Goal: Information Seeking & Learning: Check status

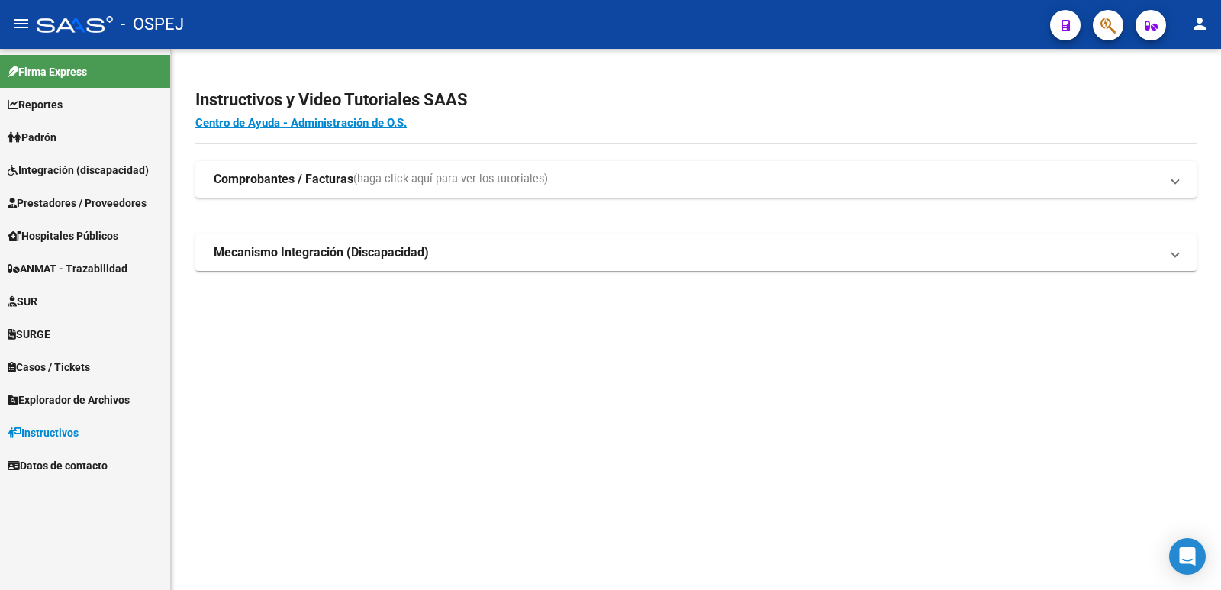
click at [66, 206] on span "Prestadores / Proveedores" at bounding box center [77, 203] width 139 height 17
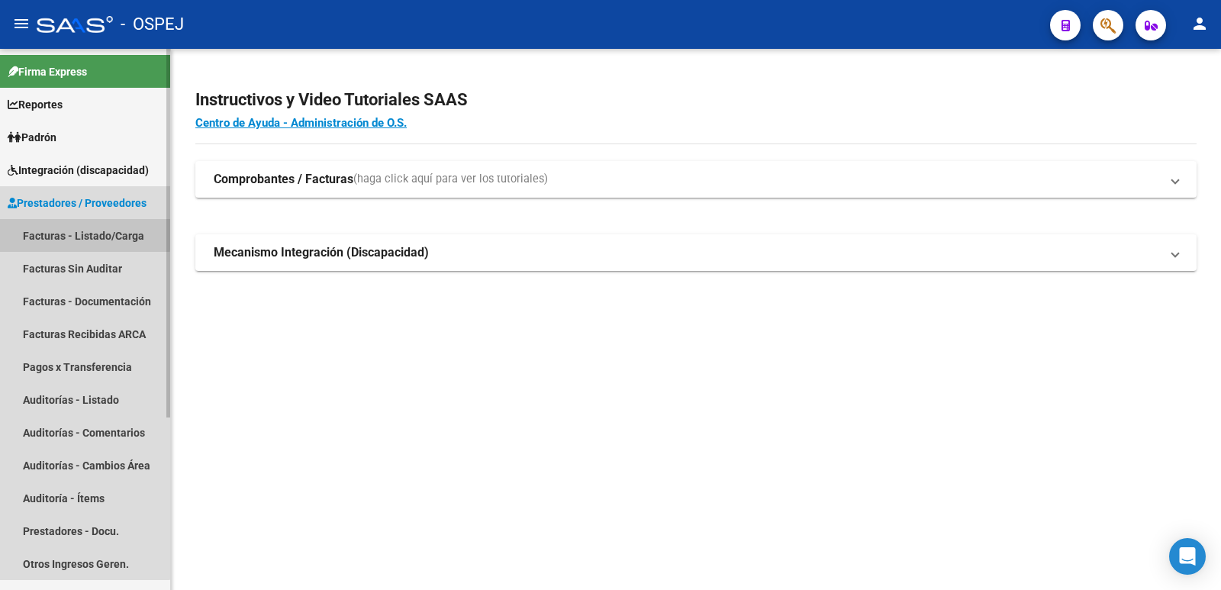
click at [65, 232] on link "Facturas - Listado/Carga" at bounding box center [85, 235] width 170 height 33
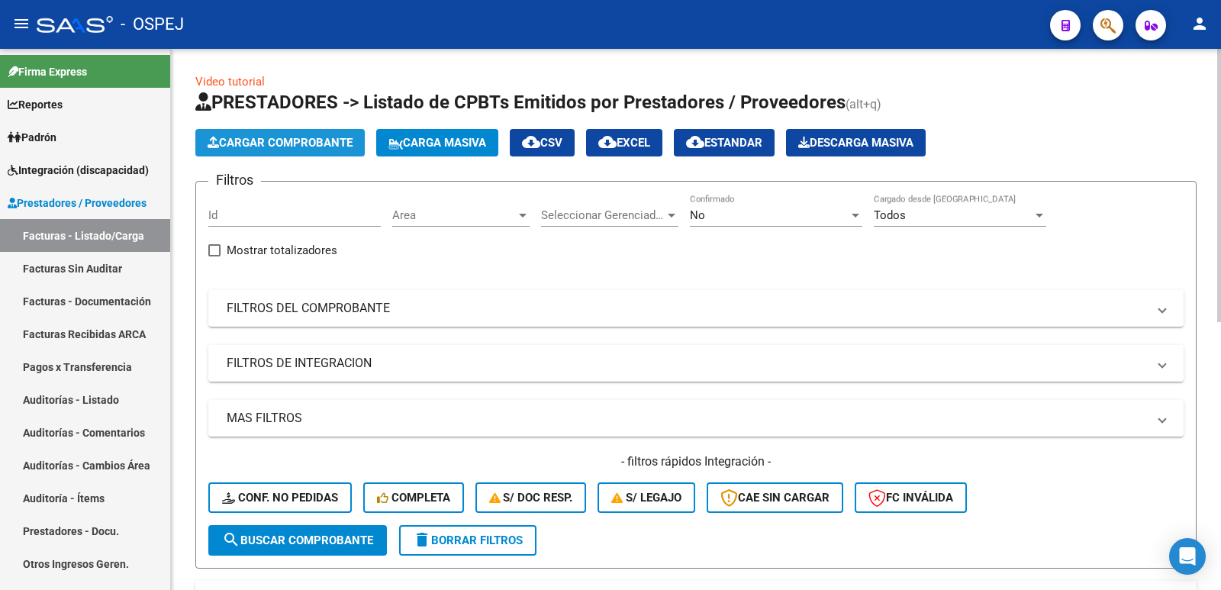
click at [269, 140] on span "Cargar Comprobante" at bounding box center [280, 143] width 145 height 14
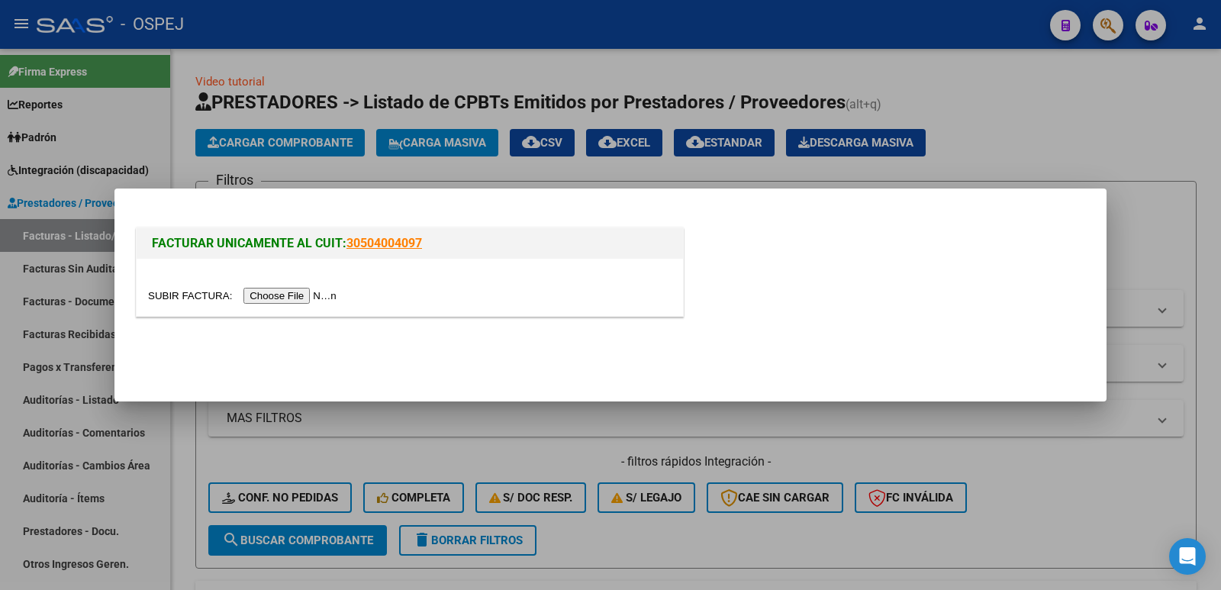
click at [298, 298] on input "file" at bounding box center [244, 296] width 193 height 16
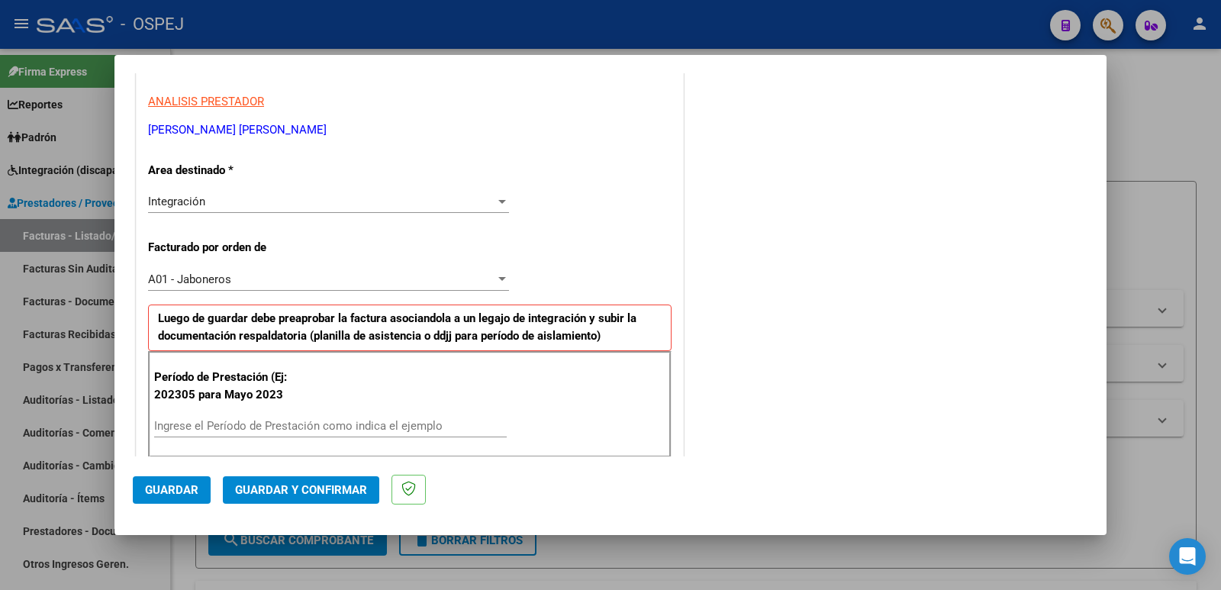
scroll to position [305, 0]
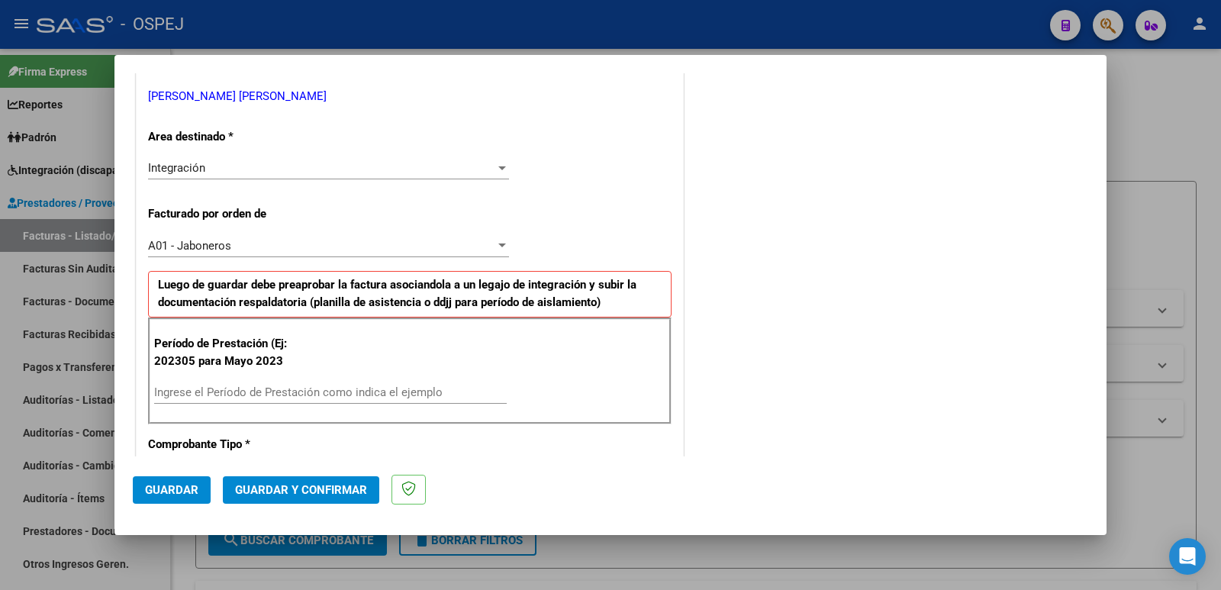
click at [240, 392] on input "Ingrese el Período de Prestación como indica el ejemplo" at bounding box center [330, 392] width 353 height 14
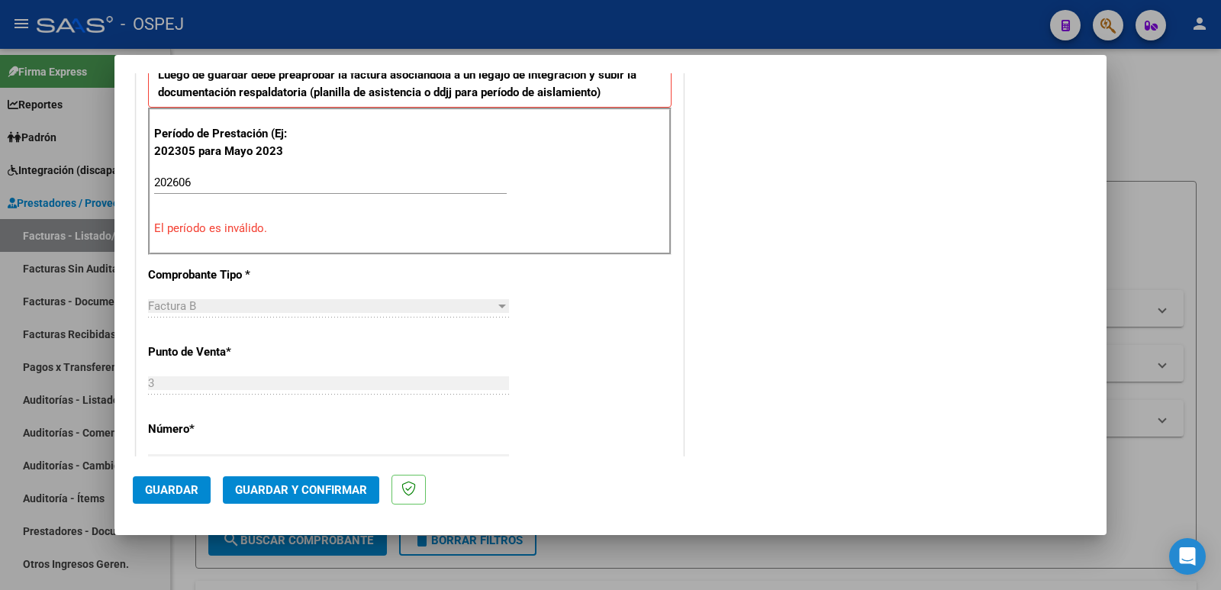
scroll to position [534, 0]
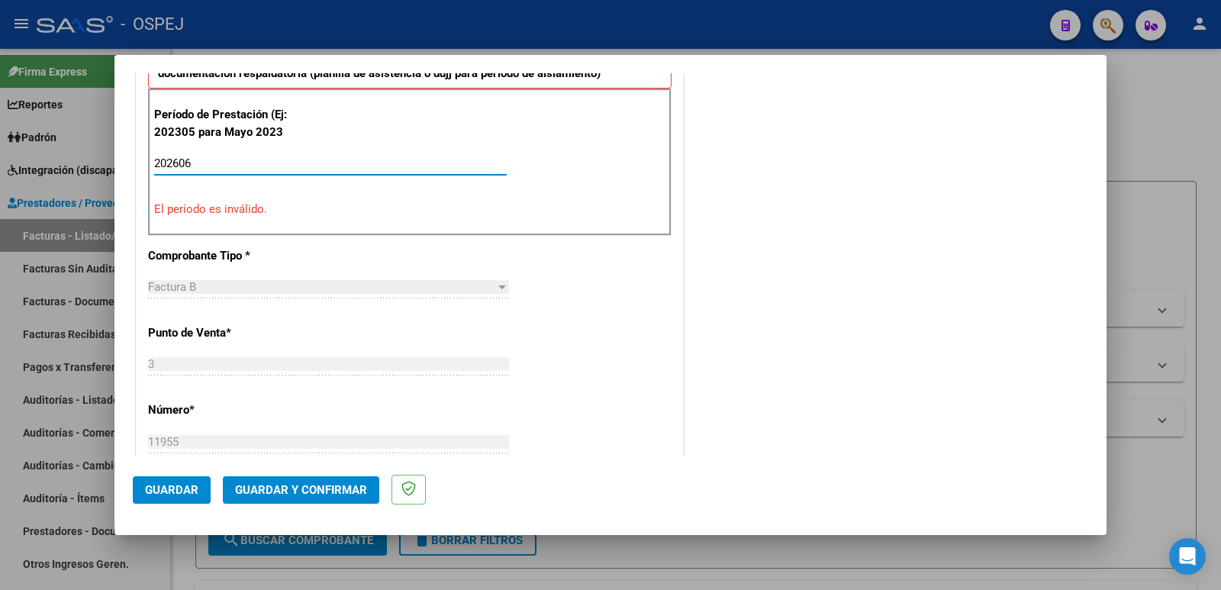
click at [232, 163] on input "202606" at bounding box center [330, 163] width 353 height 14
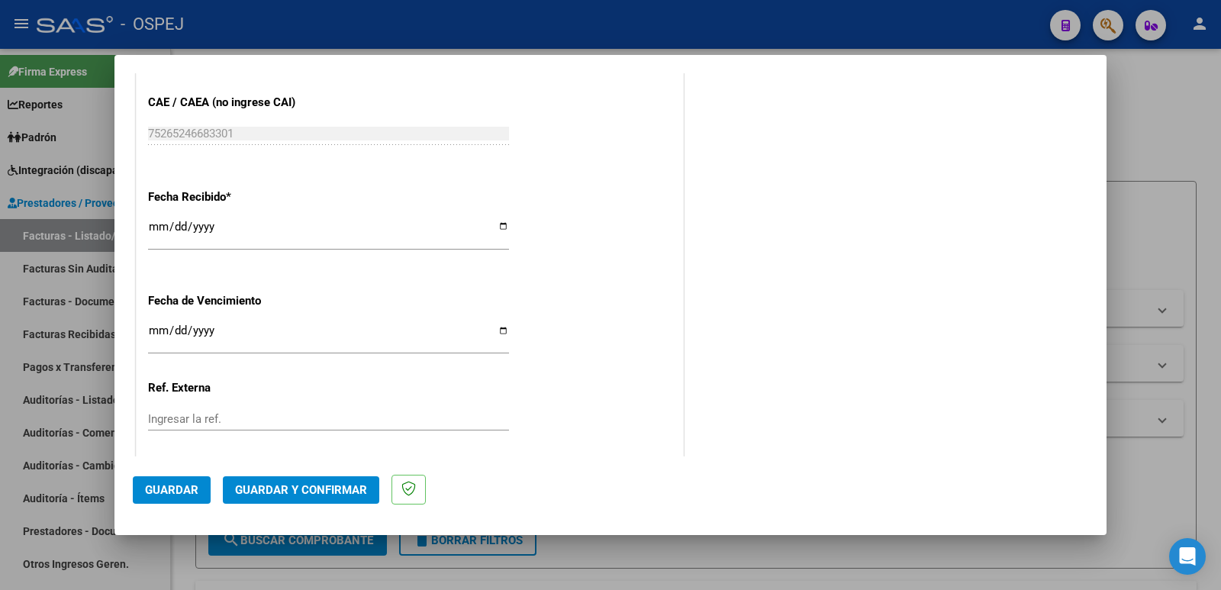
scroll to position [1068, 0]
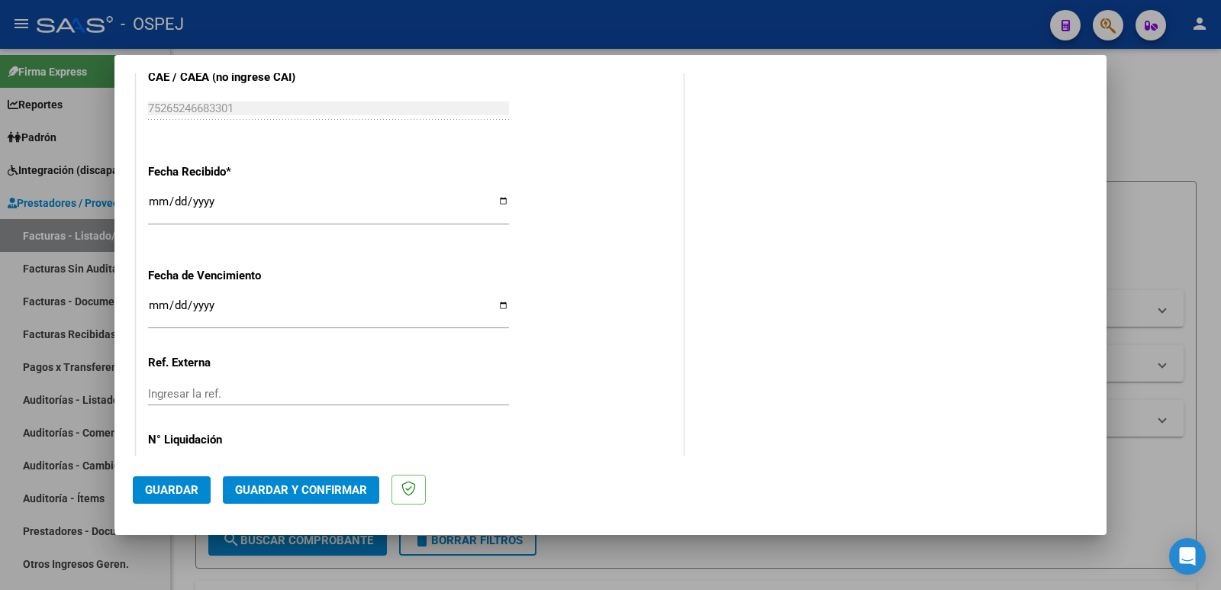
type input "202506"
click at [158, 494] on span "Guardar" at bounding box center [171, 490] width 53 height 14
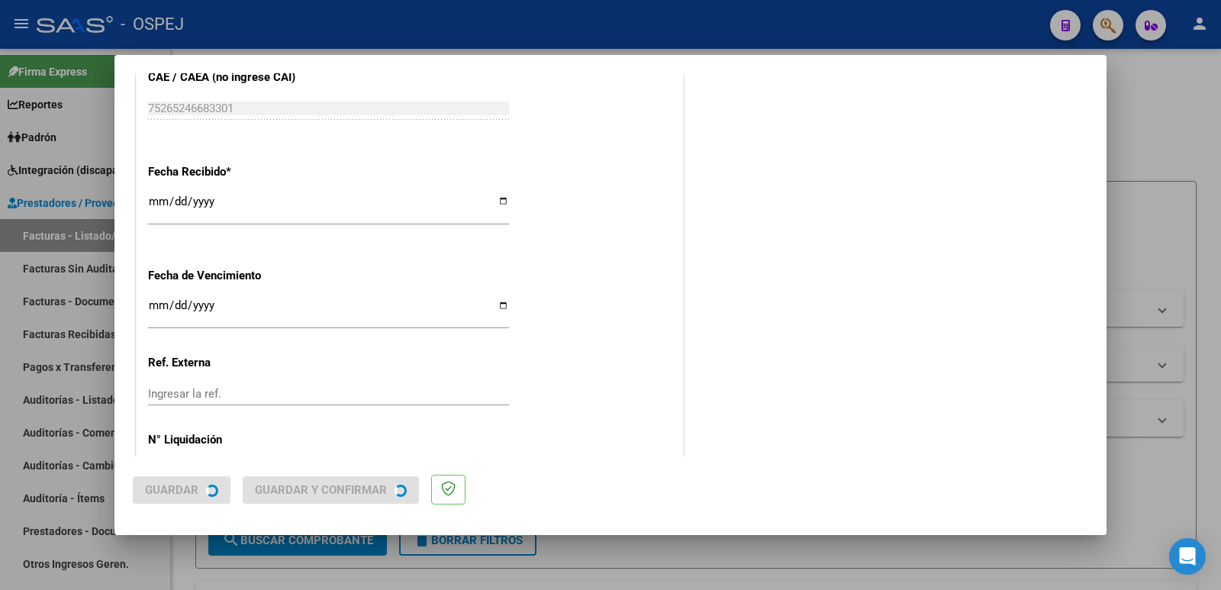
scroll to position [0, 0]
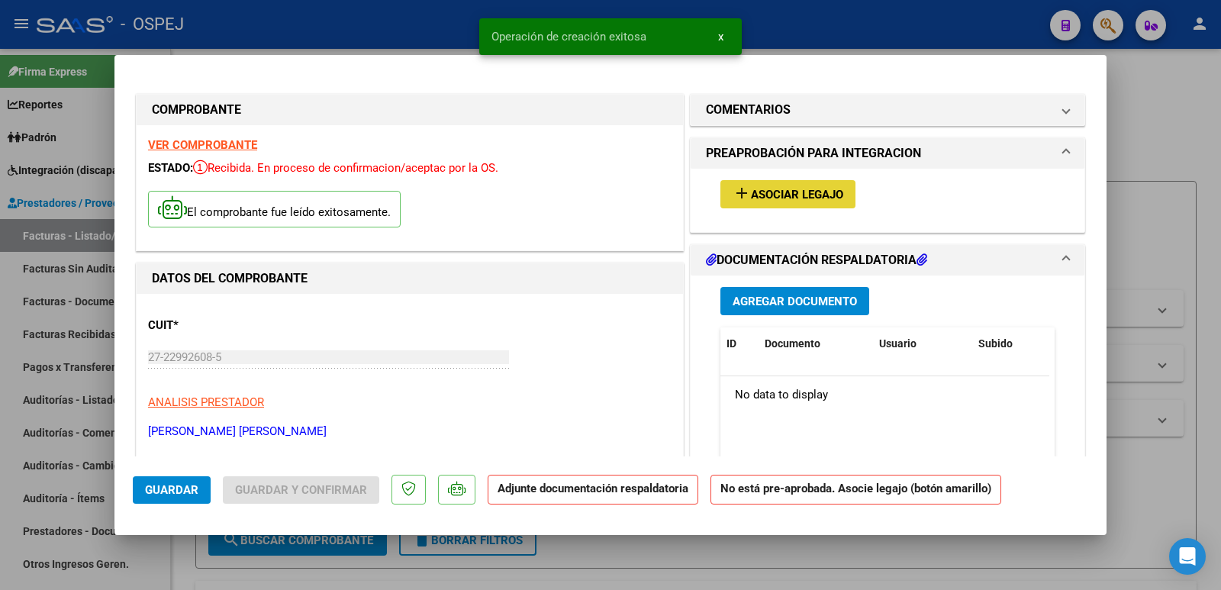
click at [814, 195] on span "Asociar Legajo" at bounding box center [797, 195] width 92 height 14
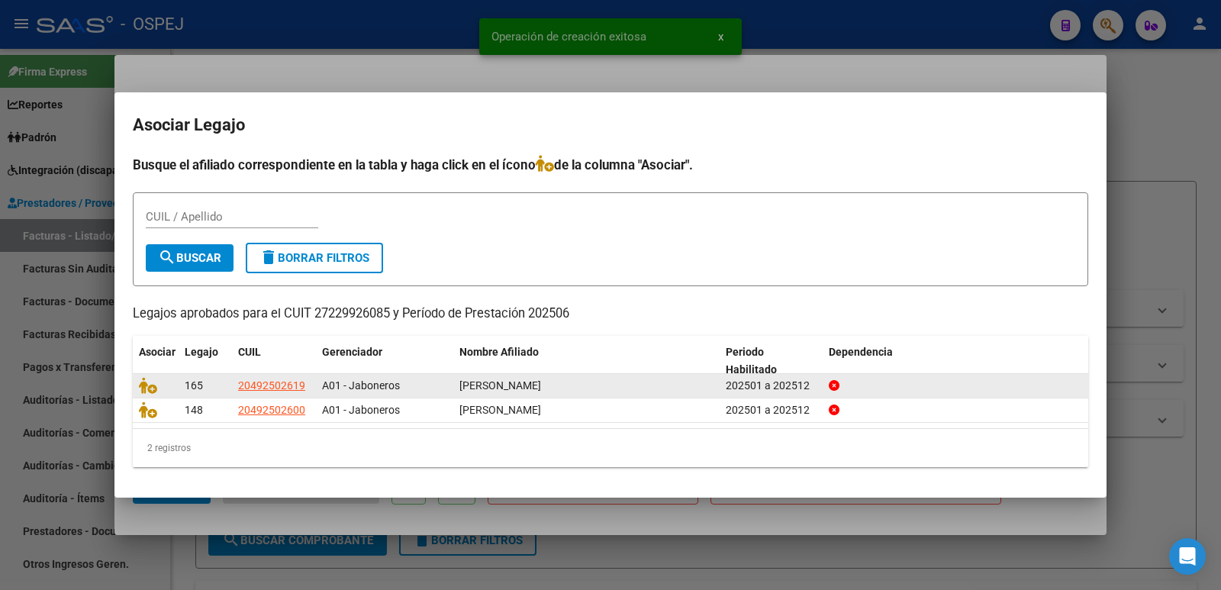
click at [541, 379] on span "[PERSON_NAME]" at bounding box center [500, 385] width 82 height 12
click at [142, 388] on icon at bounding box center [148, 385] width 18 height 17
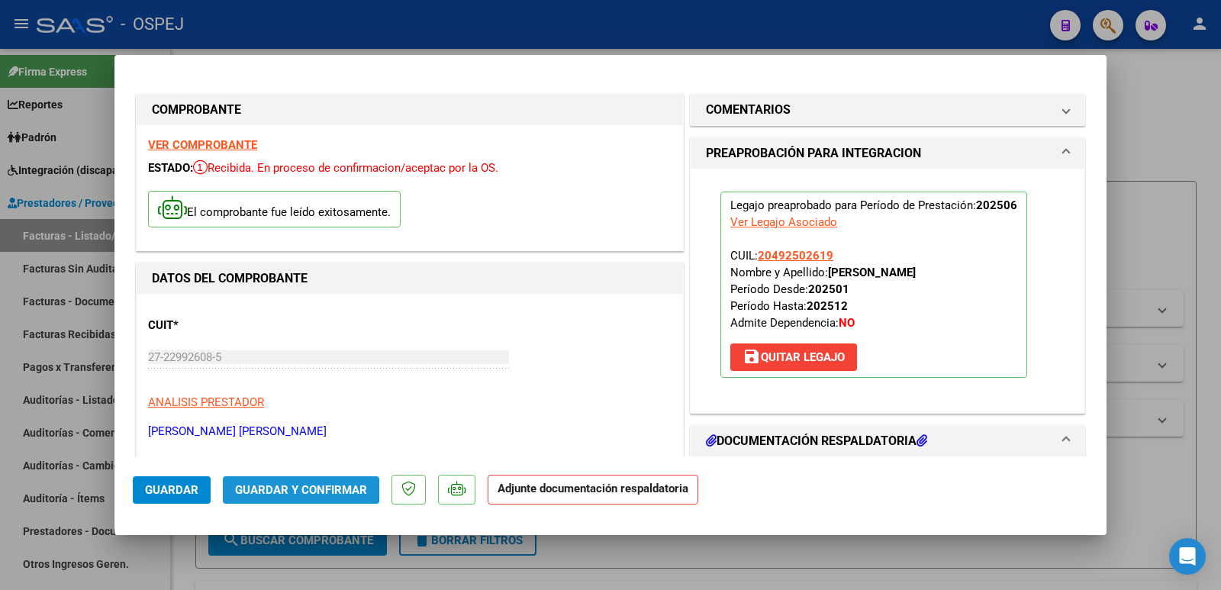
click at [268, 488] on span "Guardar y Confirmar" at bounding box center [301, 490] width 132 height 14
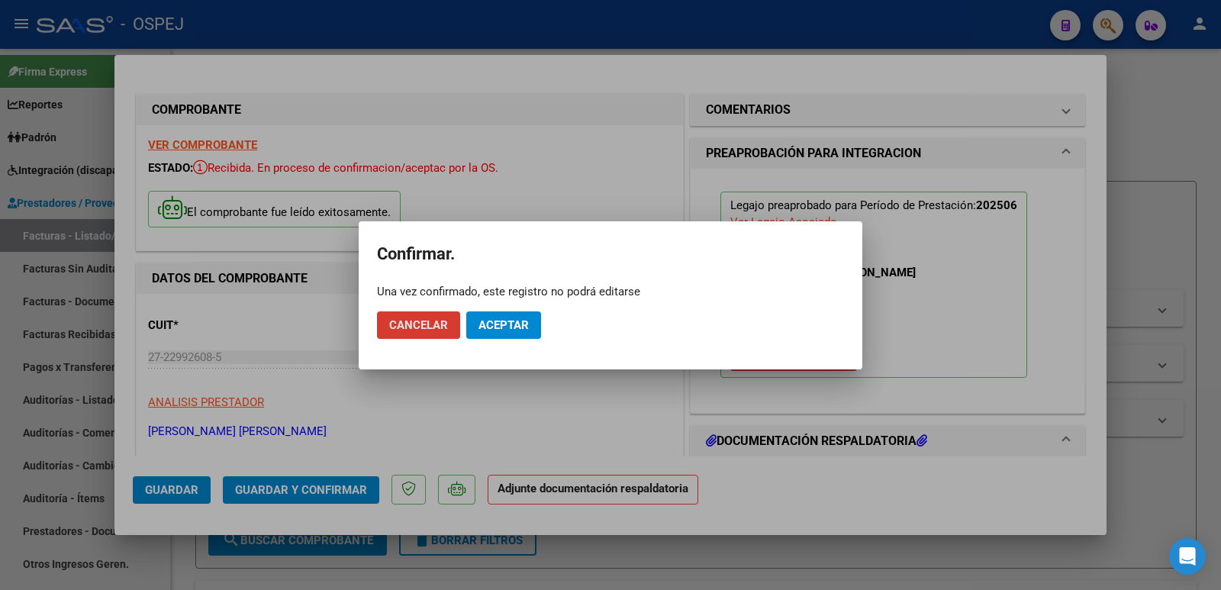
click at [506, 325] on span "Aceptar" at bounding box center [503, 325] width 50 height 14
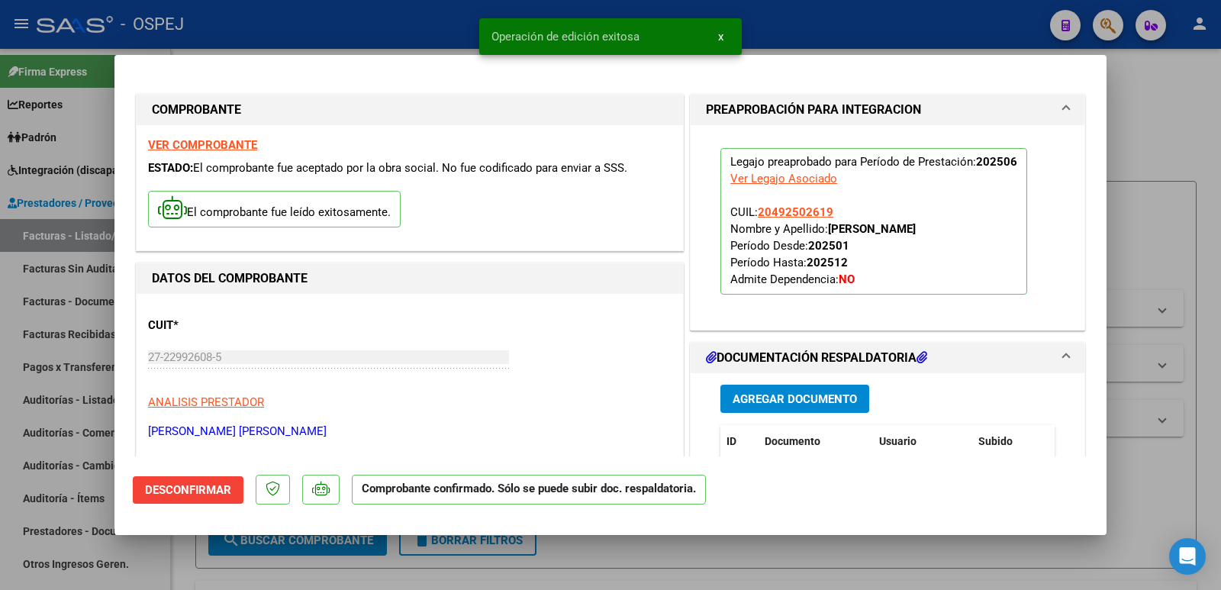
click at [416, 19] on div at bounding box center [610, 295] width 1221 height 590
type input "$ 0,00"
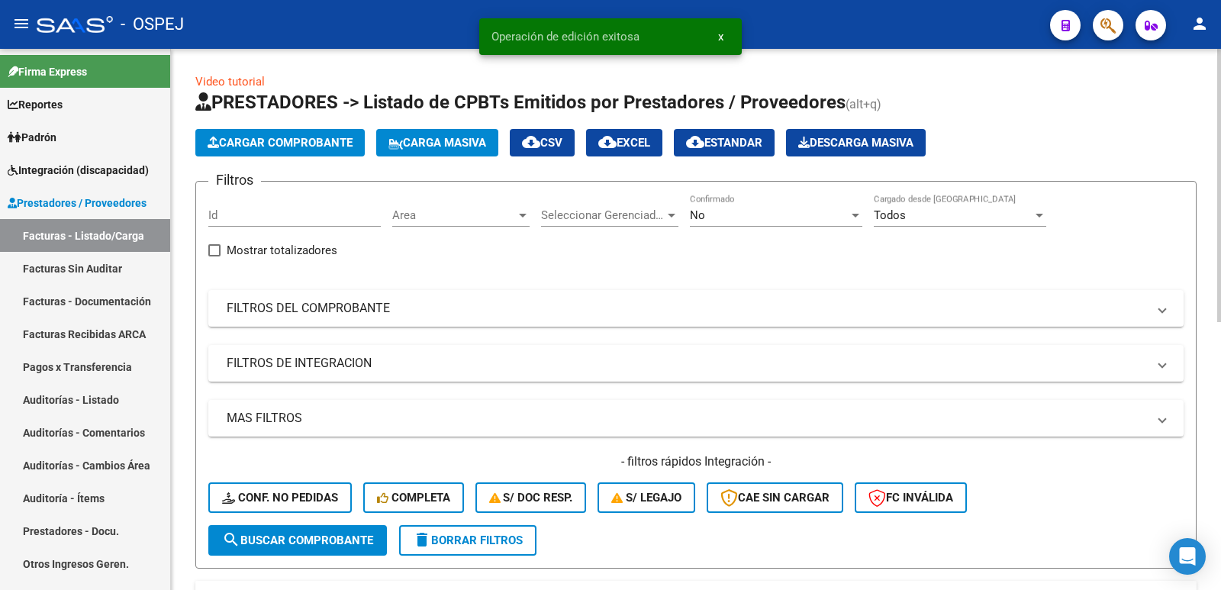
click at [805, 206] on div "No Confirmado" at bounding box center [776, 210] width 172 height 33
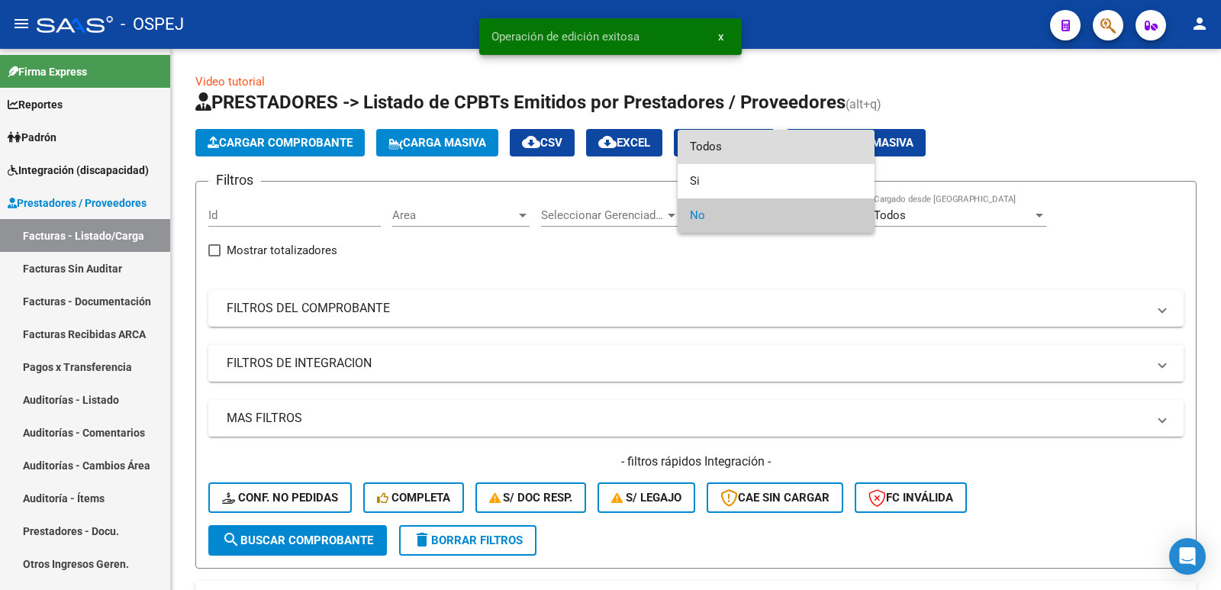
click at [747, 150] on span "Todos" at bounding box center [776, 147] width 172 height 34
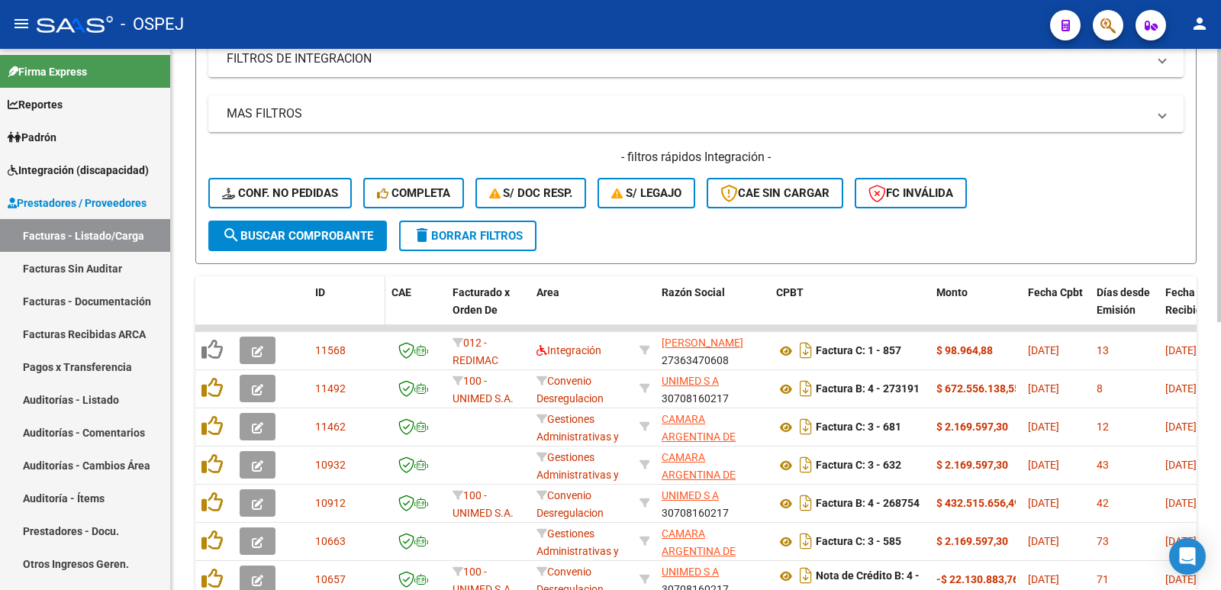
scroll to position [305, 0]
click at [309, 237] on span "search Buscar Comprobante" at bounding box center [297, 235] width 151 height 14
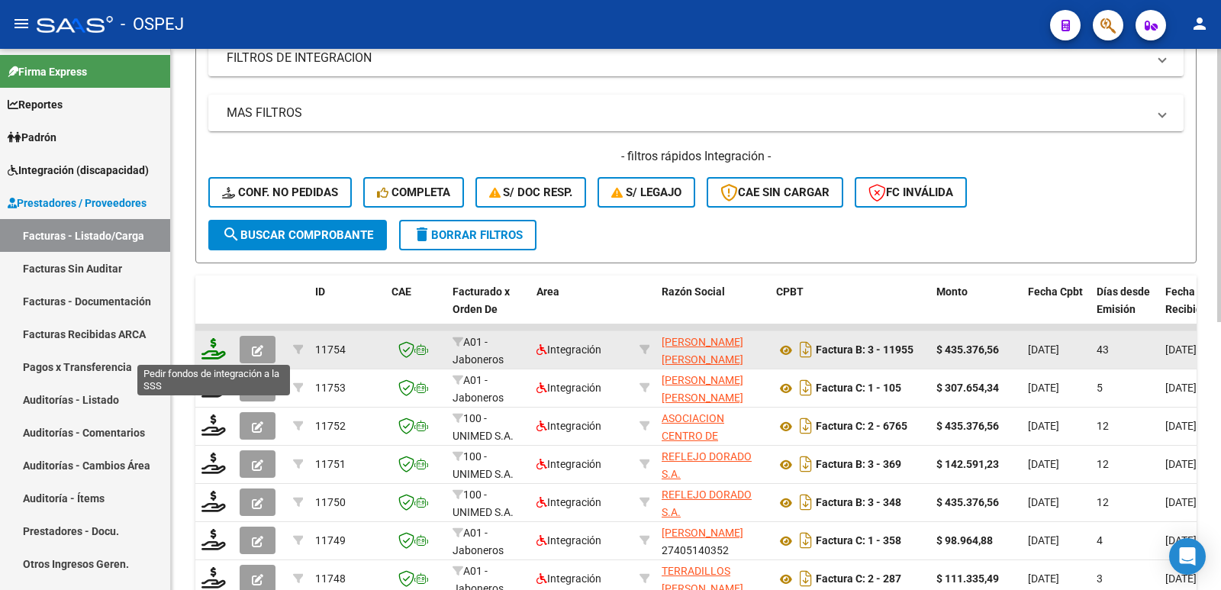
click at [214, 349] on icon at bounding box center [213, 348] width 24 height 21
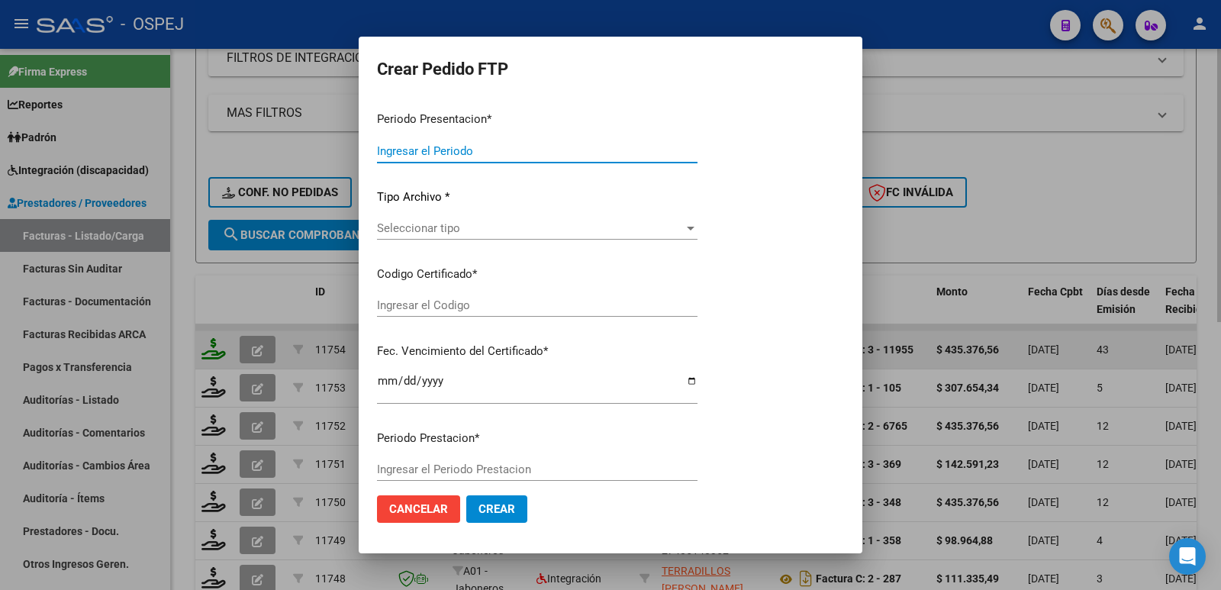
type input "202507"
type input "202506"
type input "$ 435.376,56"
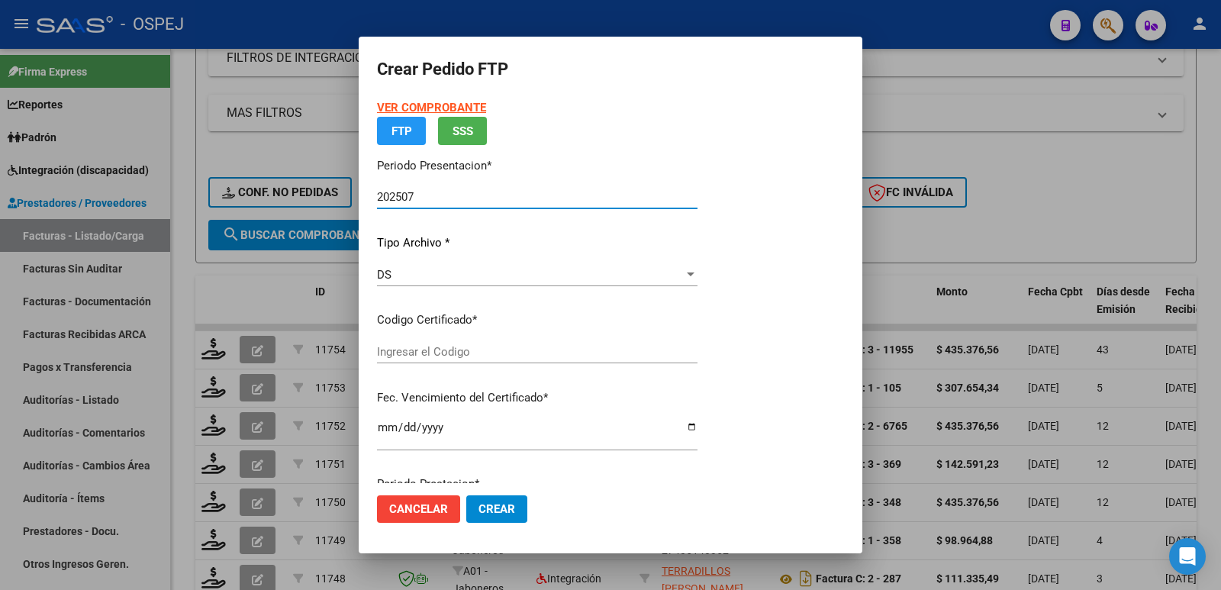
type input "ARG02000492502612022042120320421BS"
type input "[DATE]"
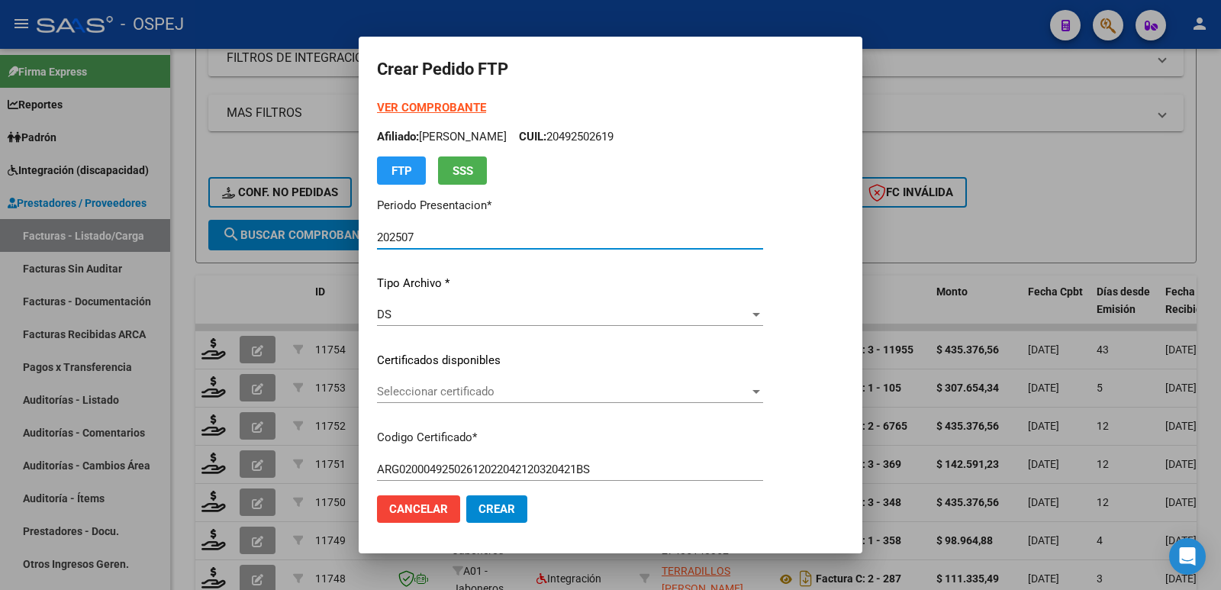
click at [486, 395] on span "Seleccionar certificado" at bounding box center [563, 392] width 372 height 14
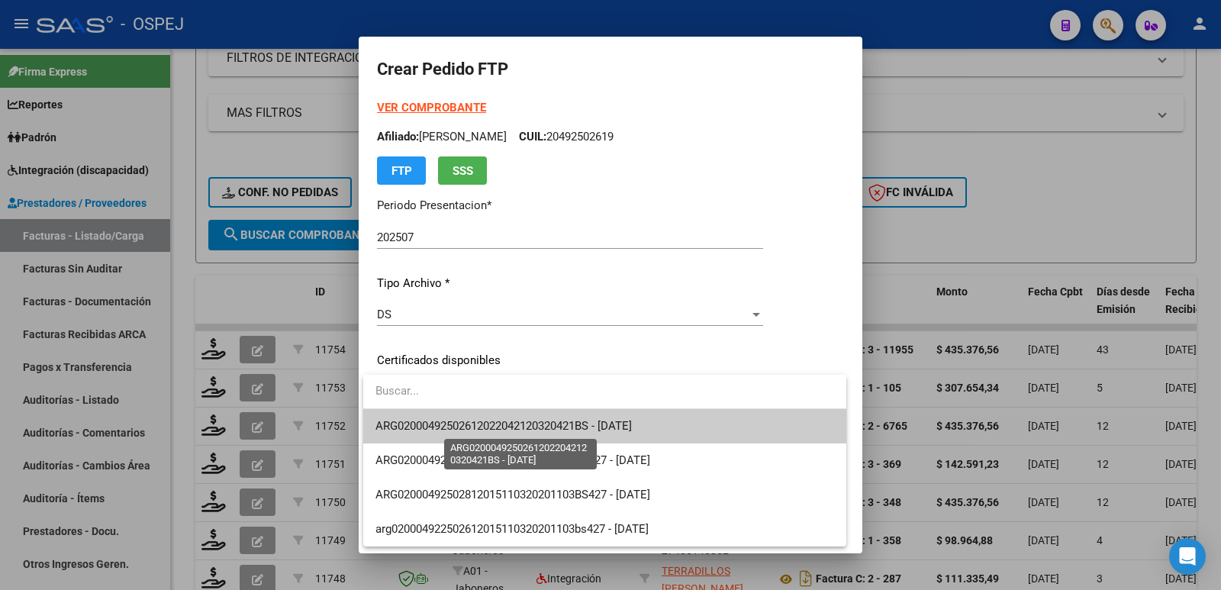
click at [496, 421] on span "ARG02000492502612022042120320421BS - [DATE]" at bounding box center [503, 426] width 256 height 14
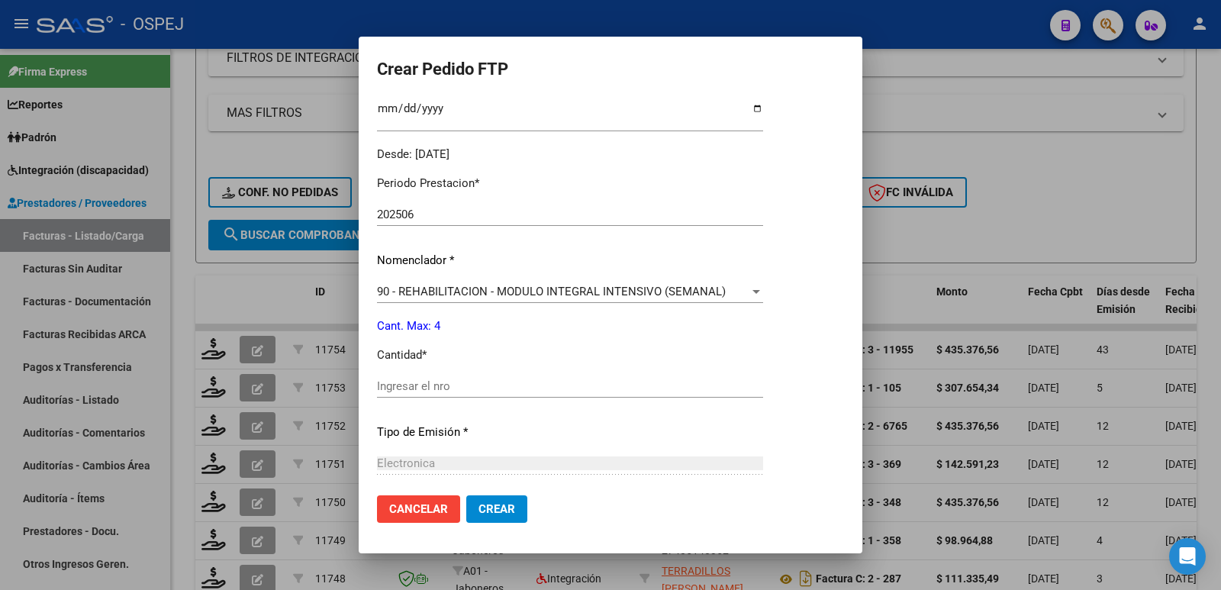
scroll to position [458, 0]
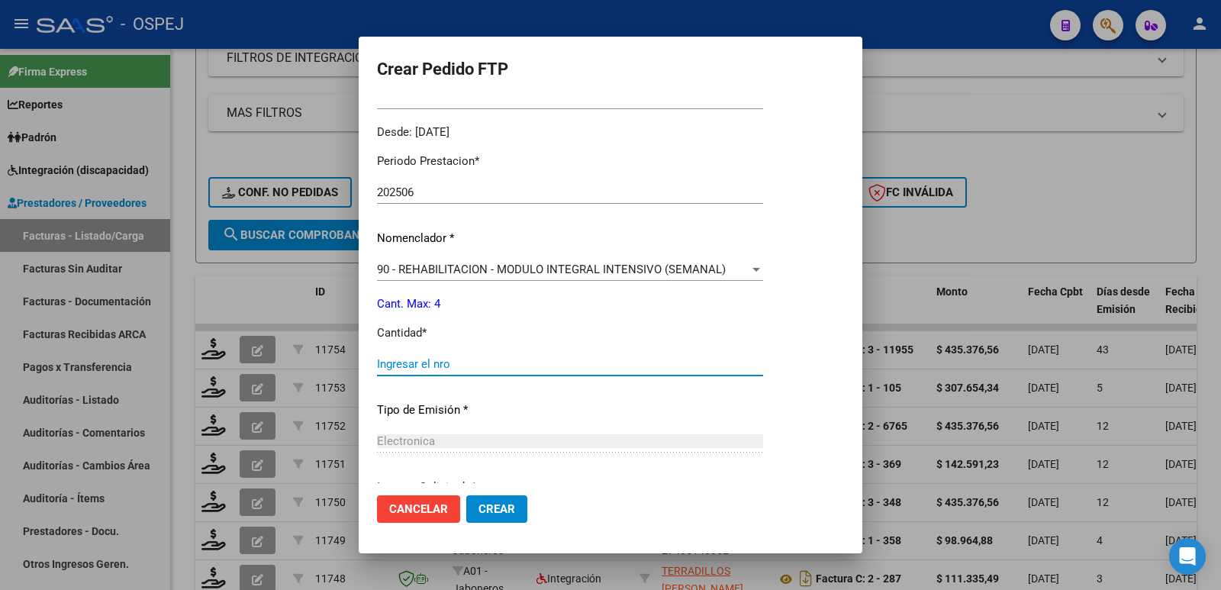
click at [505, 365] on input "Ingresar el nro" at bounding box center [570, 364] width 386 height 14
type input "4"
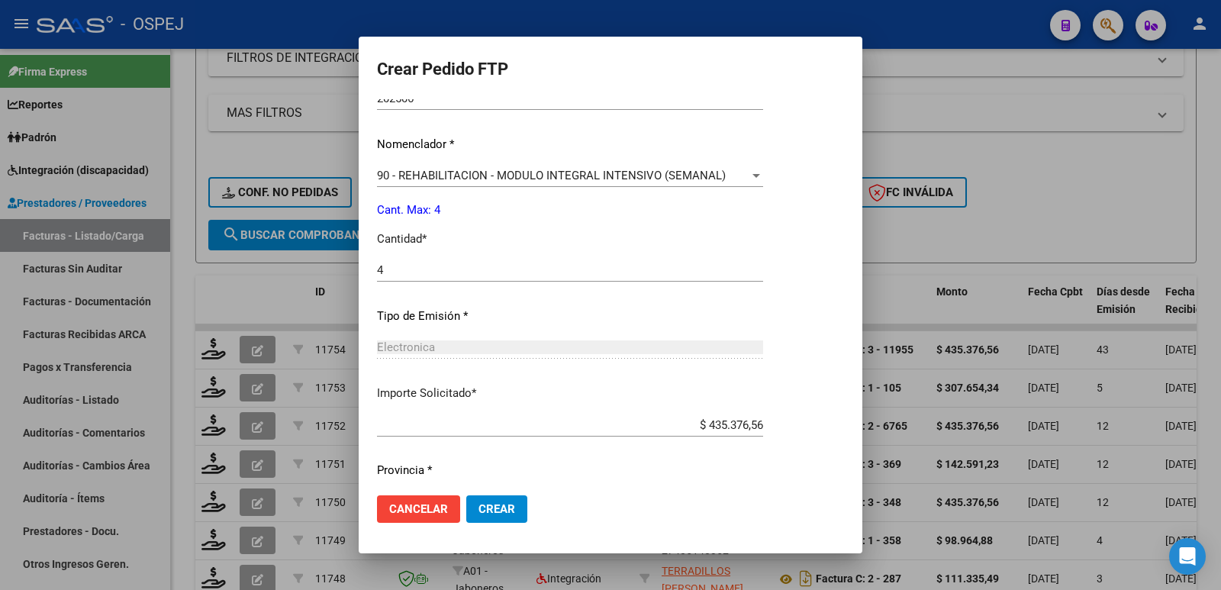
scroll to position [597, 0]
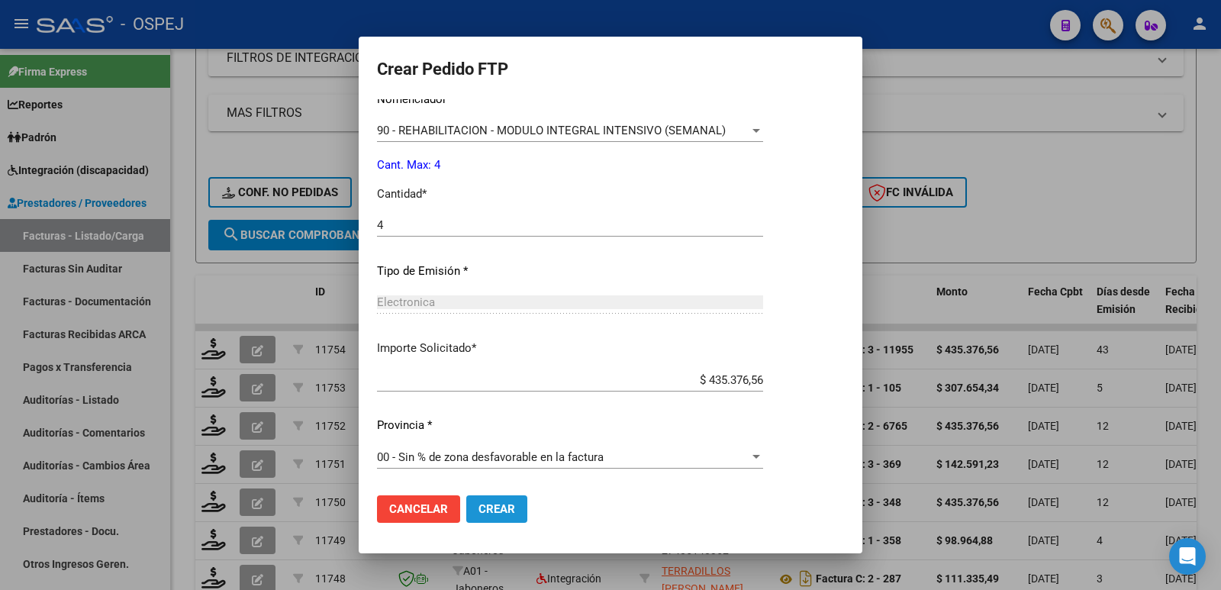
click at [492, 504] on span "Crear" at bounding box center [496, 509] width 37 height 14
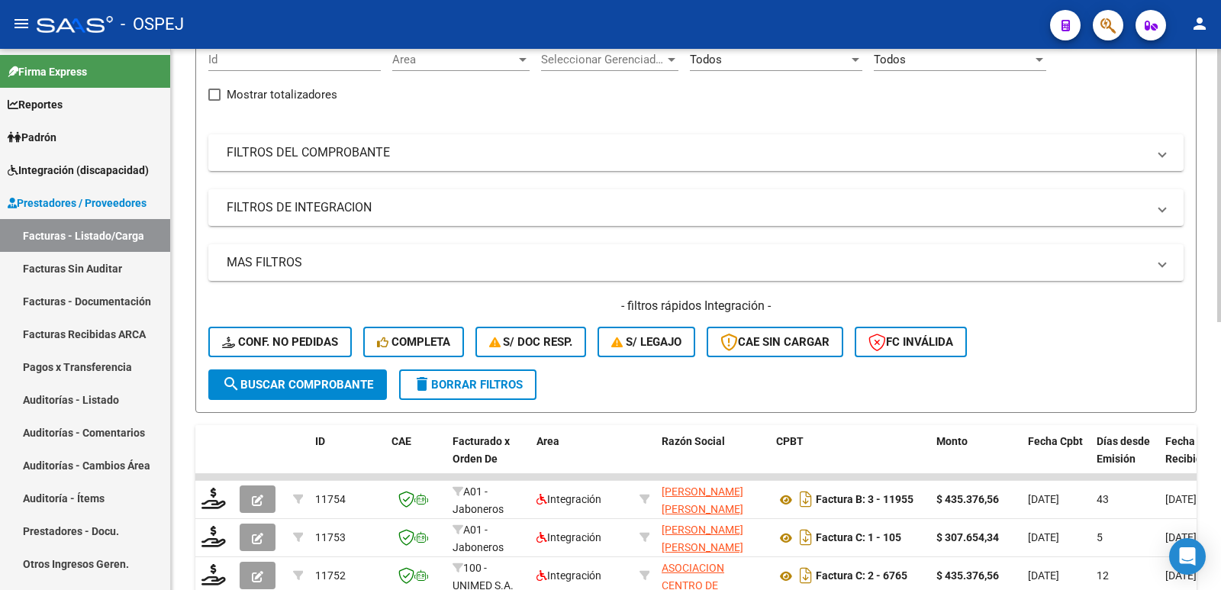
scroll to position [0, 0]
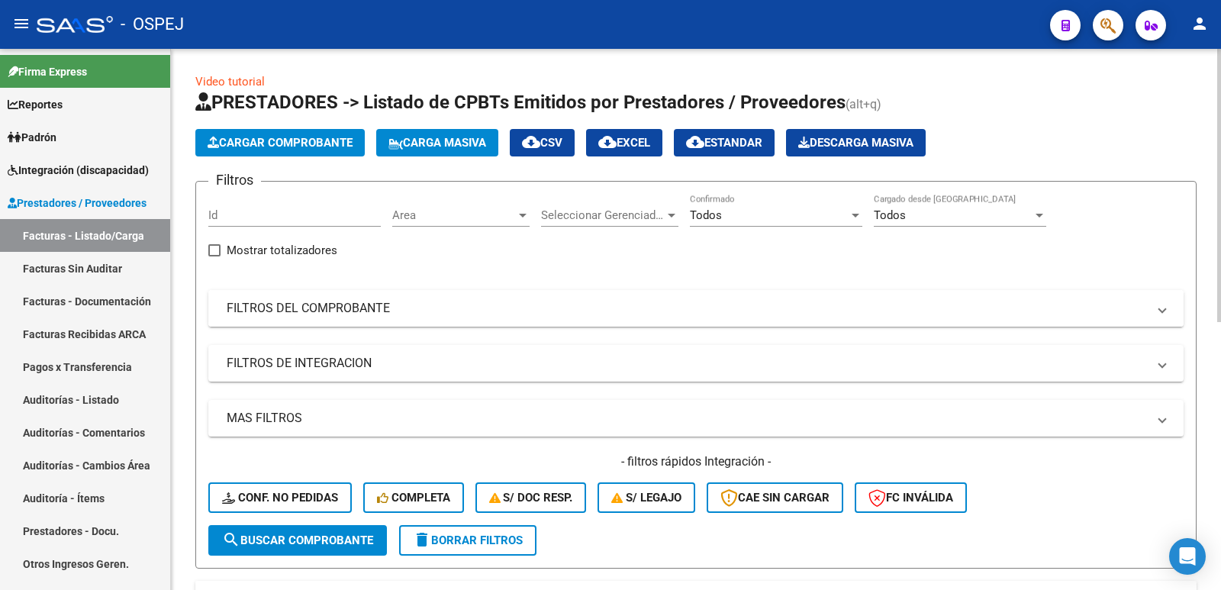
click at [399, 303] on mat-panel-title "FILTROS DEL COMPROBANTE" at bounding box center [687, 308] width 920 height 17
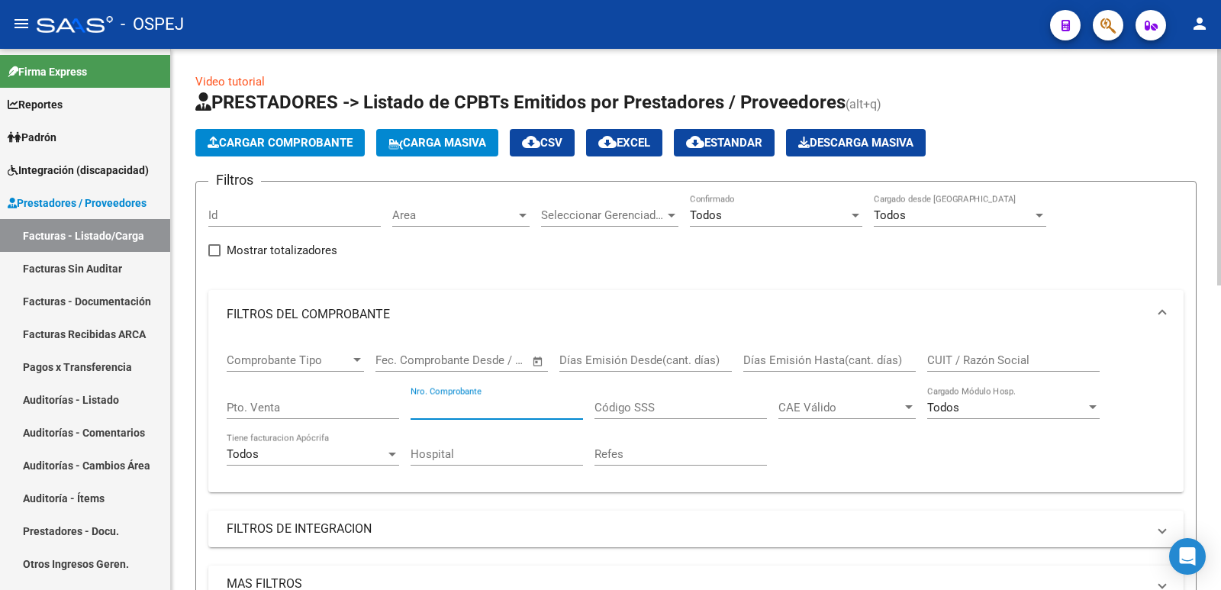
click at [481, 407] on input "Nro. Comprobante" at bounding box center [496, 408] width 172 height 14
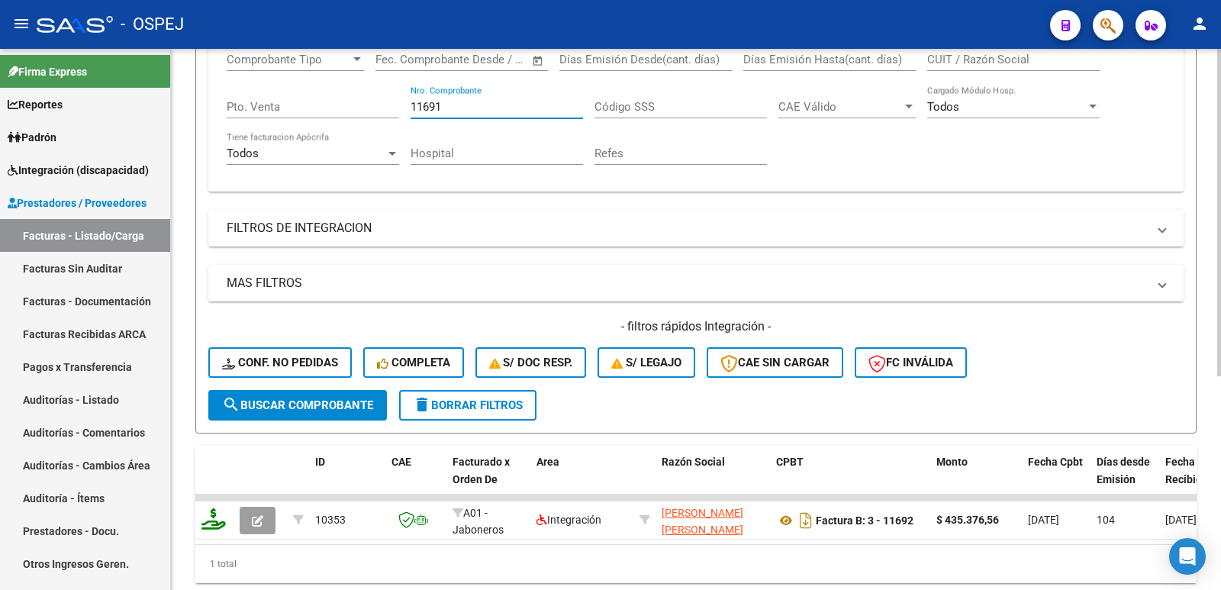
scroll to position [305, 0]
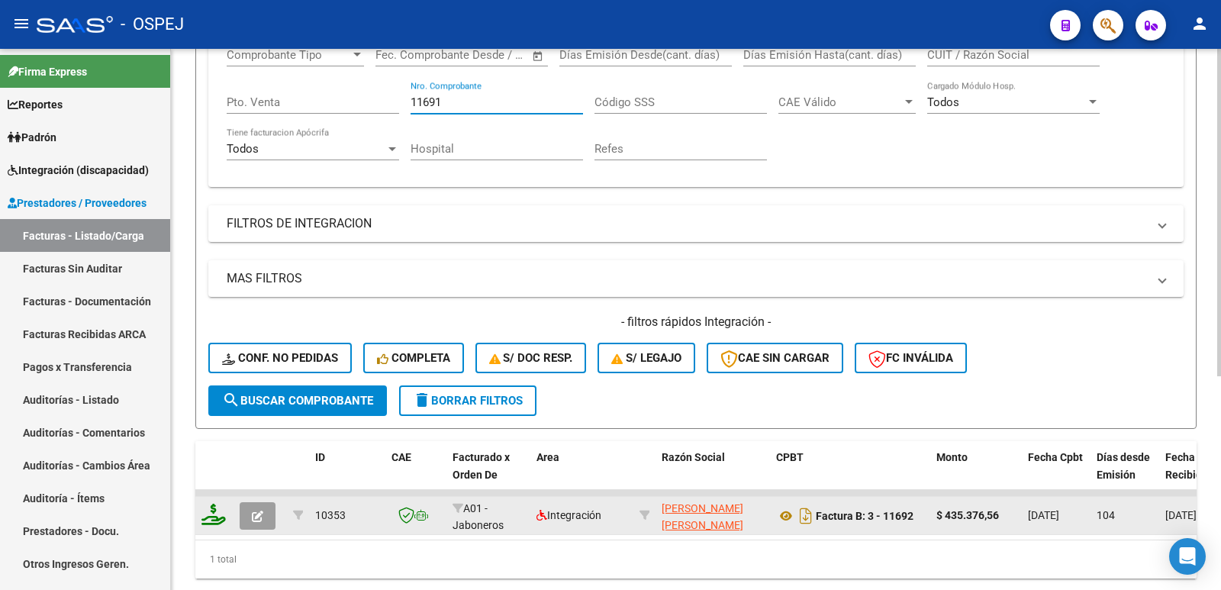
type input "11691"
click at [263, 514] on button "button" at bounding box center [258, 515] width 36 height 27
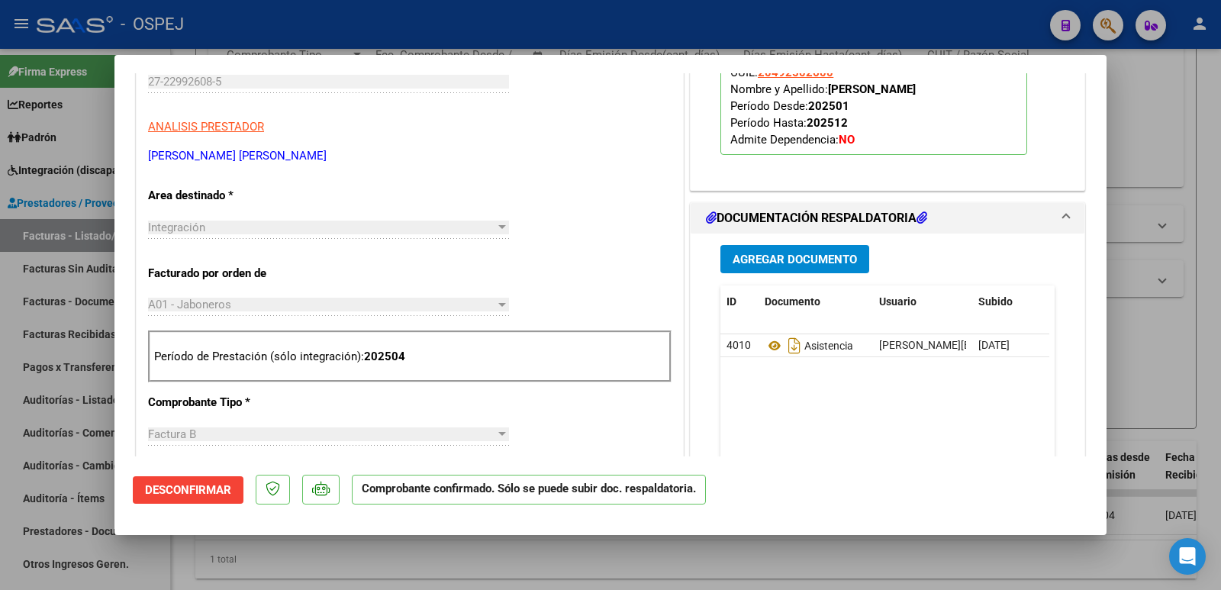
scroll to position [458, 0]
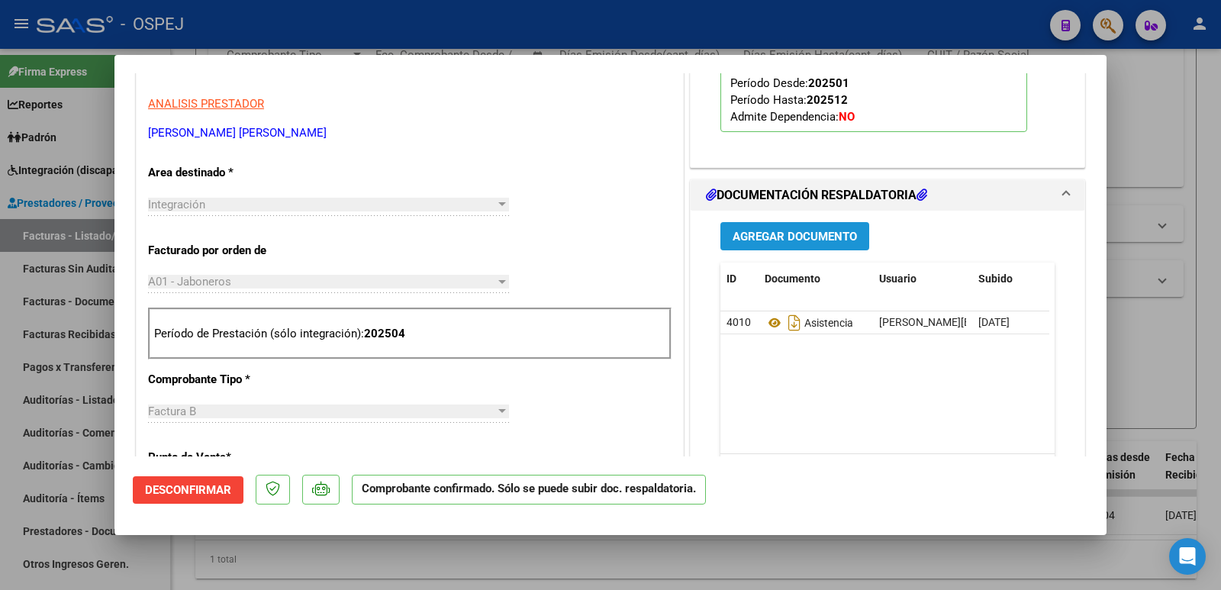
click at [768, 233] on span "Agregar Documento" at bounding box center [794, 237] width 124 height 14
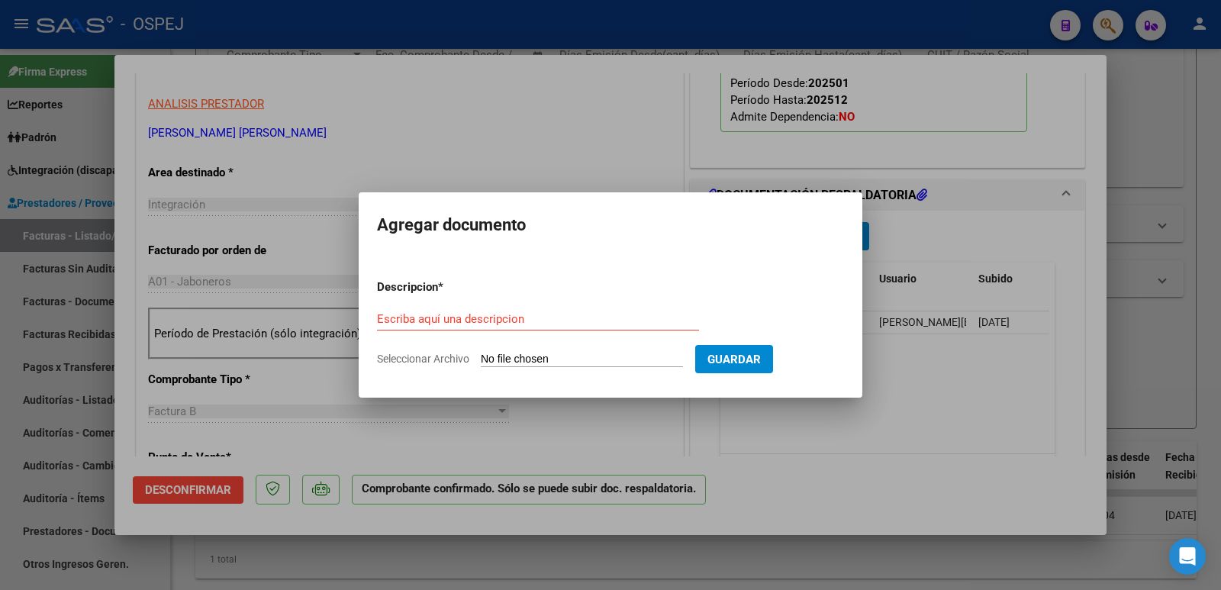
click at [527, 356] on input "Seleccionar Archivo" at bounding box center [582, 360] width 202 height 14
type input "C:\fakepath\ospej. a.m.pdf"
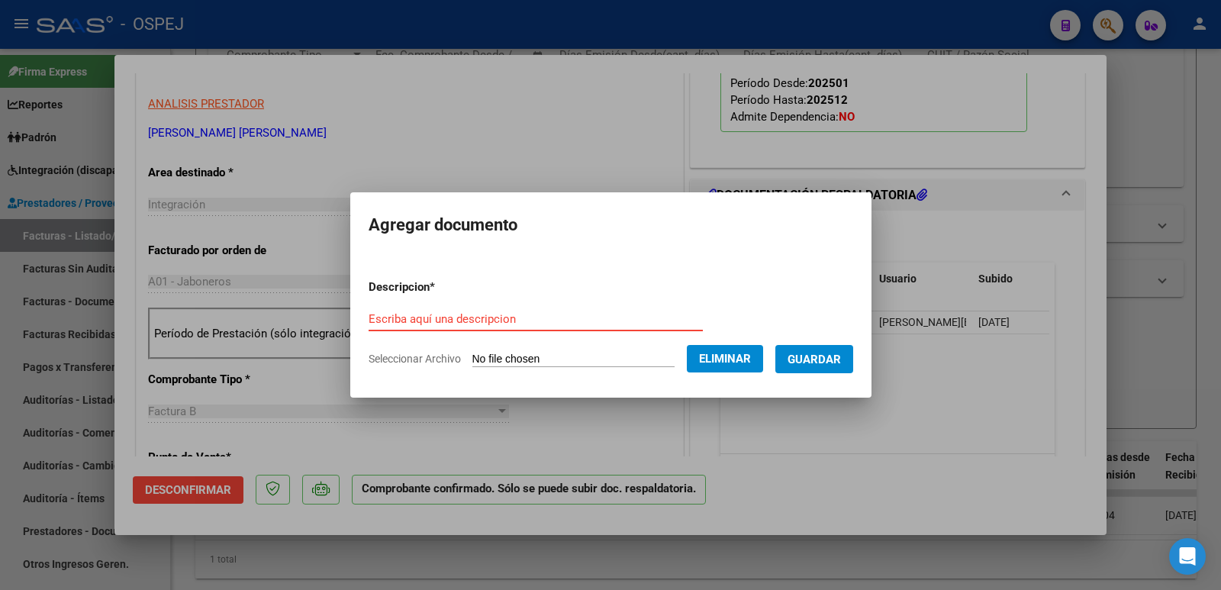
click at [529, 312] on input "Escriba aquí una descripcion" at bounding box center [536, 319] width 334 height 14
type input "RECIBO"
click at [853, 363] on button "Guardar" at bounding box center [814, 359] width 78 height 28
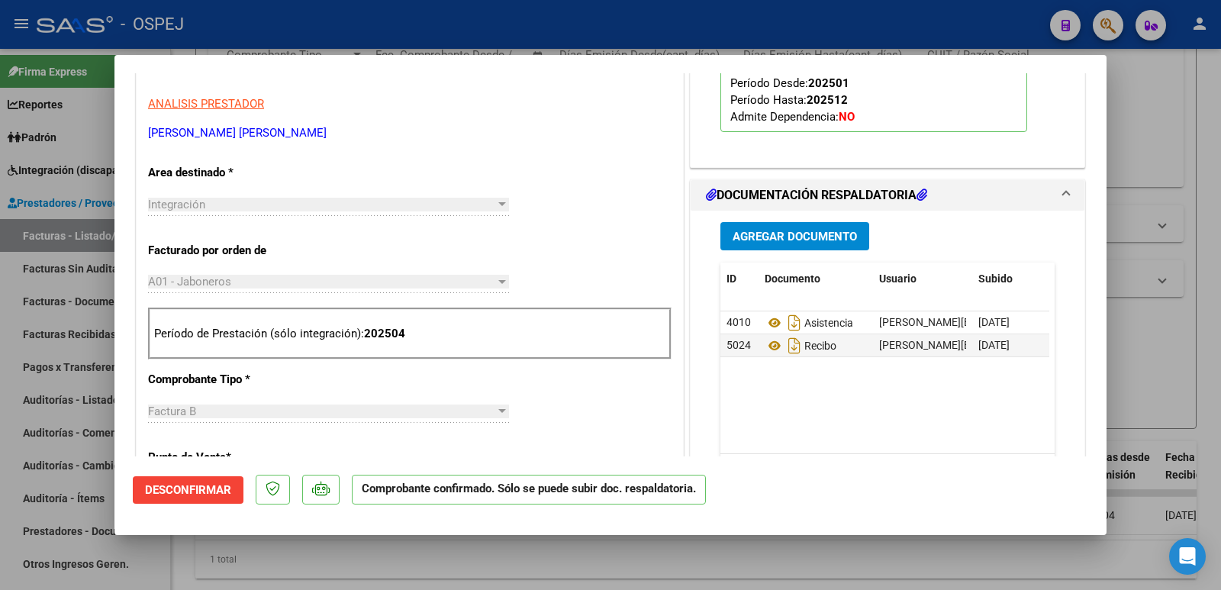
click at [533, 21] on div at bounding box center [610, 295] width 1221 height 590
type input "$ 0,00"
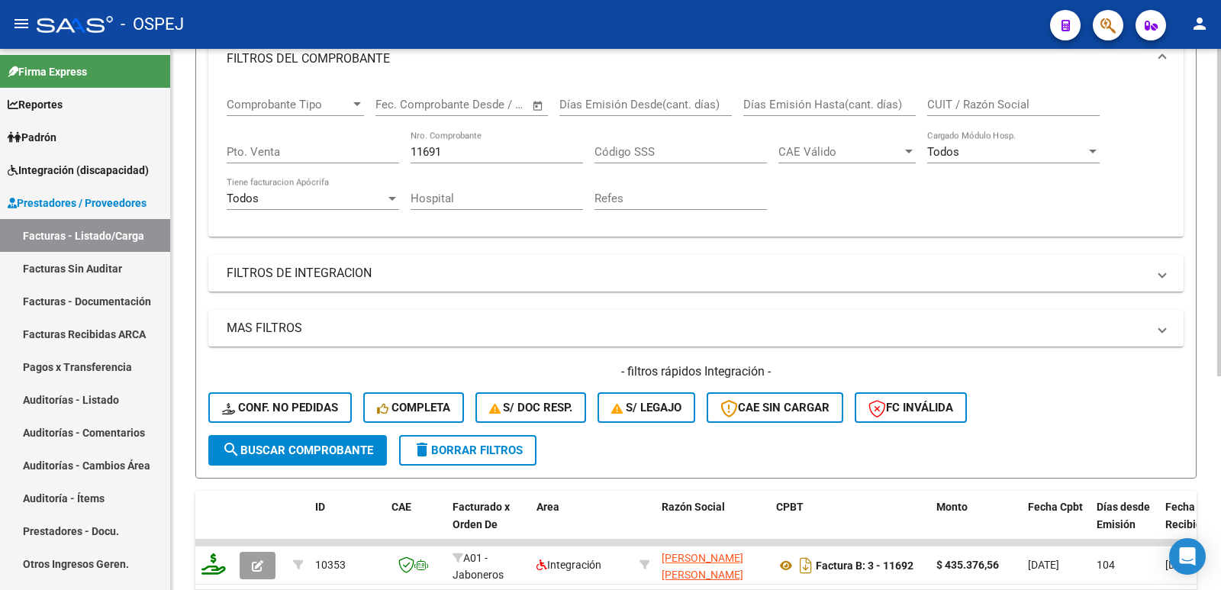
scroll to position [229, 0]
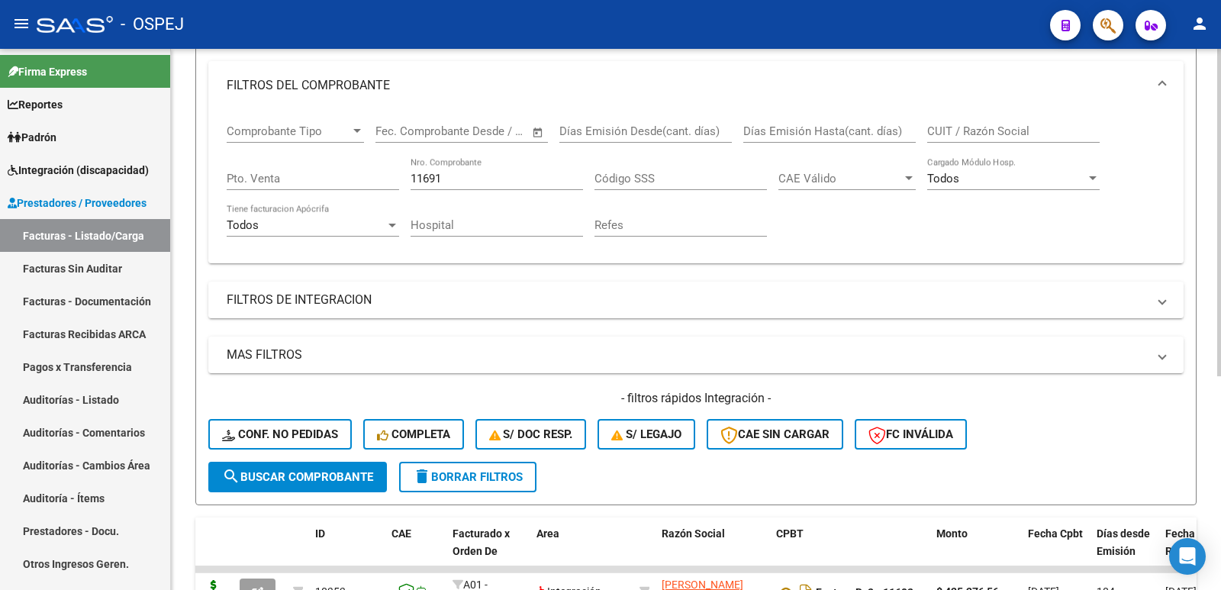
click at [490, 179] on input "11691" at bounding box center [496, 179] width 172 height 14
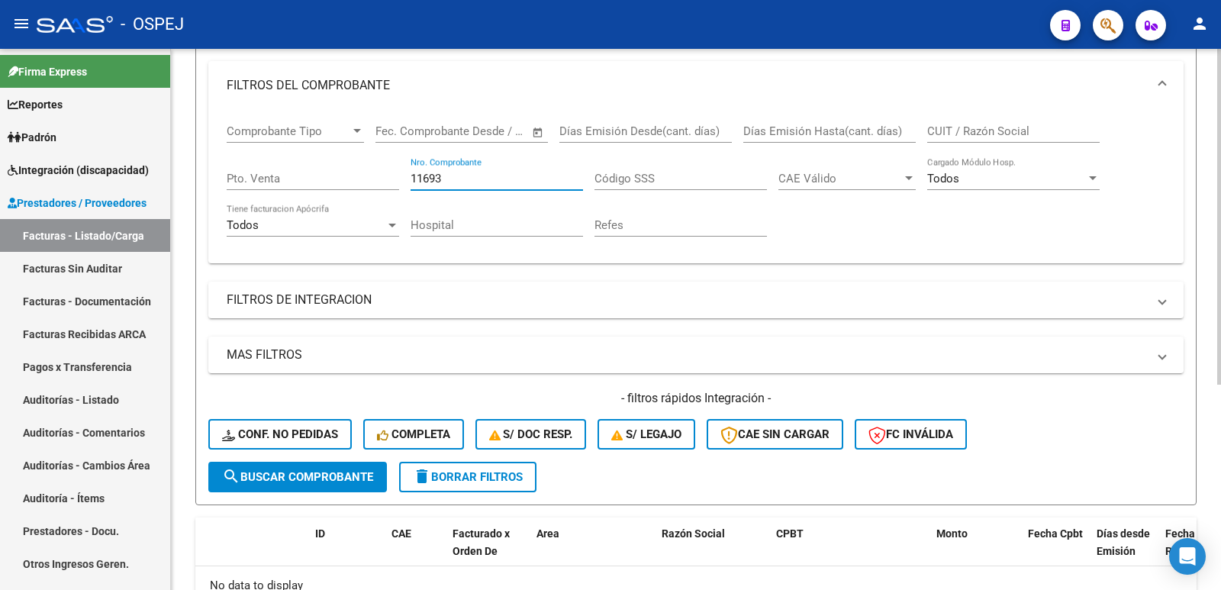
type input "11693"
click at [358, 467] on button "search Buscar Comprobante" at bounding box center [297, 477] width 179 height 31
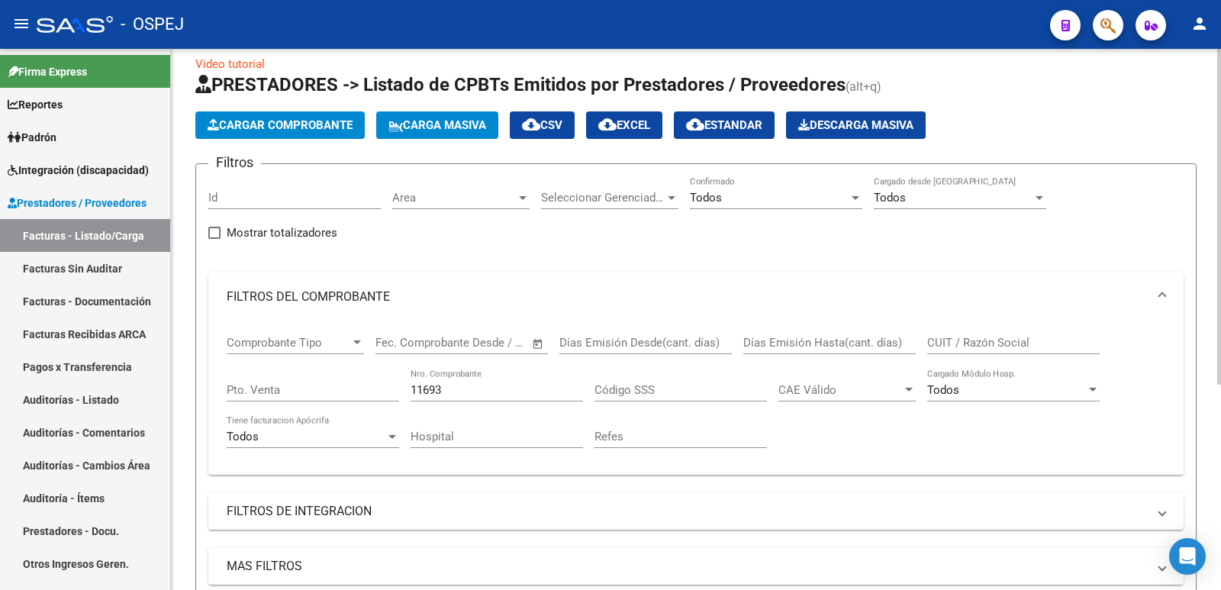
scroll to position [0, 0]
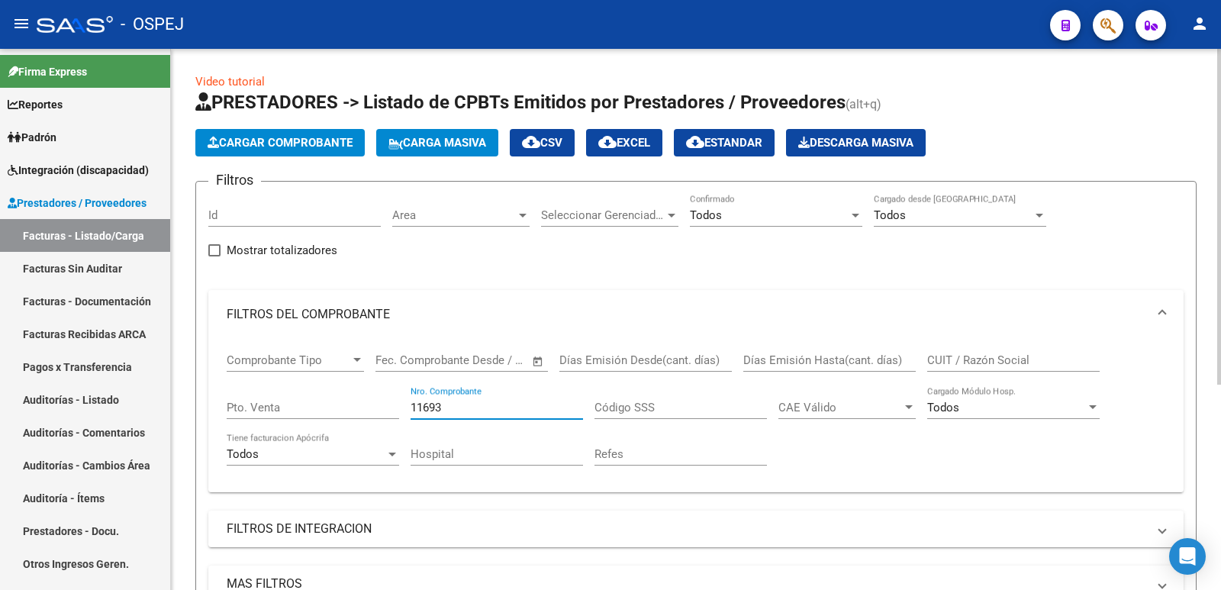
drag, startPoint x: 470, startPoint y: 407, endPoint x: 365, endPoint y: 407, distance: 104.5
click at [365, 407] on div "Comprobante Tipo Comprobante Tipo Start date – End date Fec. Comprobante Desde …" at bounding box center [696, 409] width 938 height 141
type input "11693"
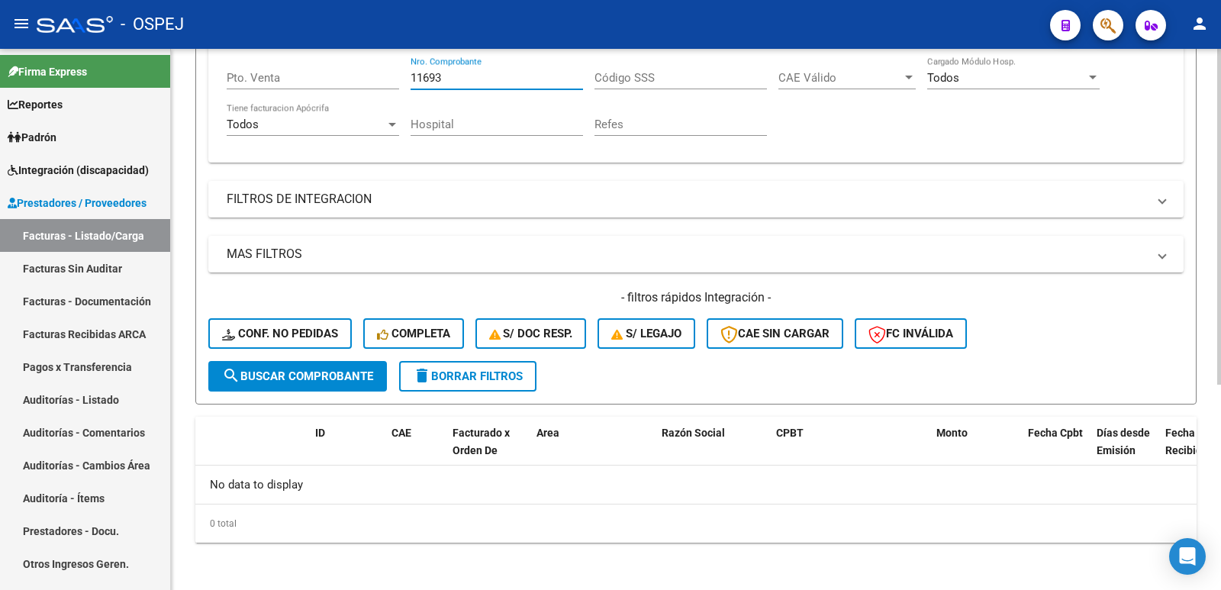
scroll to position [331, 0]
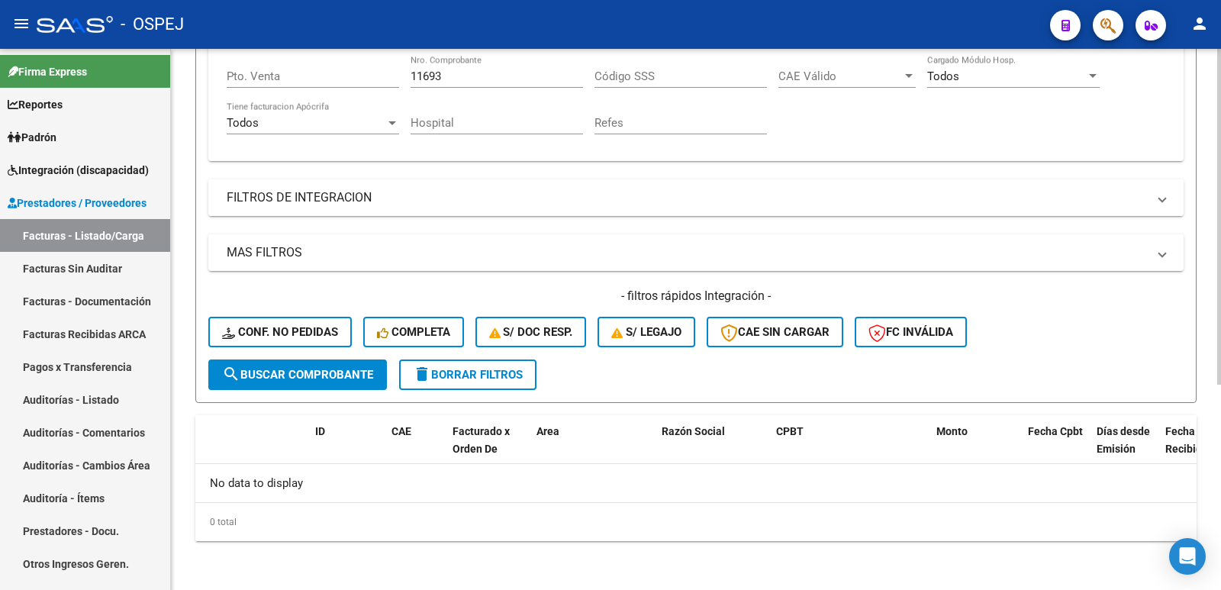
click at [333, 192] on mat-panel-title "FILTROS DE INTEGRACION" at bounding box center [687, 197] width 920 height 17
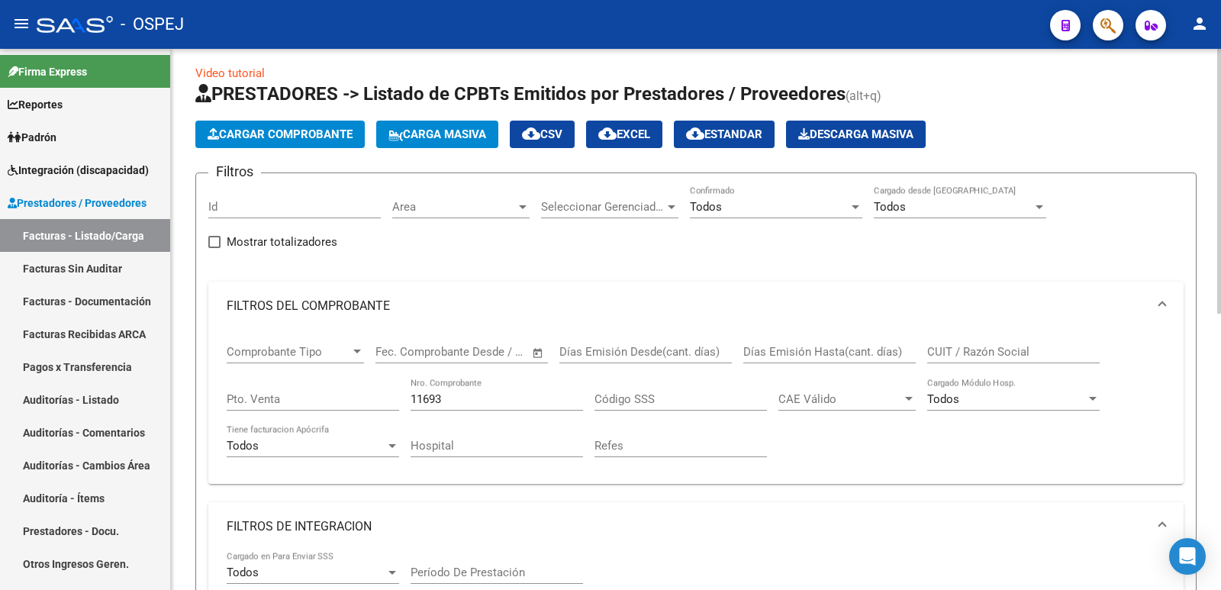
scroll to position [0, 0]
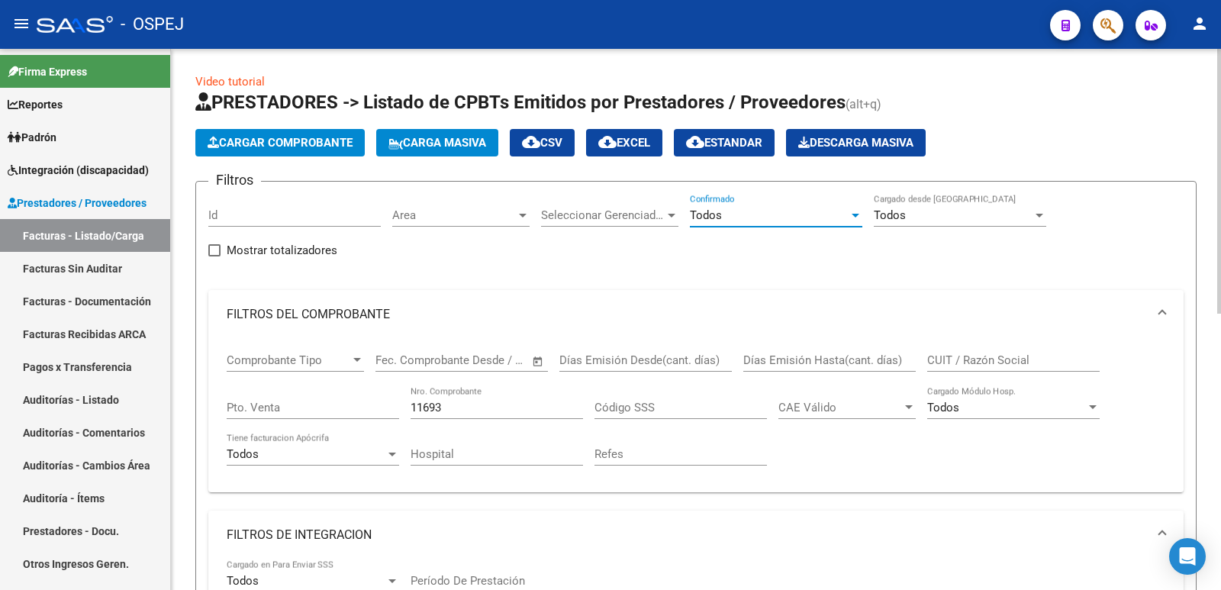
click at [749, 218] on div "Todos" at bounding box center [769, 215] width 159 height 14
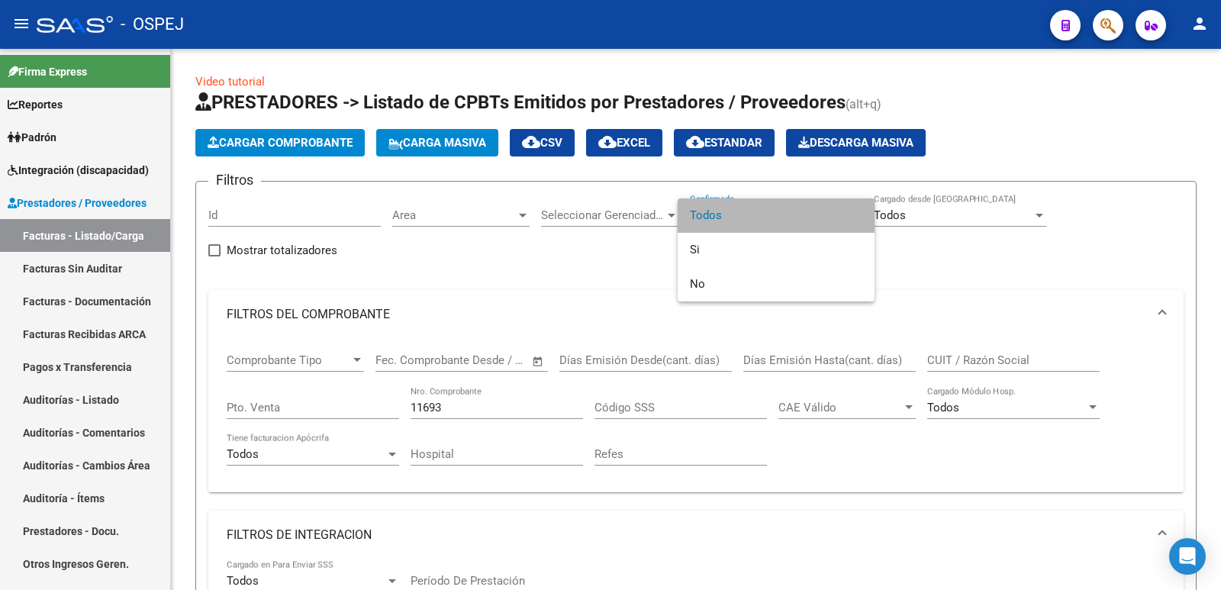
click at [753, 216] on span "Todos" at bounding box center [776, 215] width 172 height 34
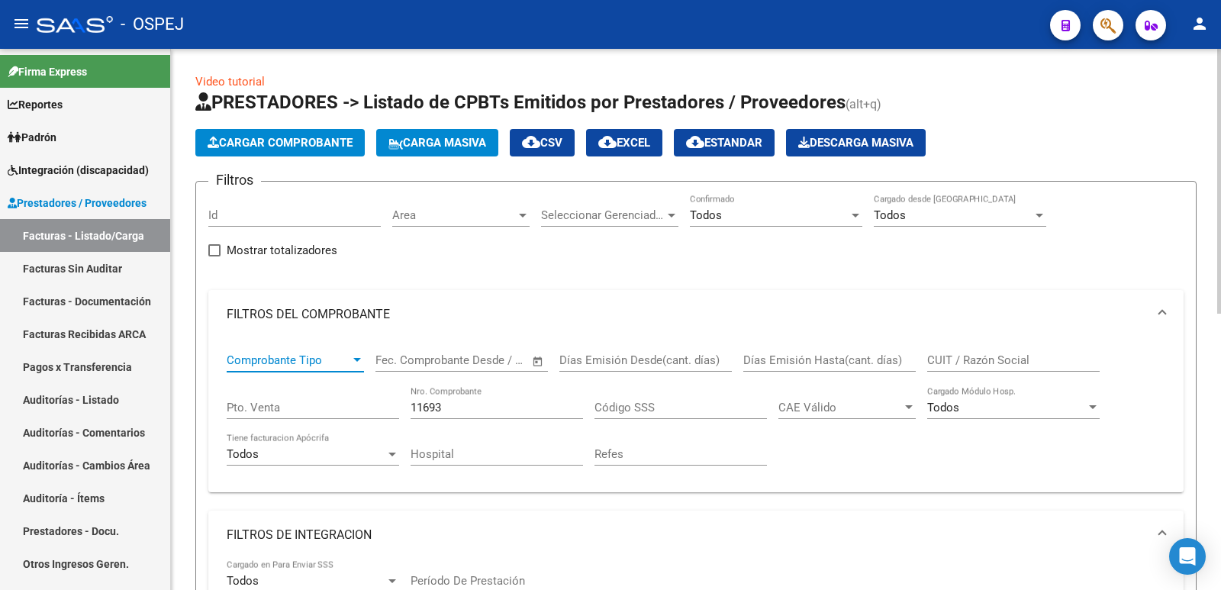
click at [320, 364] on span "Comprobante Tipo" at bounding box center [289, 360] width 124 height 14
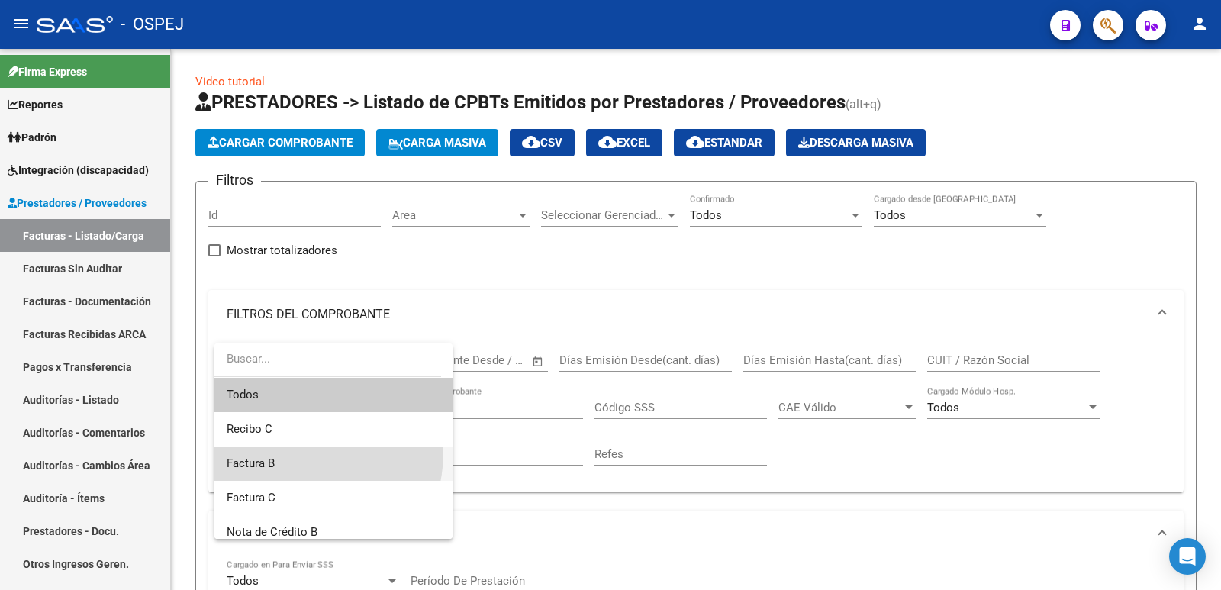
click at [286, 452] on span "Factura B" at bounding box center [334, 463] width 214 height 34
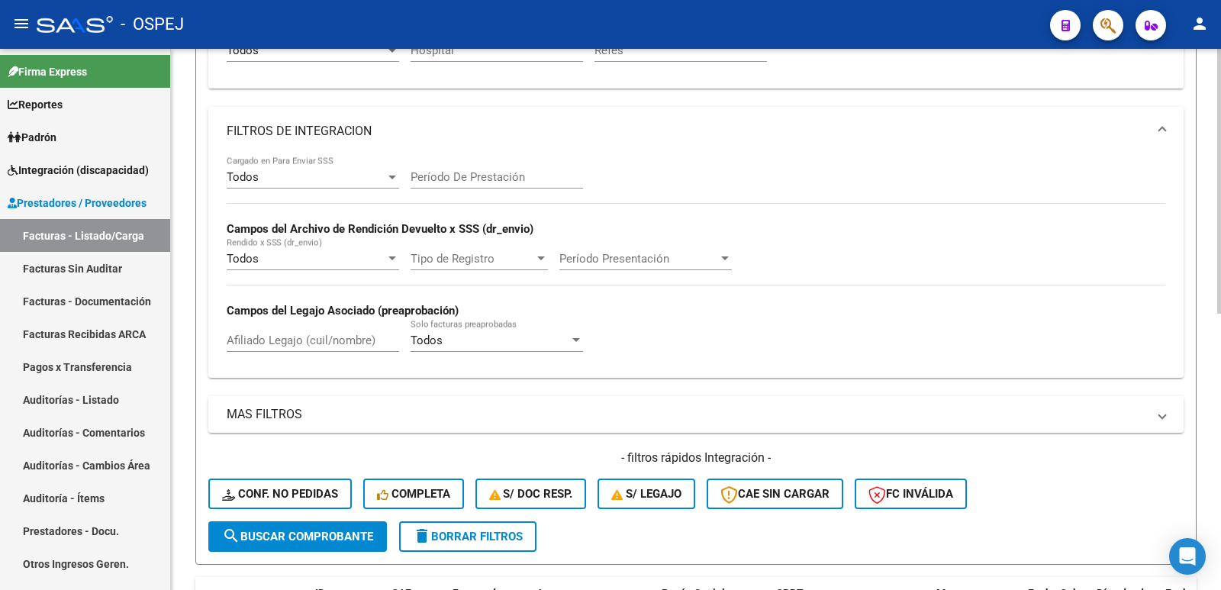
scroll to position [458, 0]
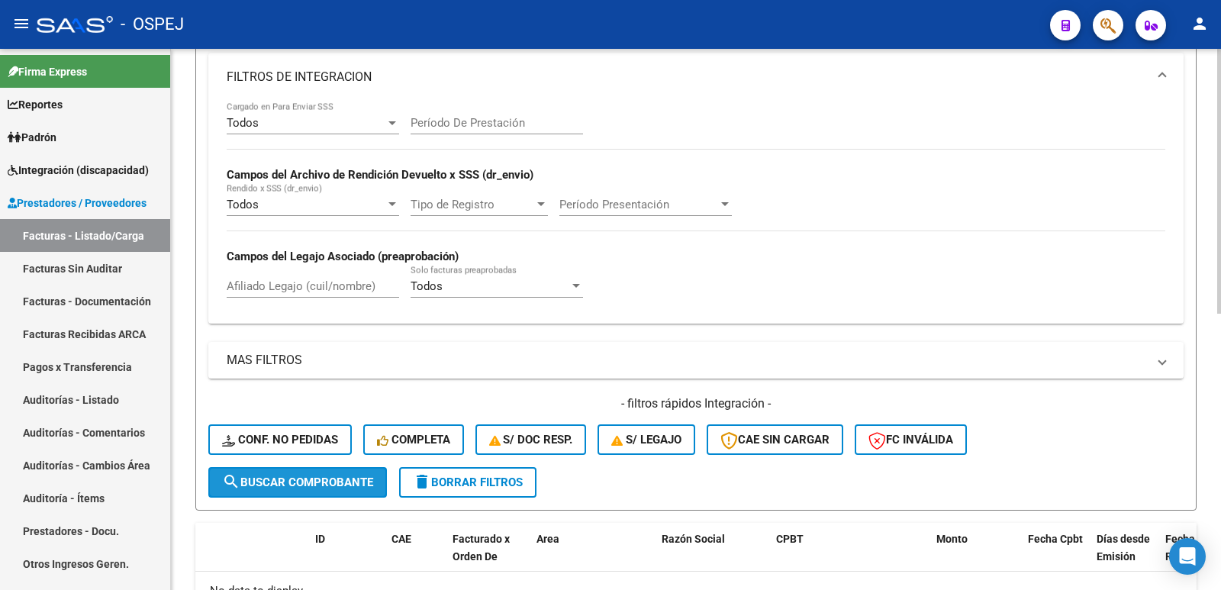
click at [383, 493] on button "search Buscar Comprobante" at bounding box center [297, 482] width 179 height 31
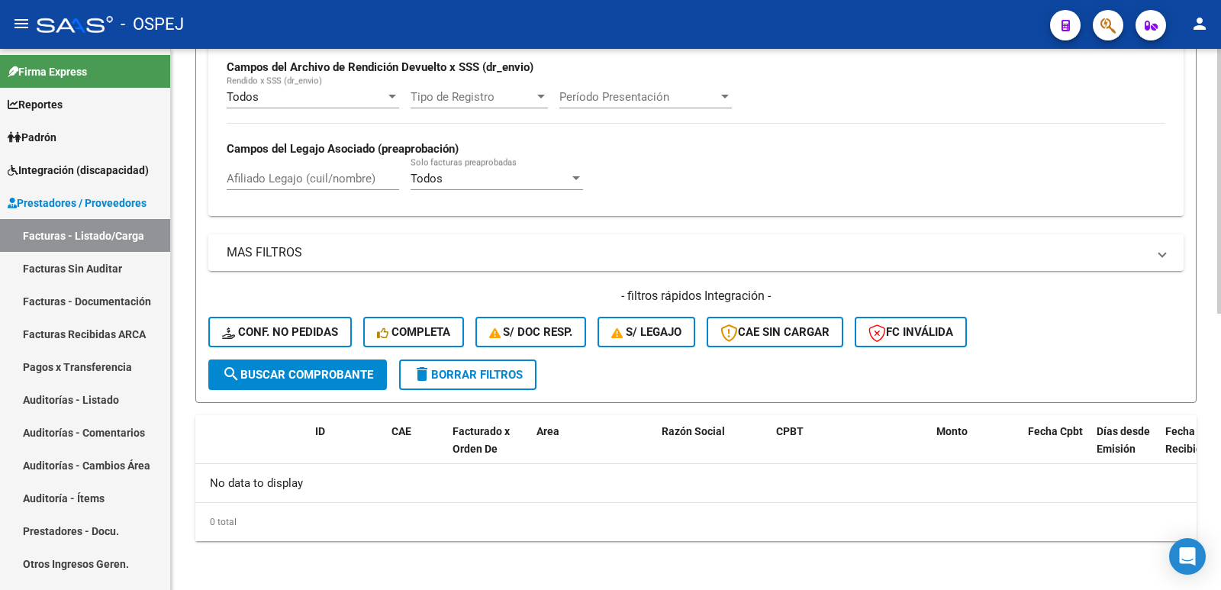
scroll to position [413, 0]
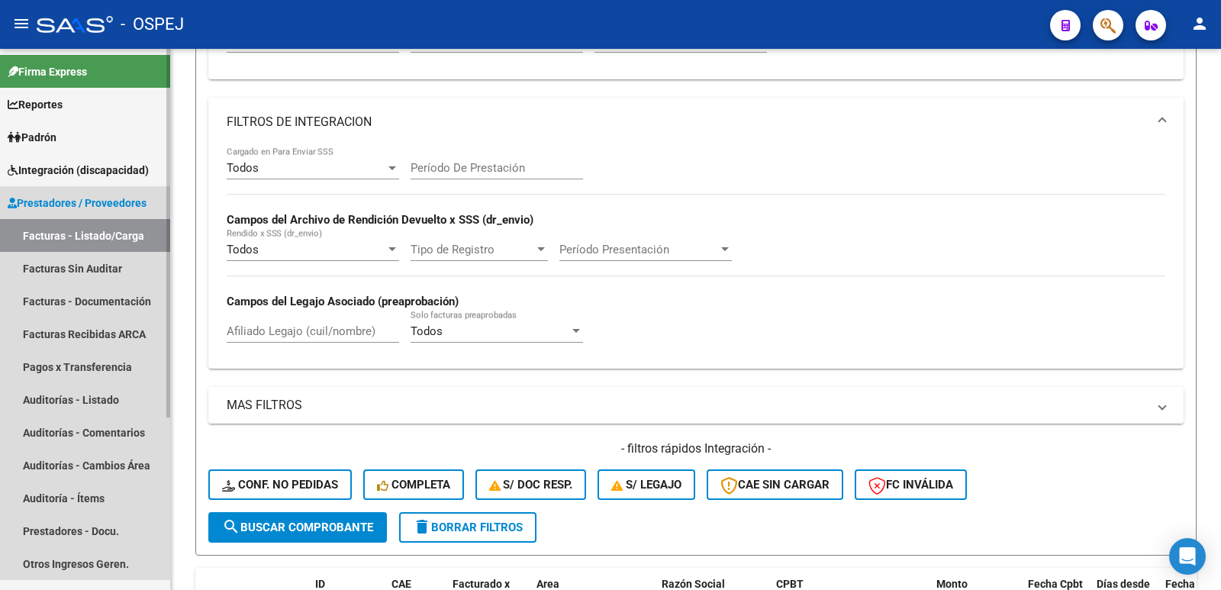
click at [43, 243] on link "Facturas - Listado/Carga" at bounding box center [85, 235] width 170 height 33
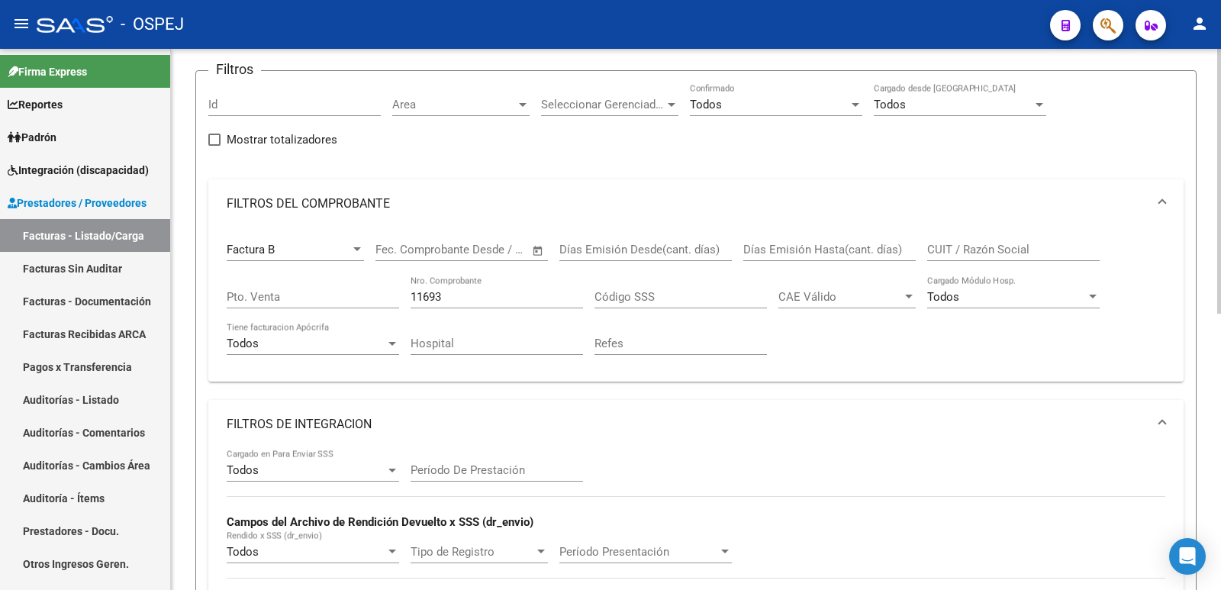
scroll to position [31, 0]
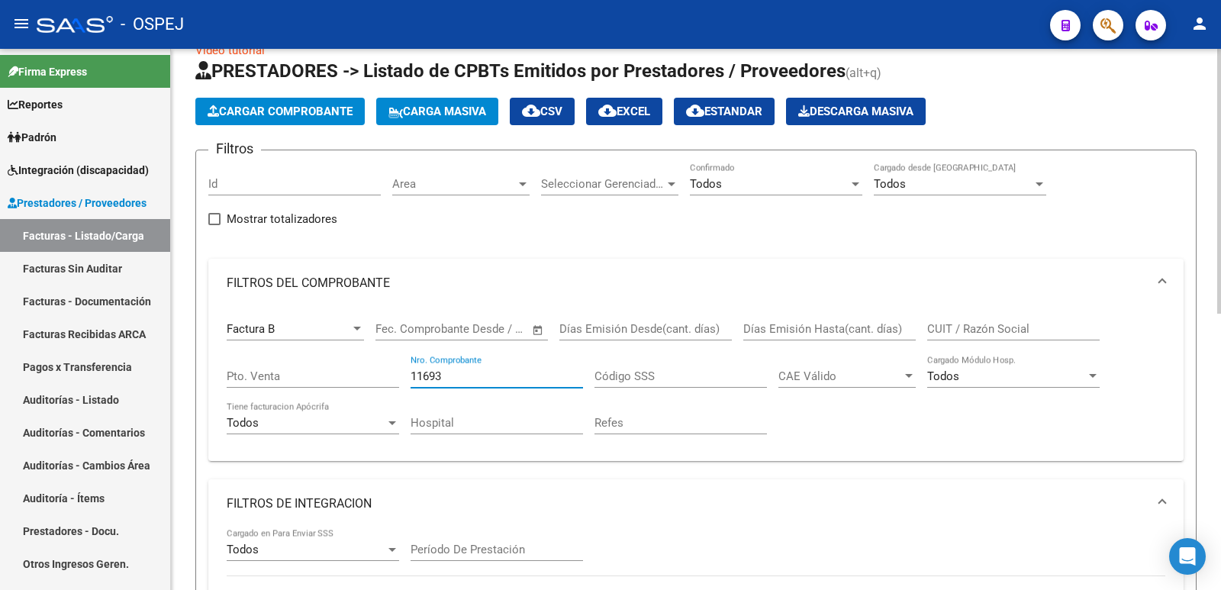
drag, startPoint x: 501, startPoint y: 373, endPoint x: 339, endPoint y: 373, distance: 161.8
click at [339, 373] on div "Factura B Comprobante Tipo Start date – End date Fec. Comprobante Desde / Hasta…" at bounding box center [696, 377] width 938 height 141
type input "1"
click at [331, 412] on div "Todos Tiene facturacion Apócrifa" at bounding box center [313, 417] width 172 height 33
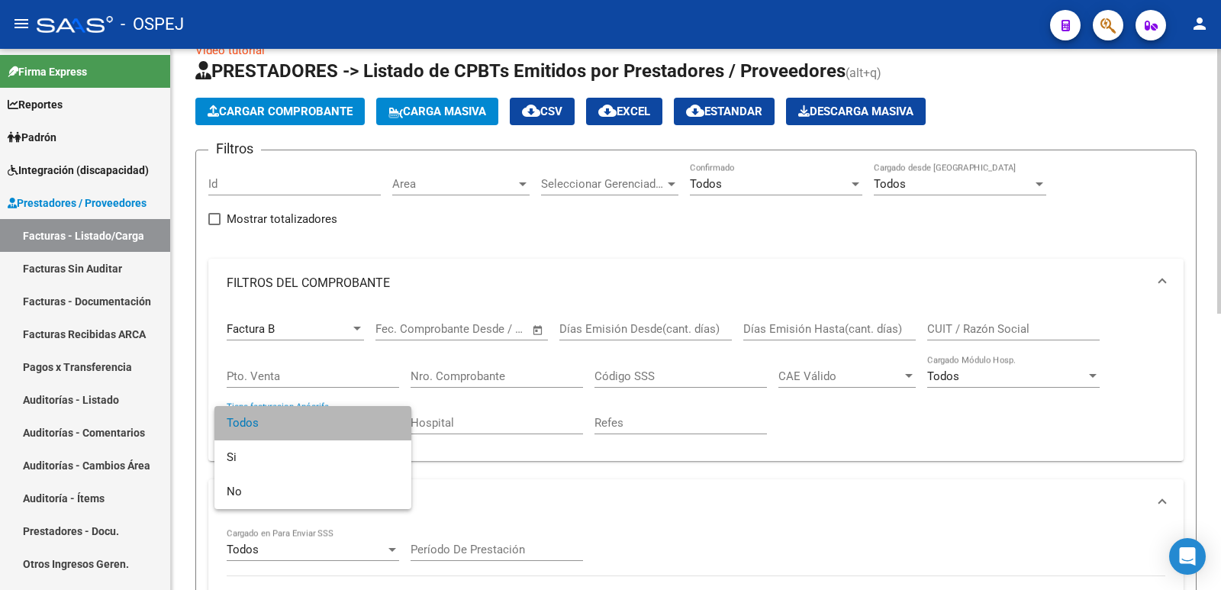
click at [331, 412] on span "Todos" at bounding box center [313, 423] width 172 height 34
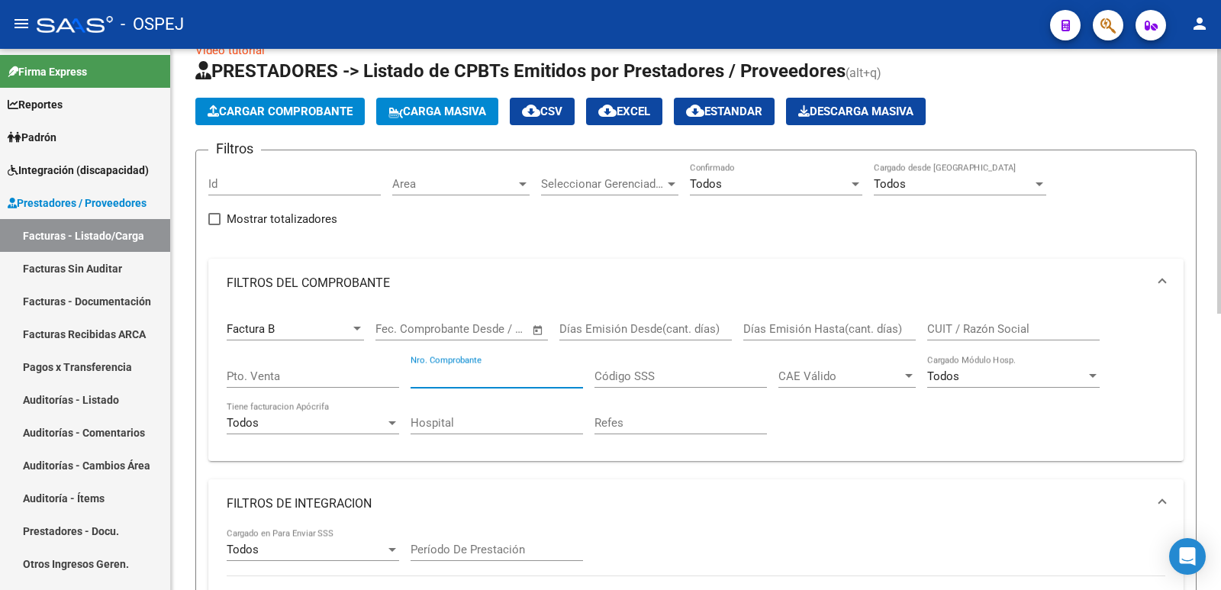
click at [487, 380] on input "Nro. Comprobante" at bounding box center [496, 376] width 172 height 14
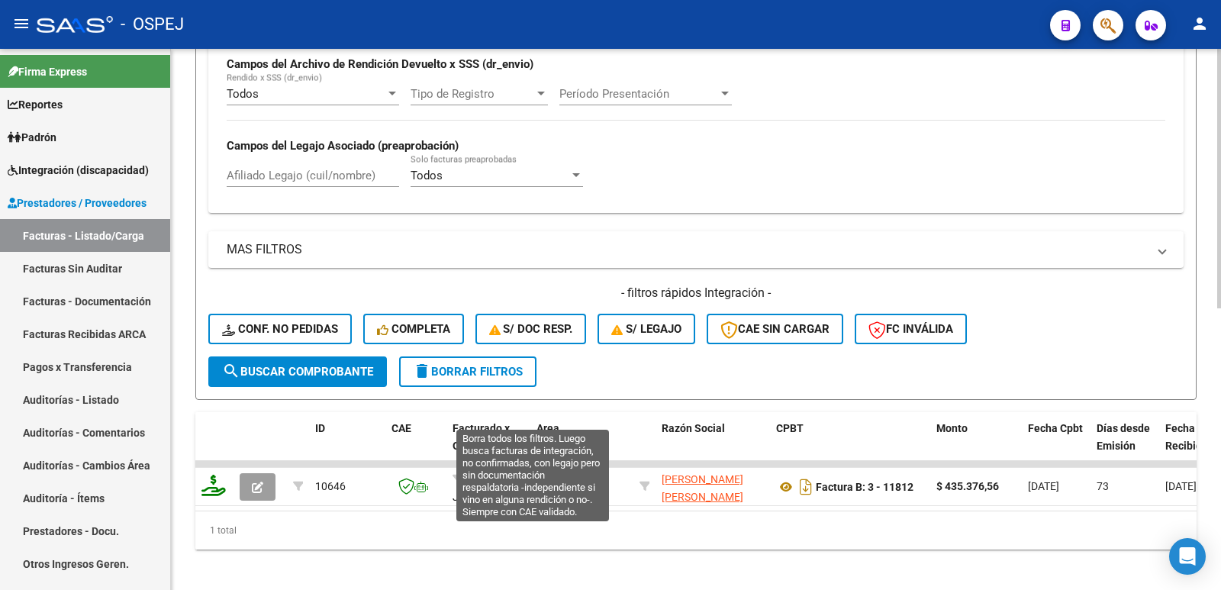
scroll to position [588, 0]
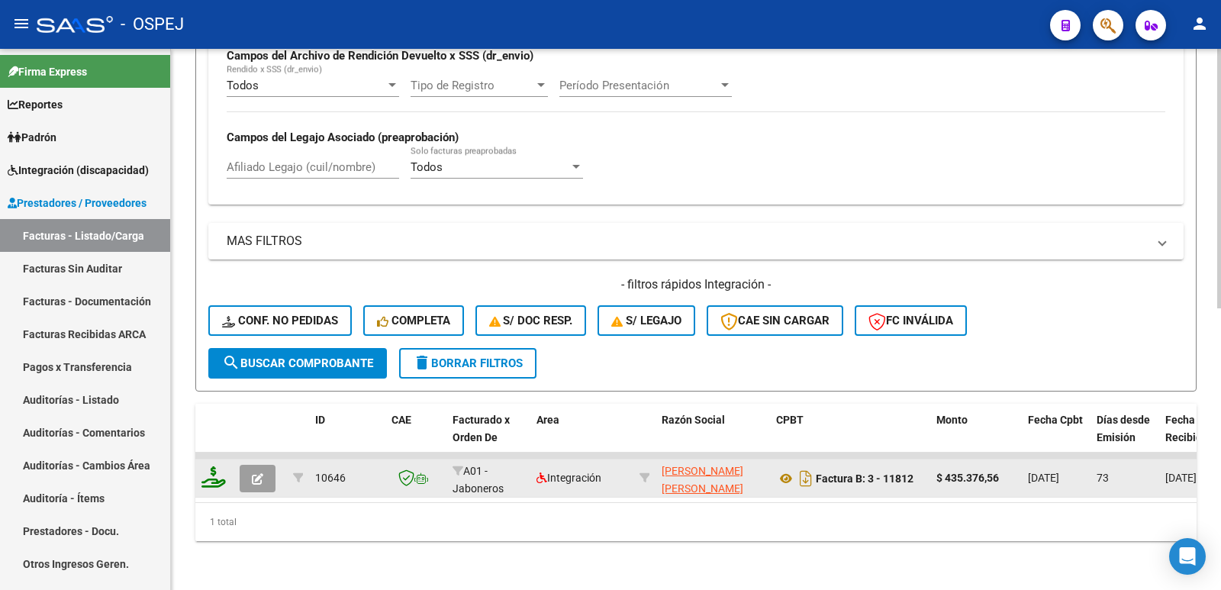
type input "11811"
click at [253, 473] on icon "button" at bounding box center [257, 478] width 11 height 11
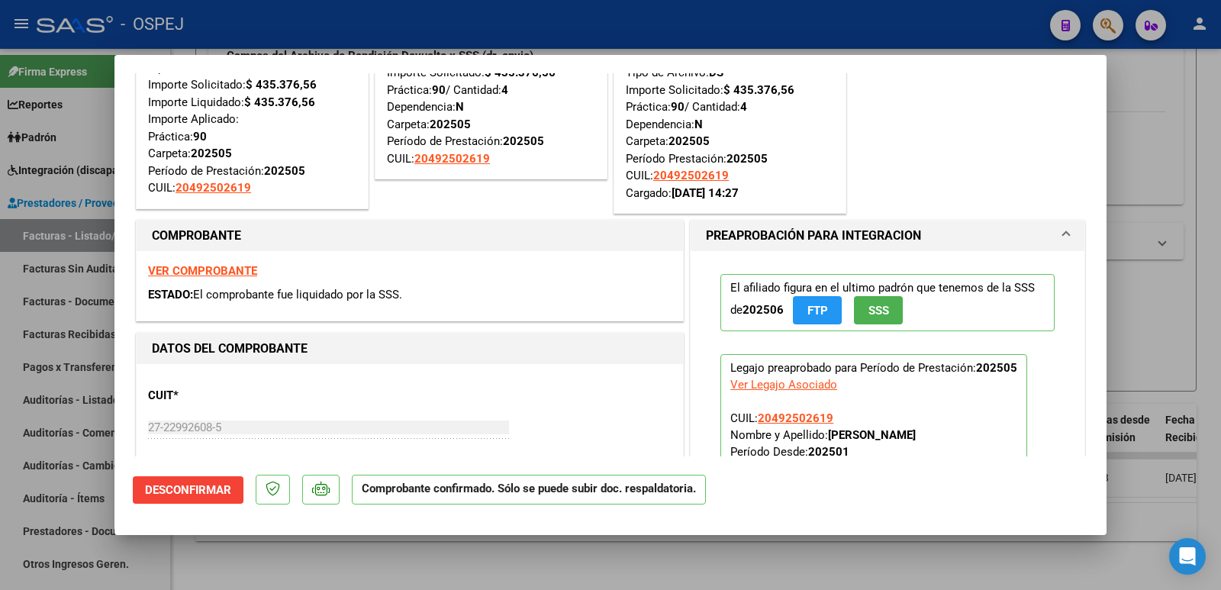
scroll to position [305, 0]
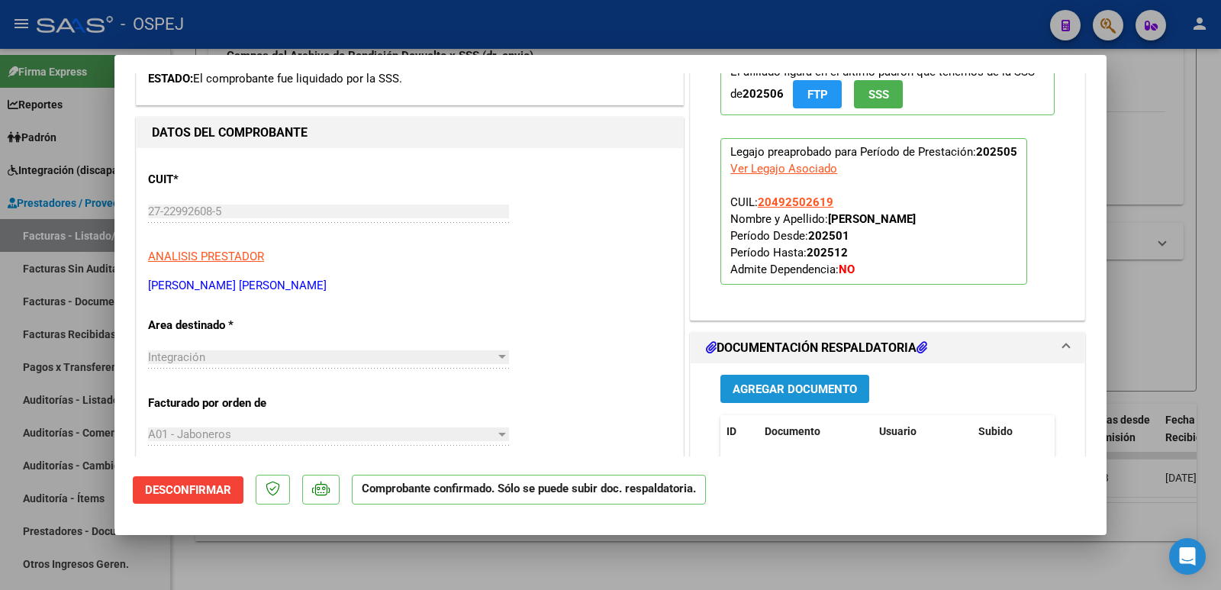
click at [782, 398] on button "Agregar Documento" at bounding box center [794, 389] width 149 height 28
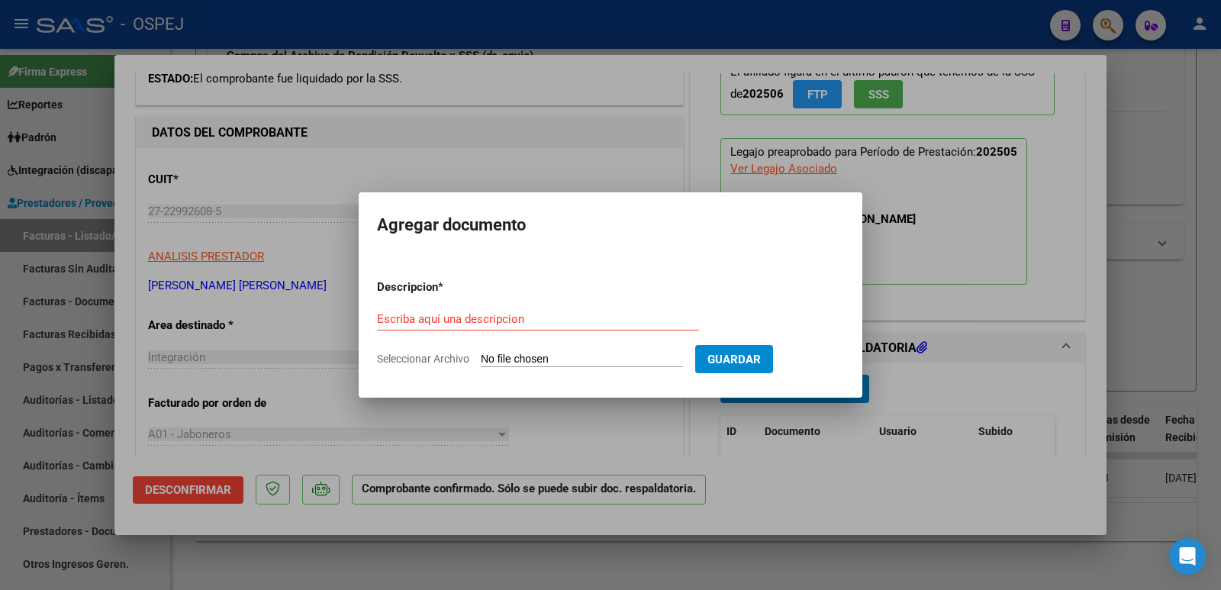
click at [631, 355] on input "Seleccionar Archivo" at bounding box center [582, 360] width 202 height 14
type input "C:\fakepath\ospej. a.m.pdf"
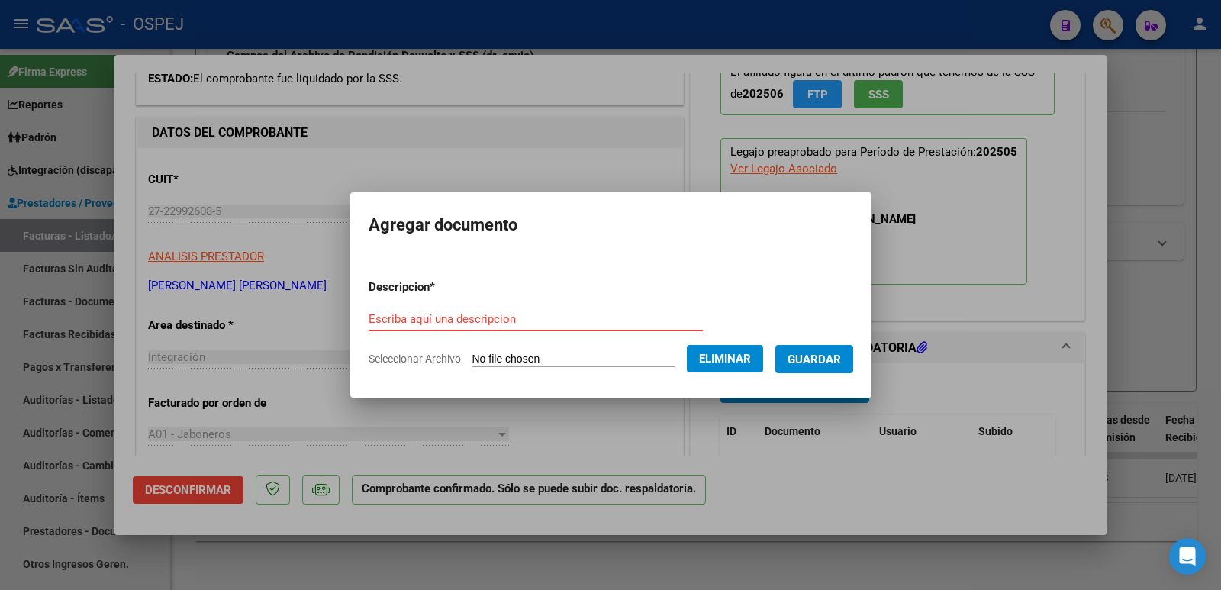
click at [510, 312] on input "Escriba aquí una descripcion" at bounding box center [536, 319] width 334 height 14
type input "RECIBO"
click at [810, 355] on span "Guardar" at bounding box center [813, 360] width 53 height 14
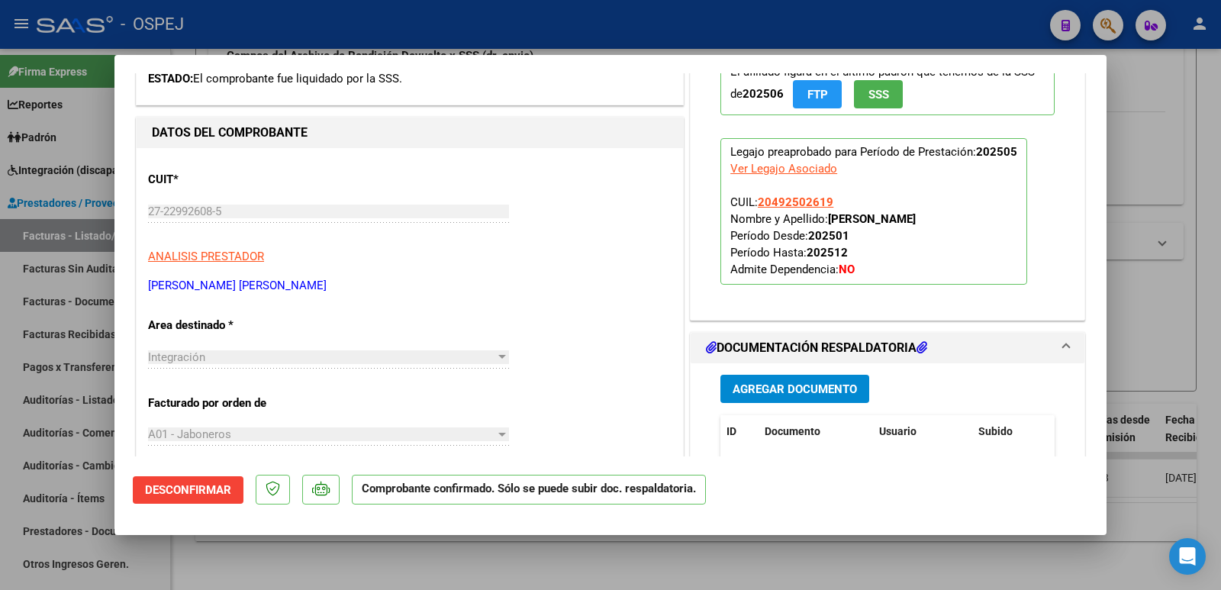
click at [456, 40] on div at bounding box center [610, 295] width 1221 height 590
type input "$ 0,00"
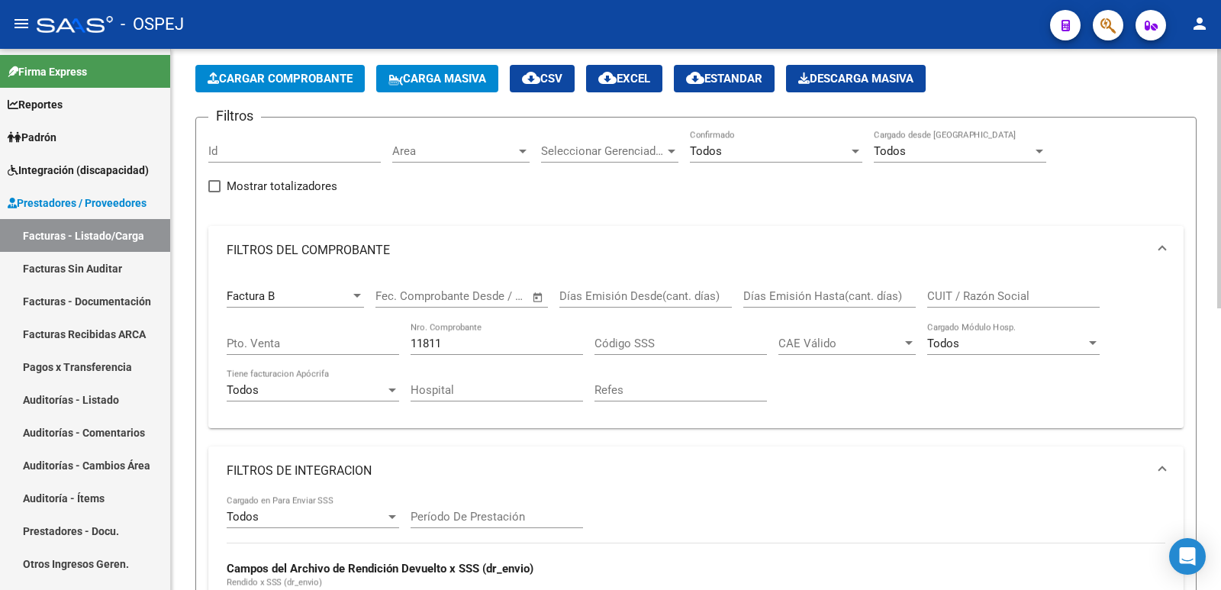
scroll to position [54, 0]
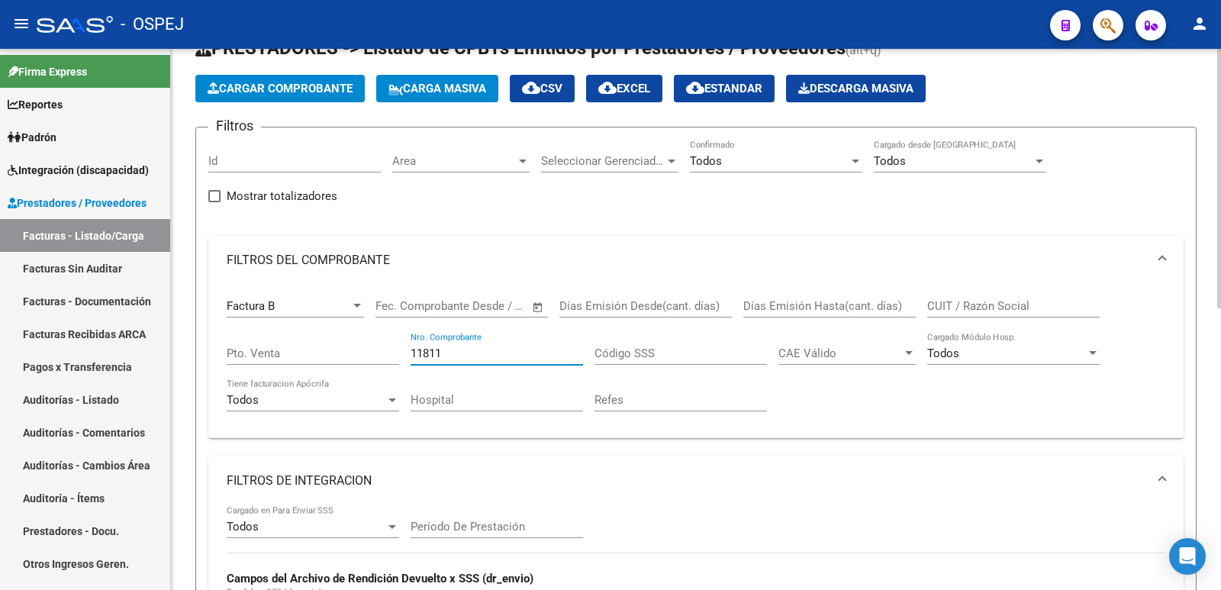
click at [497, 352] on input "11811" at bounding box center [496, 353] width 172 height 14
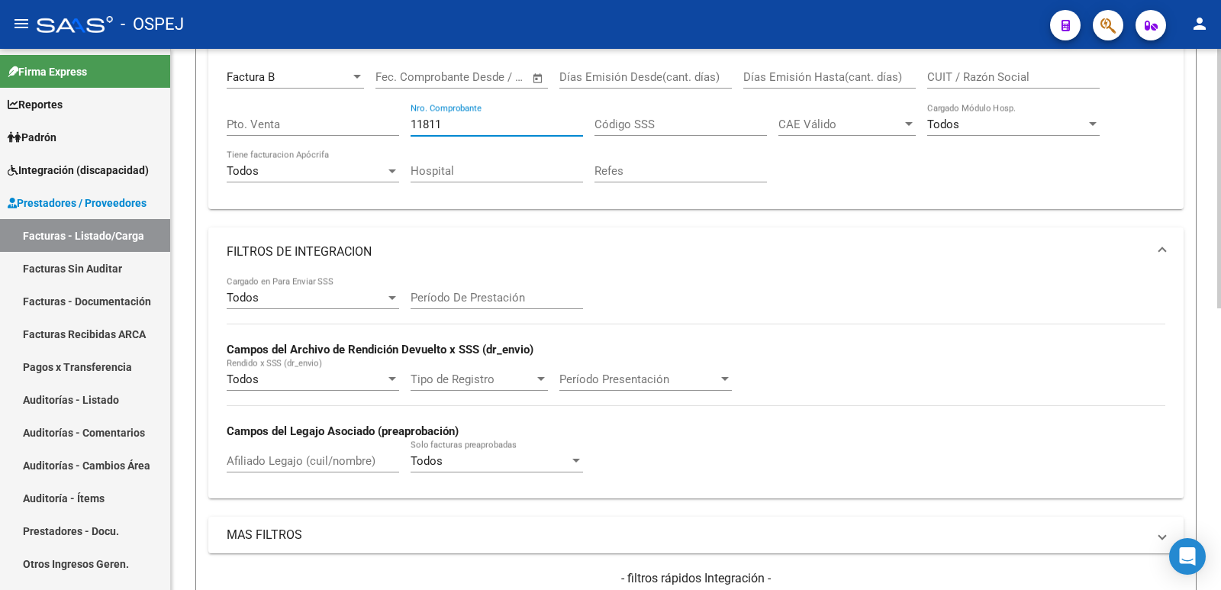
scroll to position [588, 0]
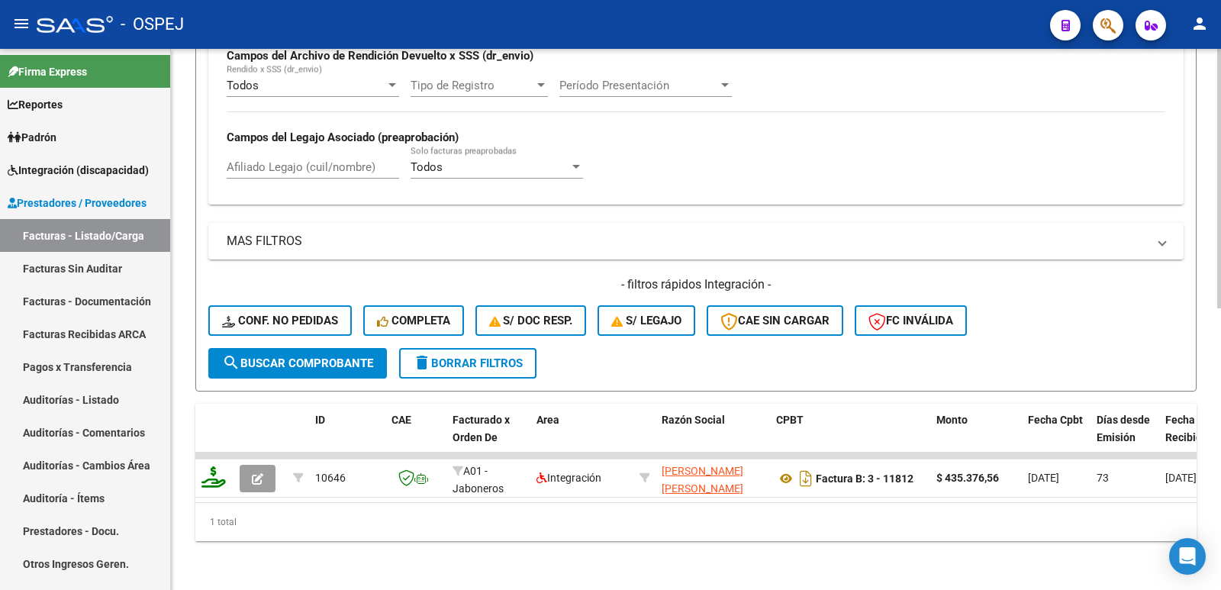
click at [274, 356] on span "search Buscar Comprobante" at bounding box center [297, 363] width 151 height 14
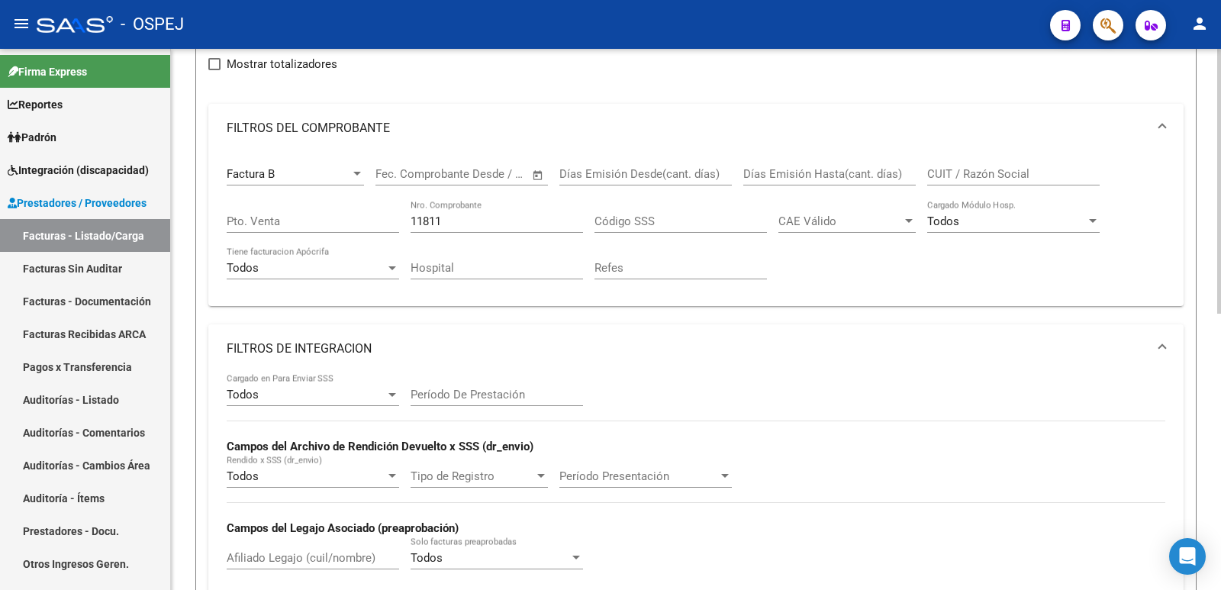
scroll to position [184, 0]
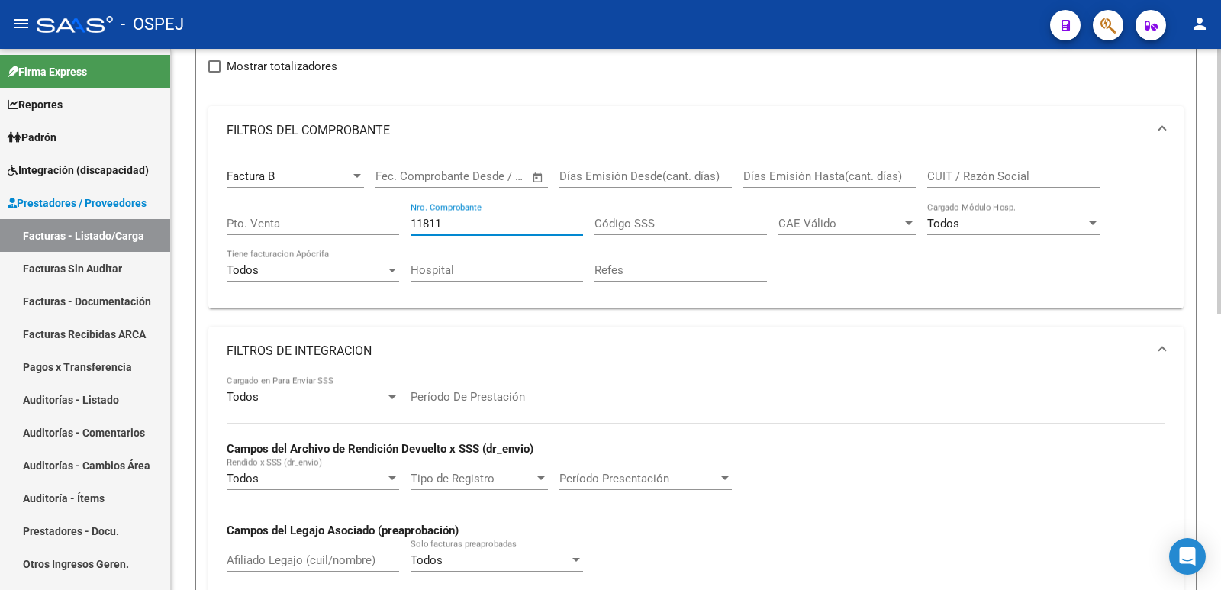
click at [515, 224] on input "11811" at bounding box center [496, 224] width 172 height 14
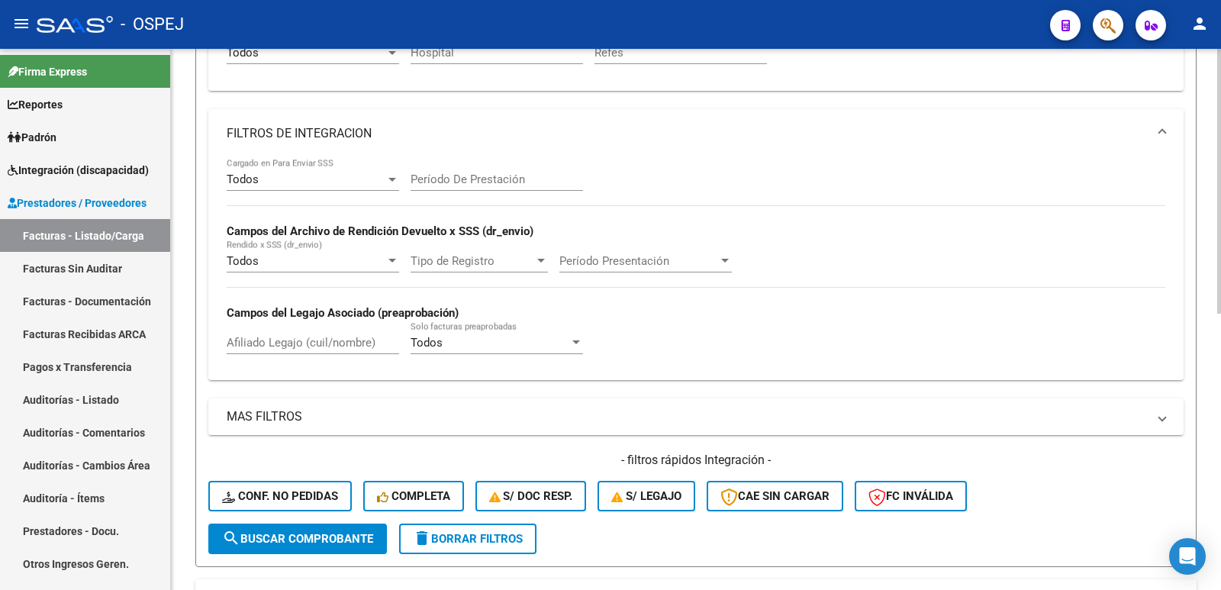
scroll to position [565, 0]
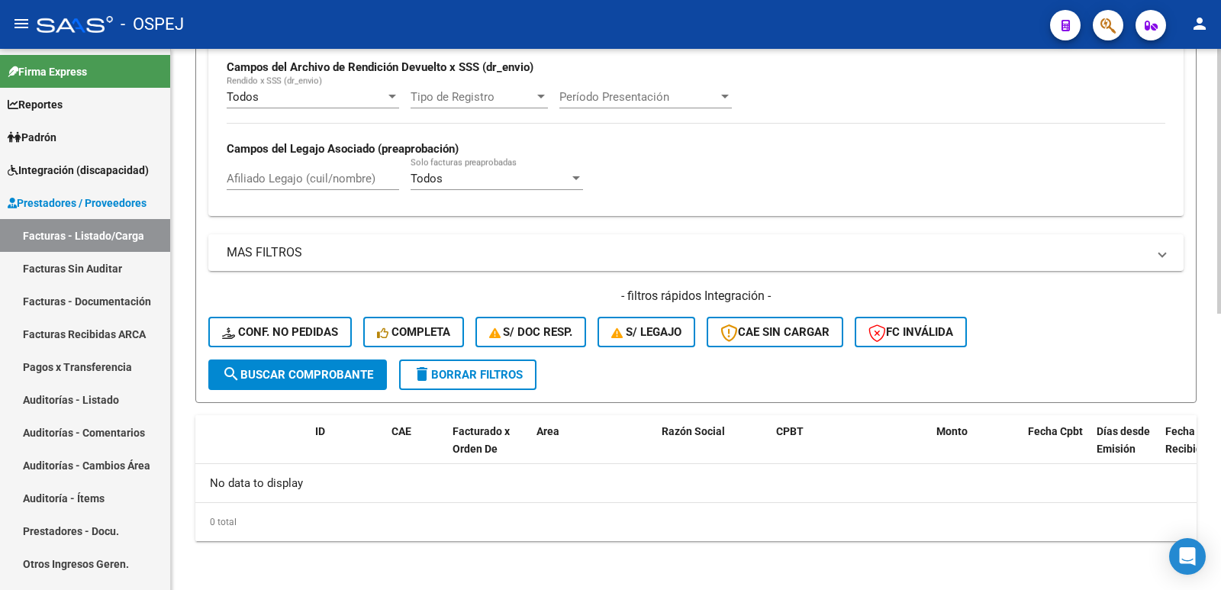
click at [283, 367] on button "search Buscar Comprobante" at bounding box center [297, 374] width 179 height 31
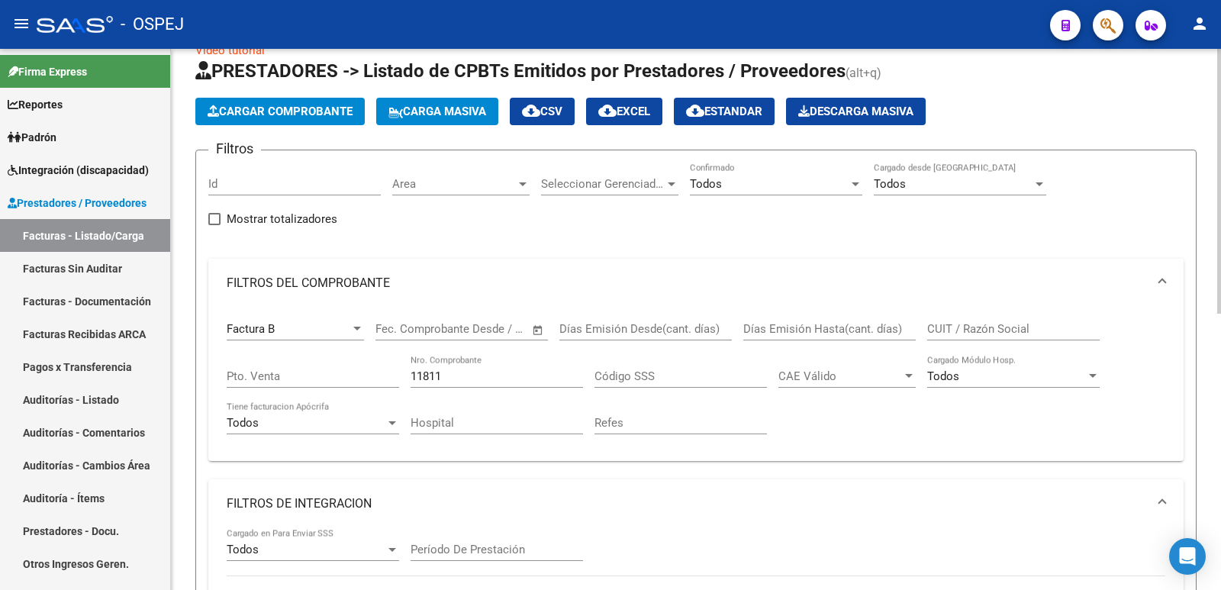
scroll to position [0, 0]
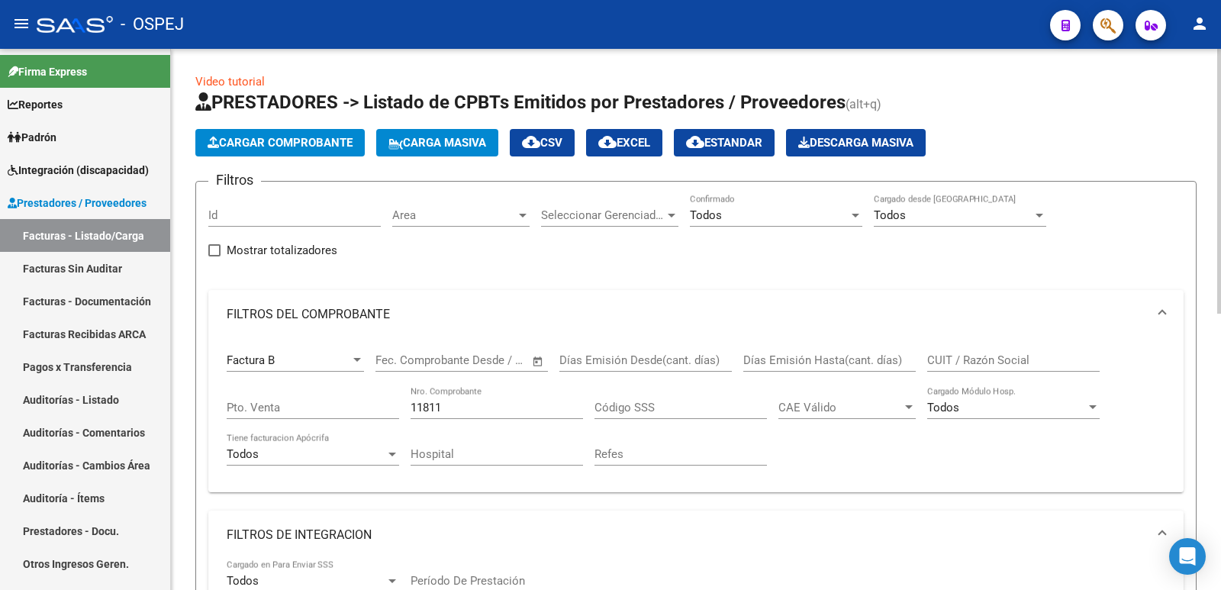
click at [476, 407] on input "11811" at bounding box center [496, 408] width 172 height 14
type input "1"
type input "11811"
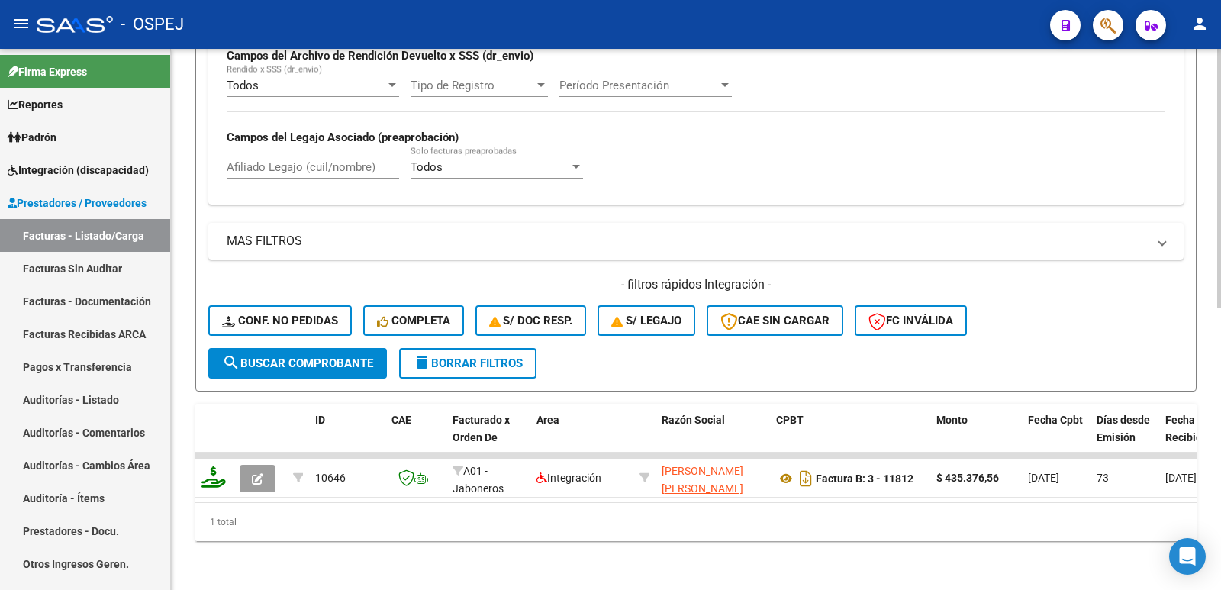
scroll to position [588, 0]
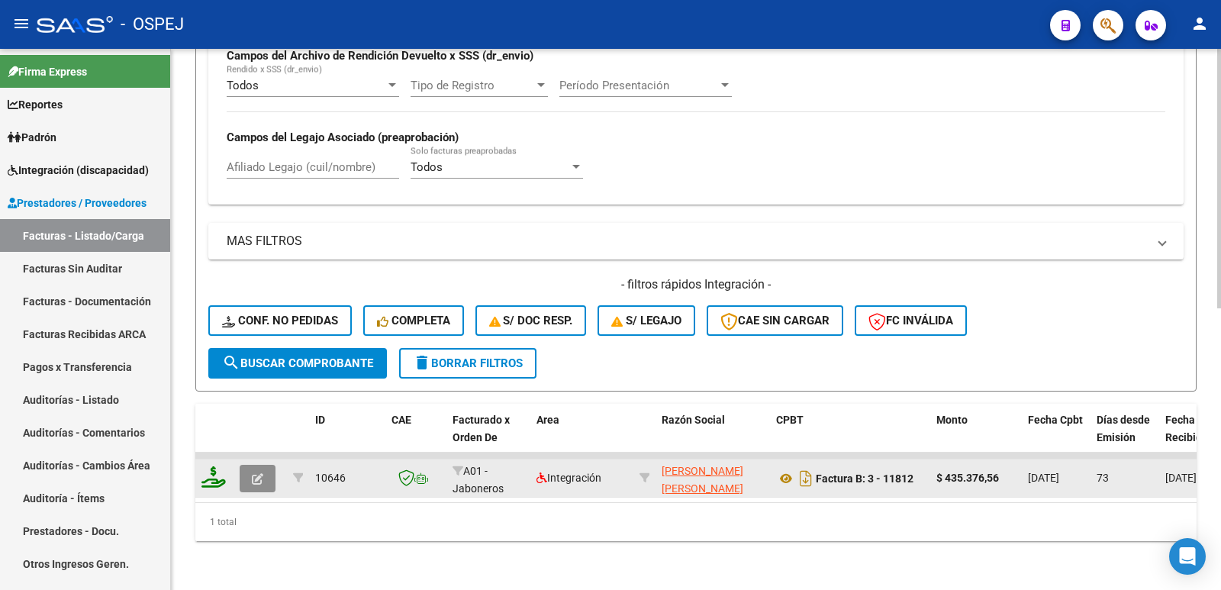
click at [260, 473] on icon "button" at bounding box center [257, 478] width 11 height 11
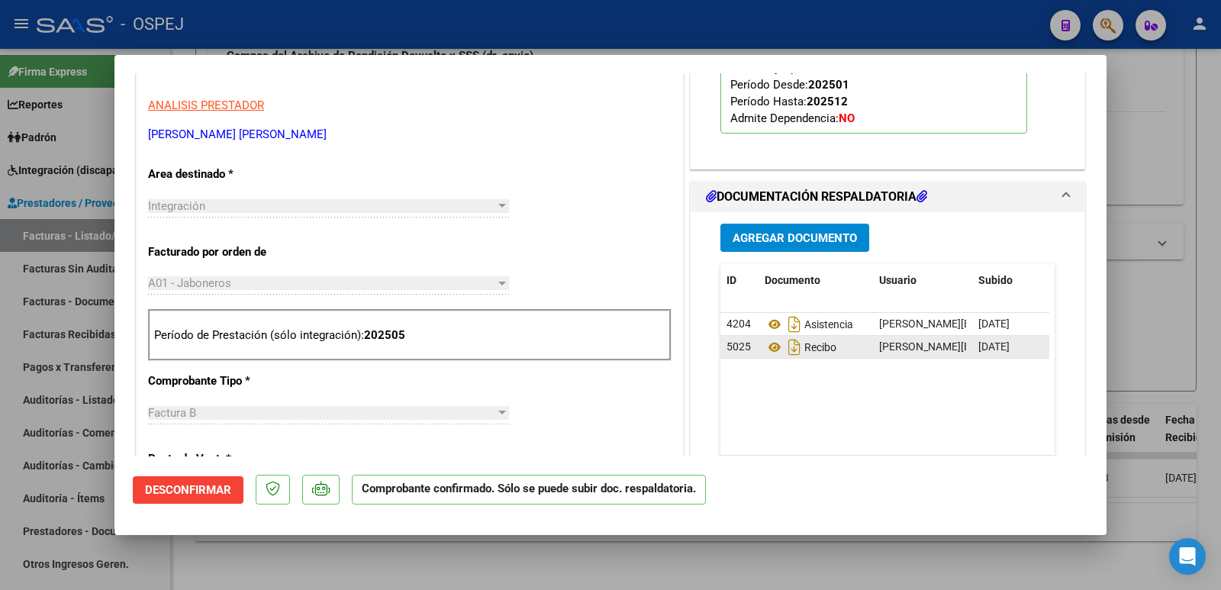
scroll to position [458, 0]
click at [717, 40] on div at bounding box center [610, 295] width 1221 height 590
type input "$ 0,00"
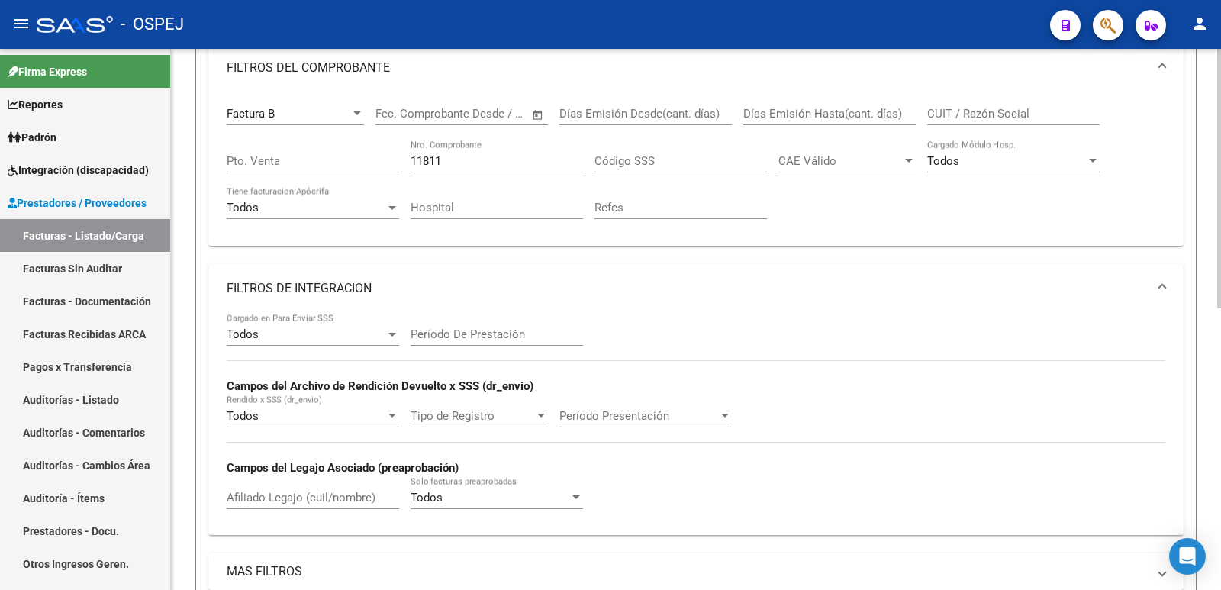
scroll to position [207, 0]
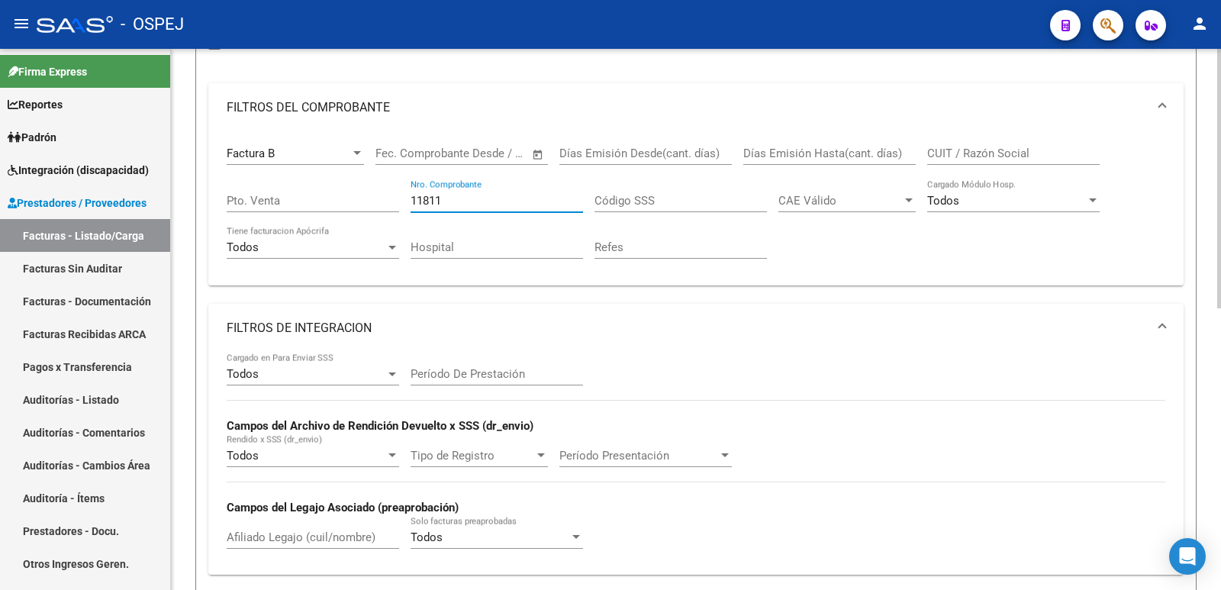
click at [452, 198] on input "11811" at bounding box center [496, 201] width 172 height 14
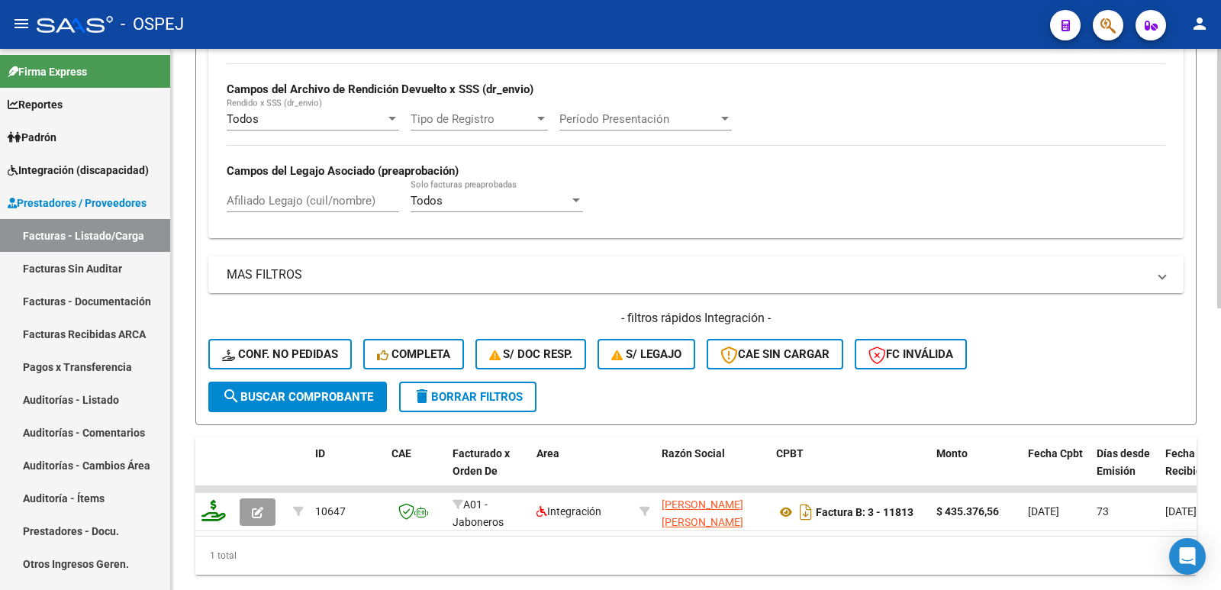
scroll to position [588, 0]
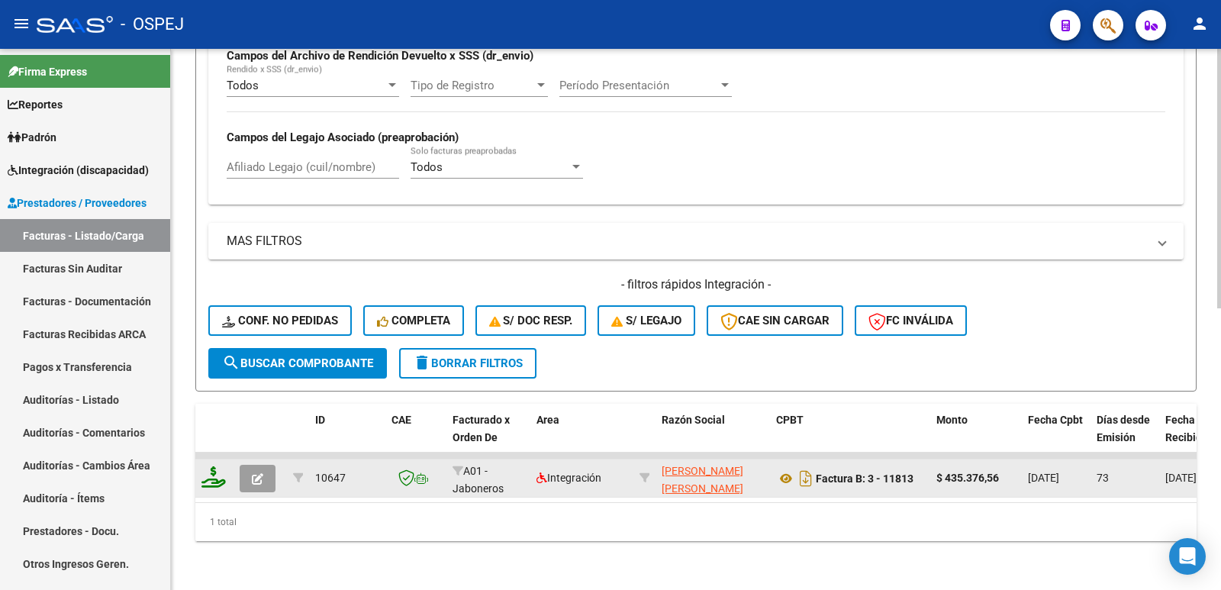
type input "11813"
click at [256, 473] on icon "button" at bounding box center [257, 478] width 11 height 11
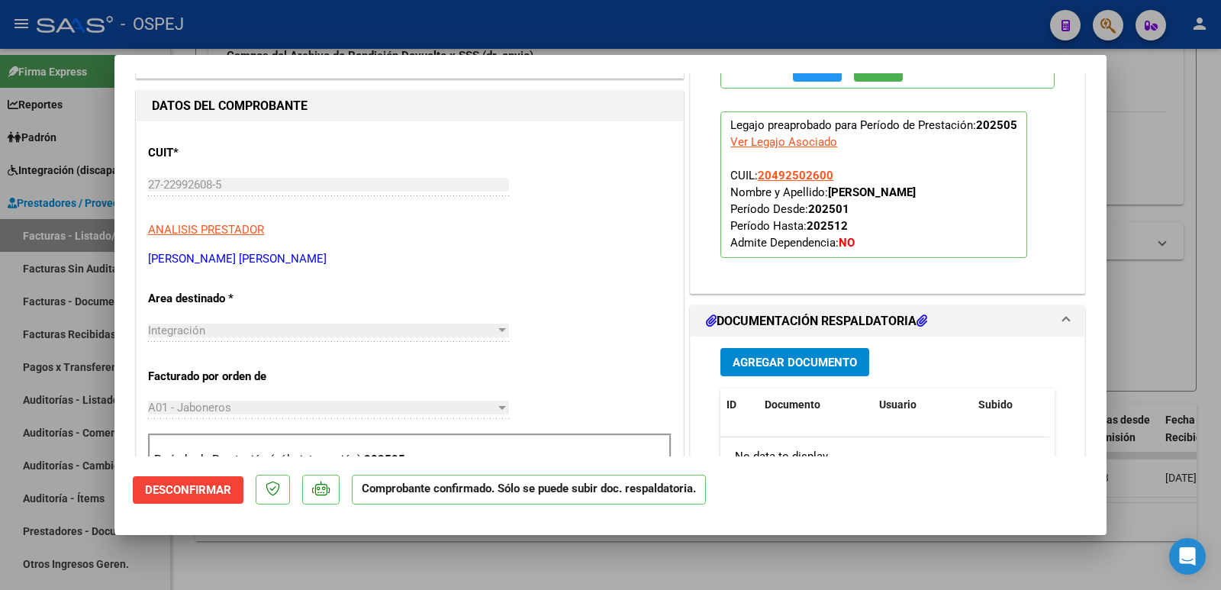
scroll to position [534, 0]
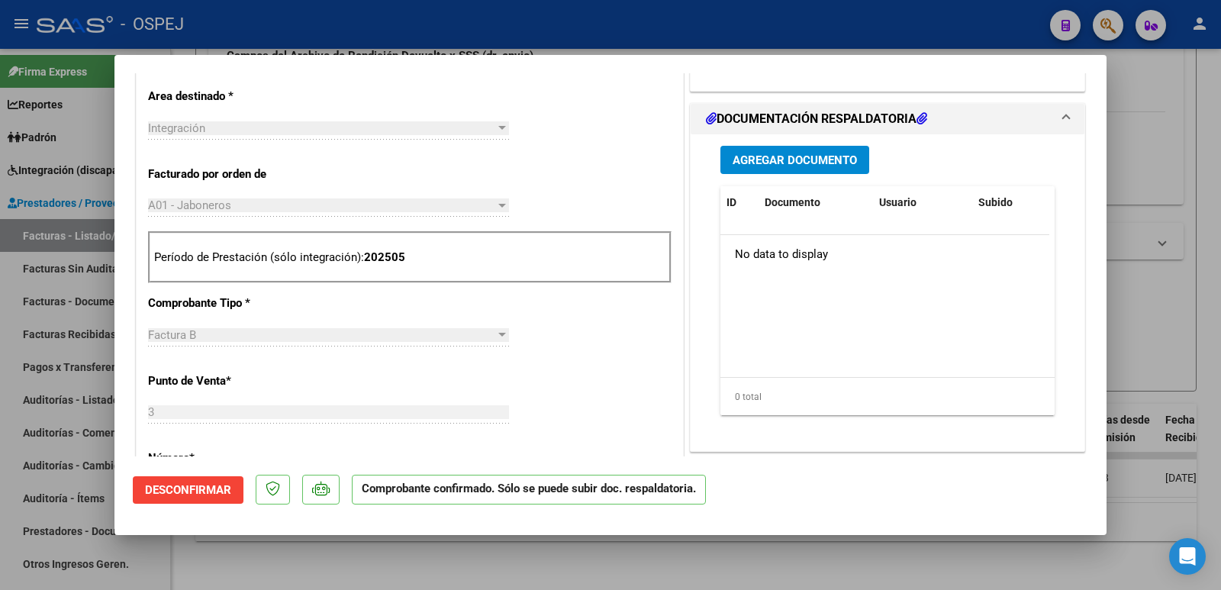
click at [790, 163] on span "Agregar Documento" at bounding box center [794, 160] width 124 height 14
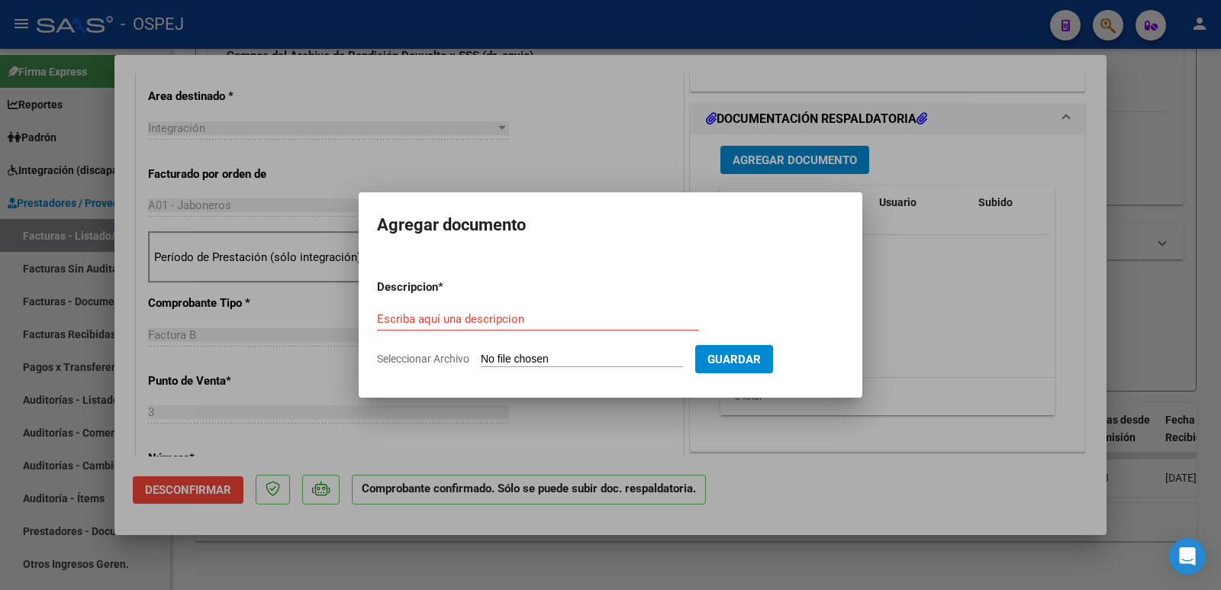
click at [588, 359] on input "Seleccionar Archivo" at bounding box center [582, 360] width 202 height 14
type input "C:\fakepath\ospej. a.m.pdf"
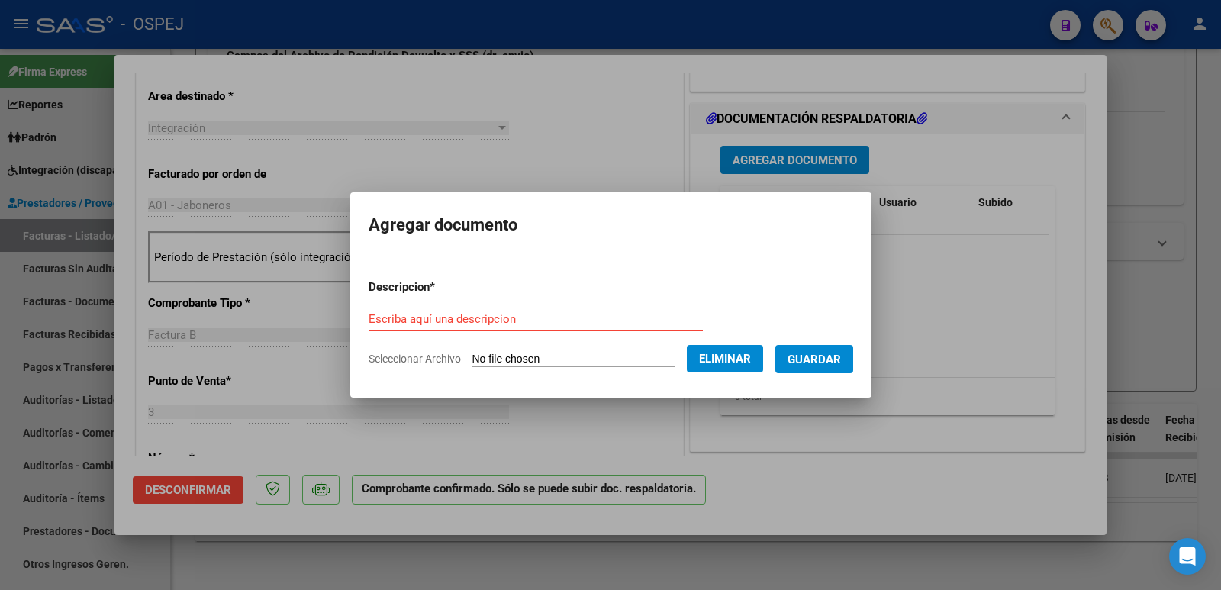
click at [430, 316] on input "Escriba aquí una descripcion" at bounding box center [536, 319] width 334 height 14
type input "RECIBO"
click at [820, 354] on span "Guardar" at bounding box center [813, 360] width 53 height 14
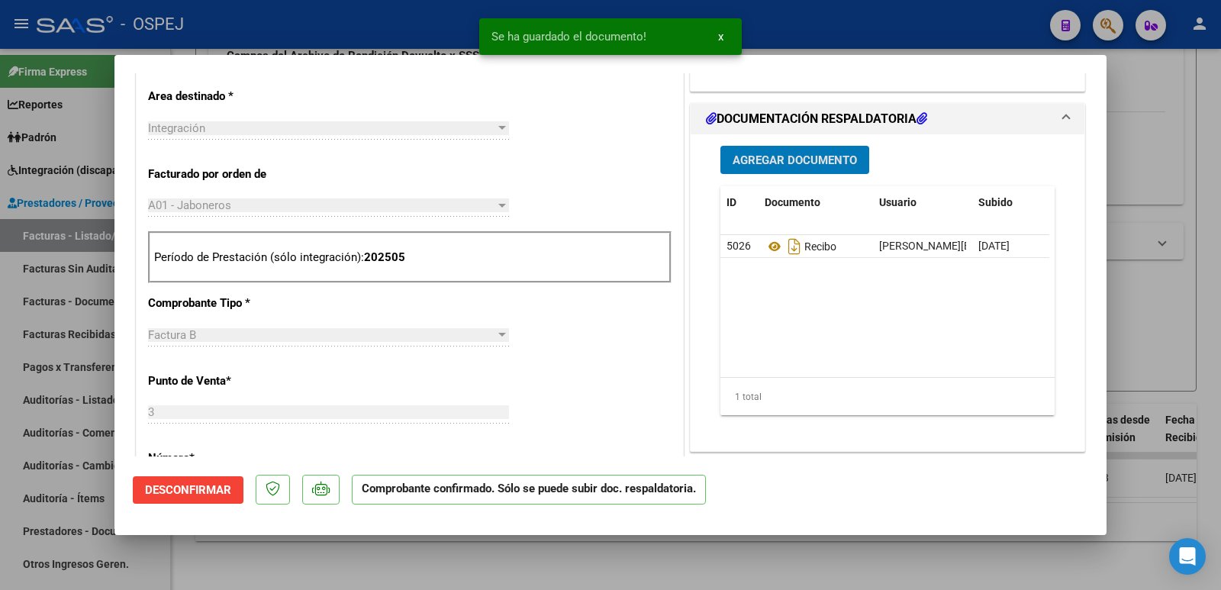
click at [339, 25] on div at bounding box center [610, 295] width 1221 height 590
type input "$ 0,00"
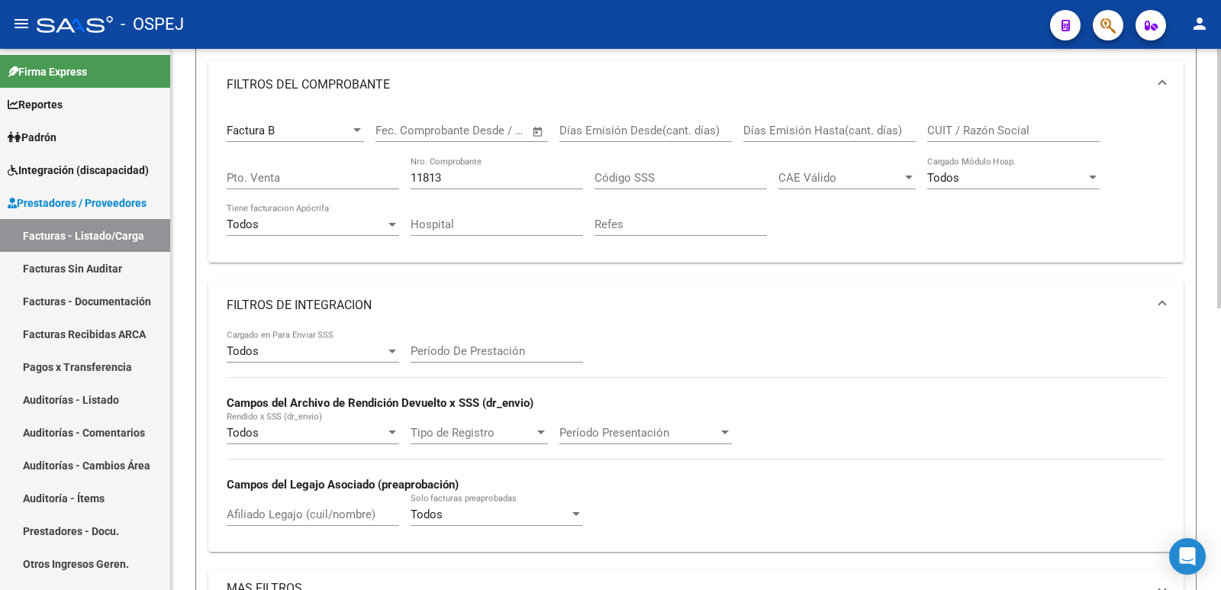
scroll to position [207, 0]
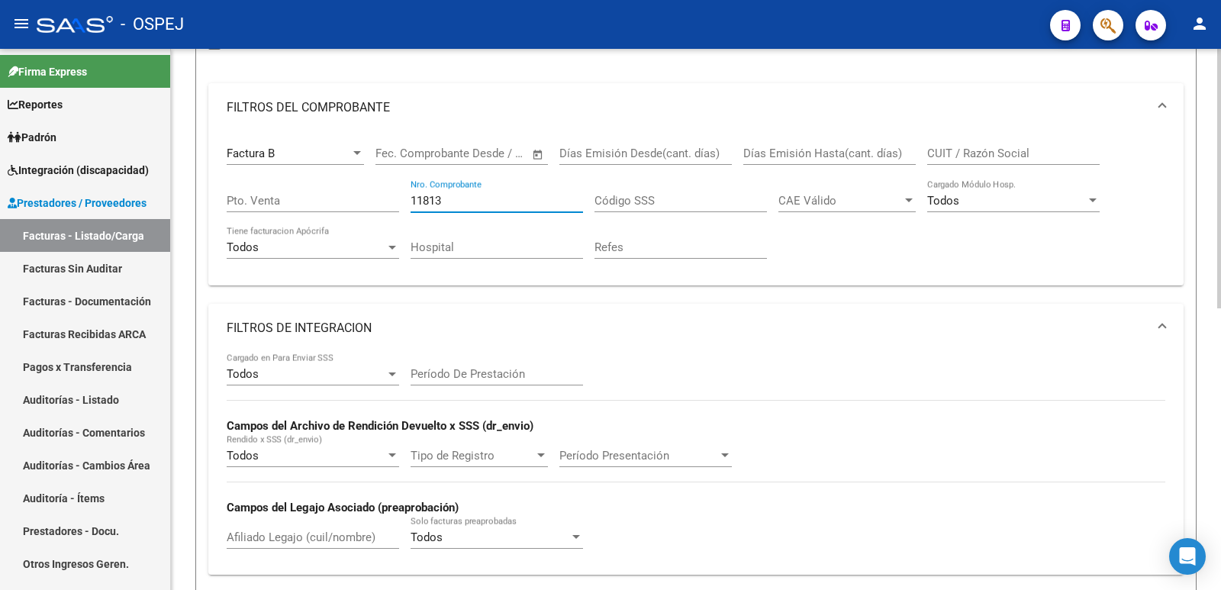
drag, startPoint x: 478, startPoint y: 201, endPoint x: 293, endPoint y: 201, distance: 185.4
click at [293, 201] on div "Factura B Comprobante Tipo Start date – End date Fec. Comprobante Desde / Hasta…" at bounding box center [696, 202] width 938 height 141
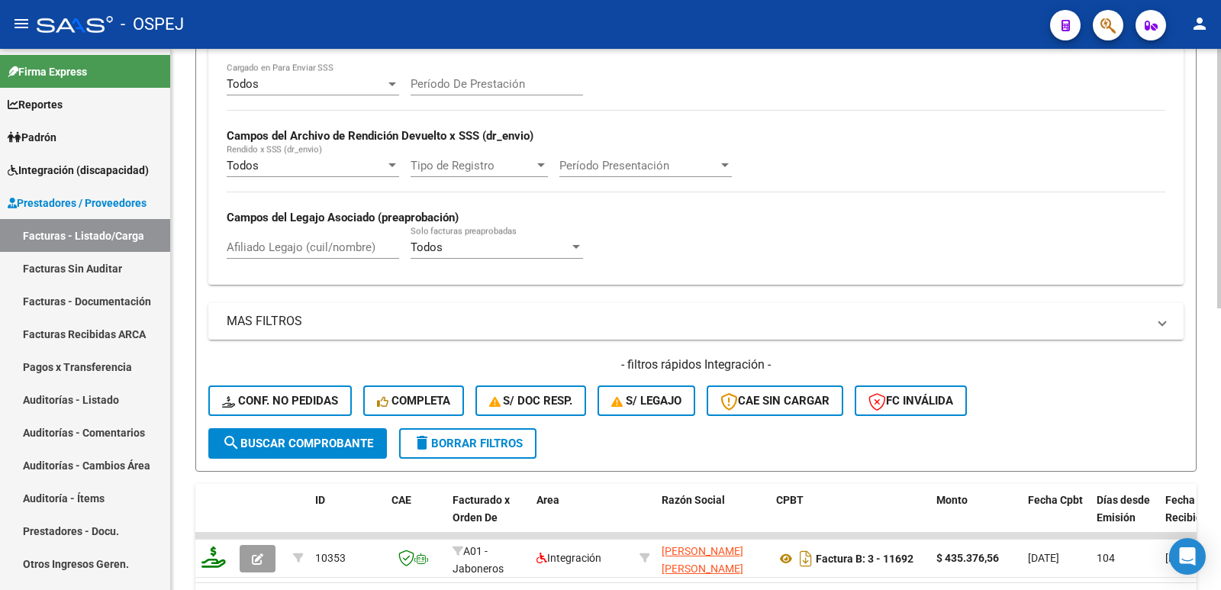
scroll to position [588, 0]
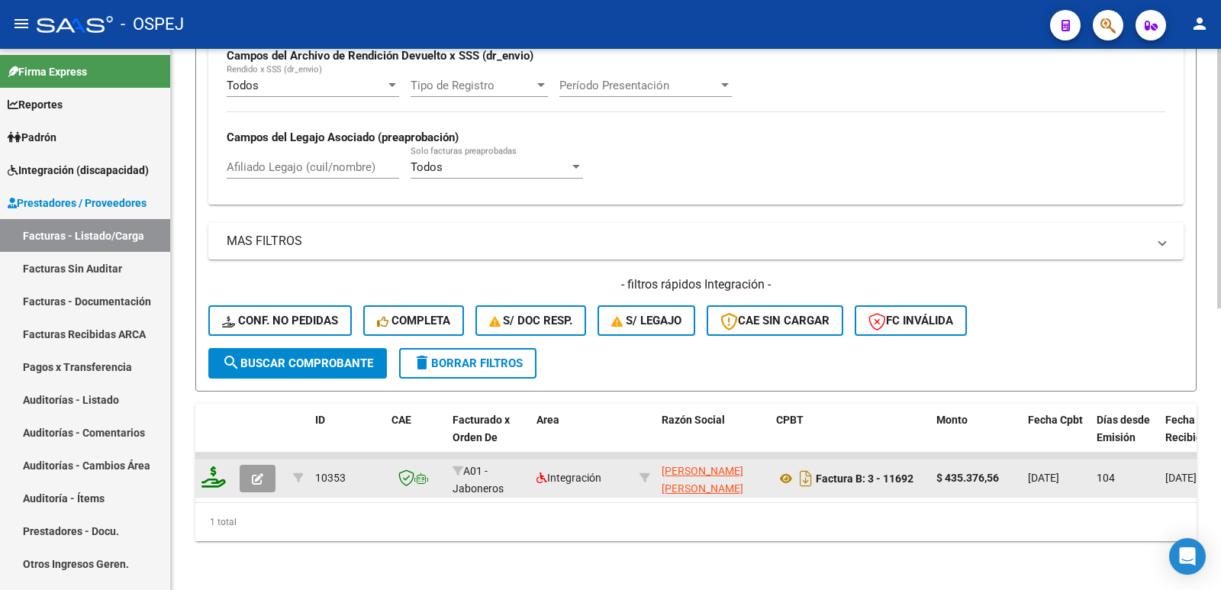
type input "11692"
click at [258, 472] on span "button" at bounding box center [257, 479] width 11 height 14
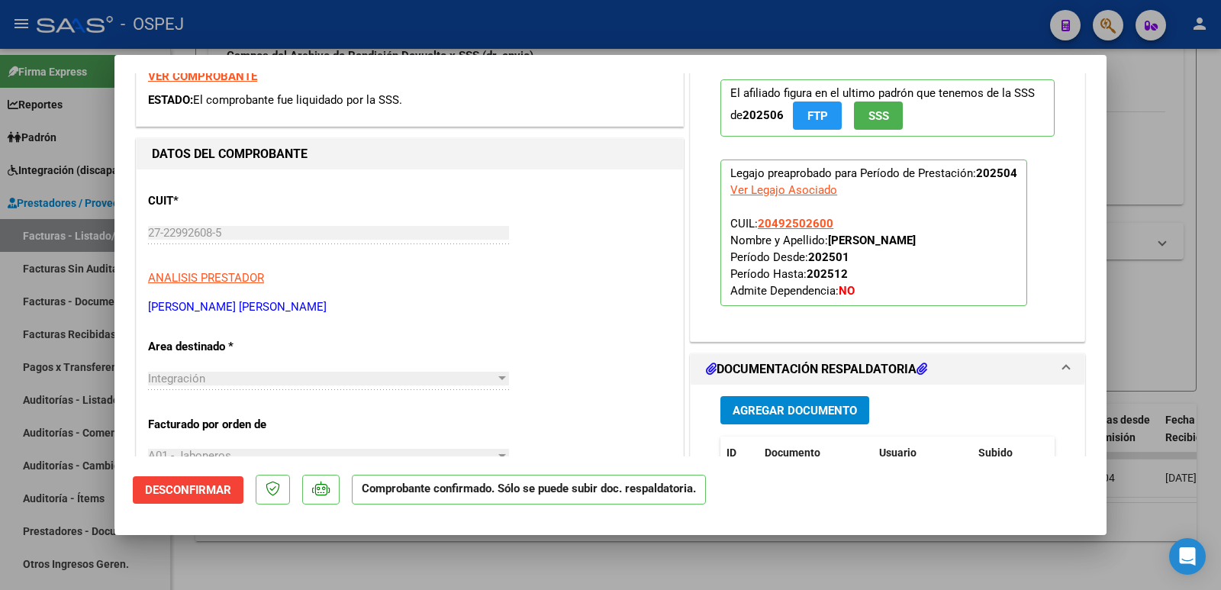
scroll to position [687, 0]
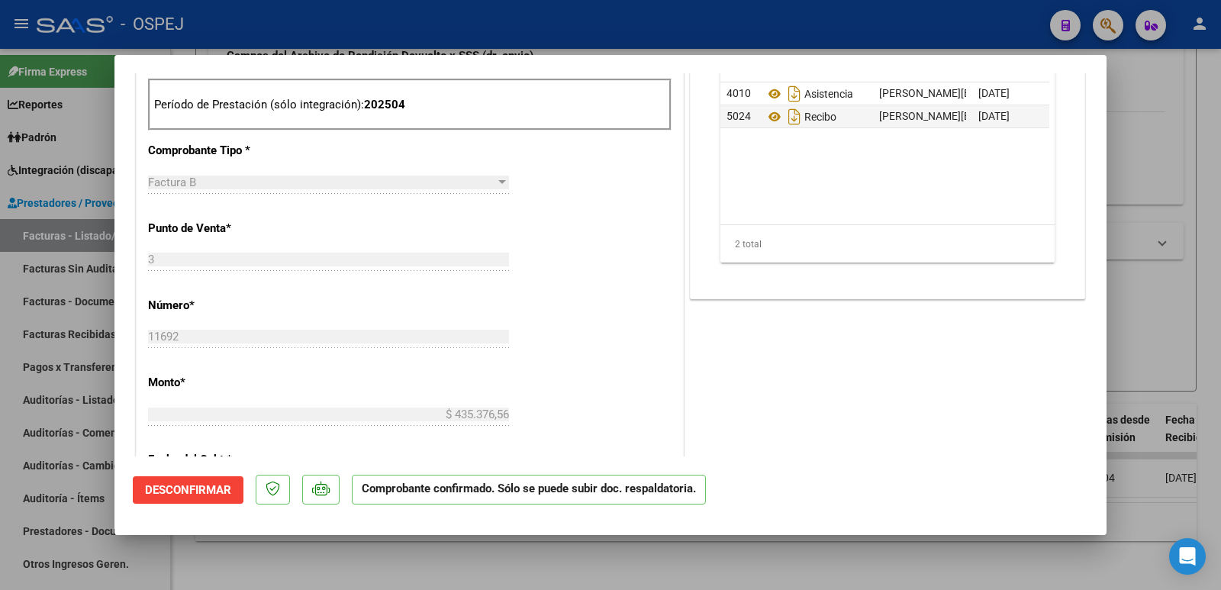
click at [651, 24] on div at bounding box center [610, 295] width 1221 height 590
type input "$ 0,00"
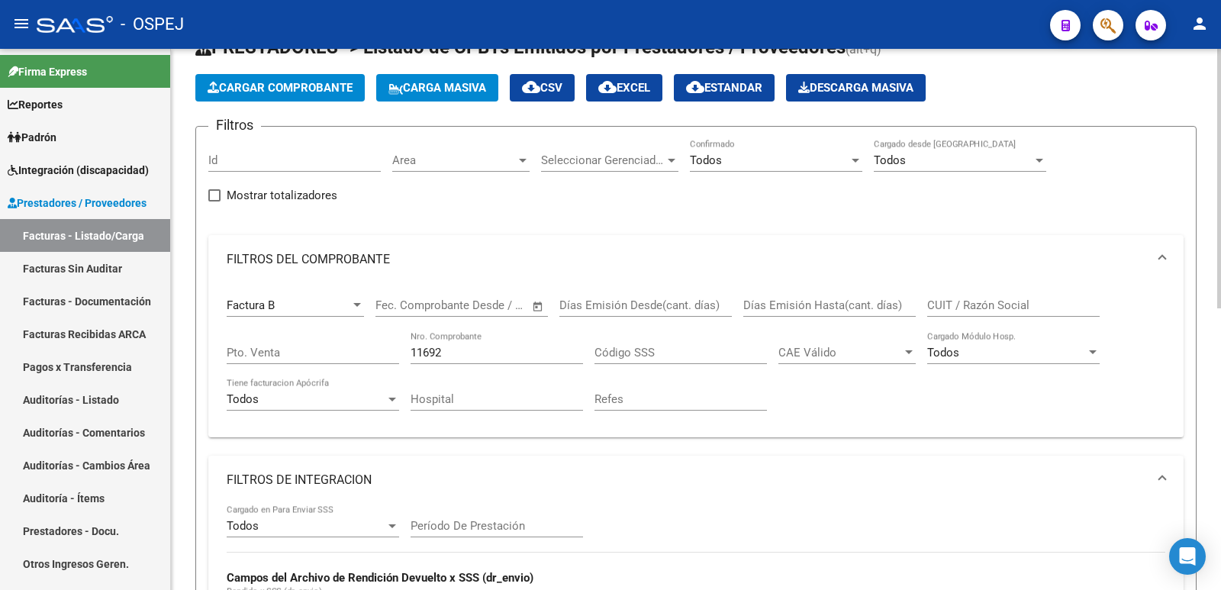
scroll to position [54, 0]
click at [462, 353] on input "11692" at bounding box center [496, 353] width 172 height 14
type input "1"
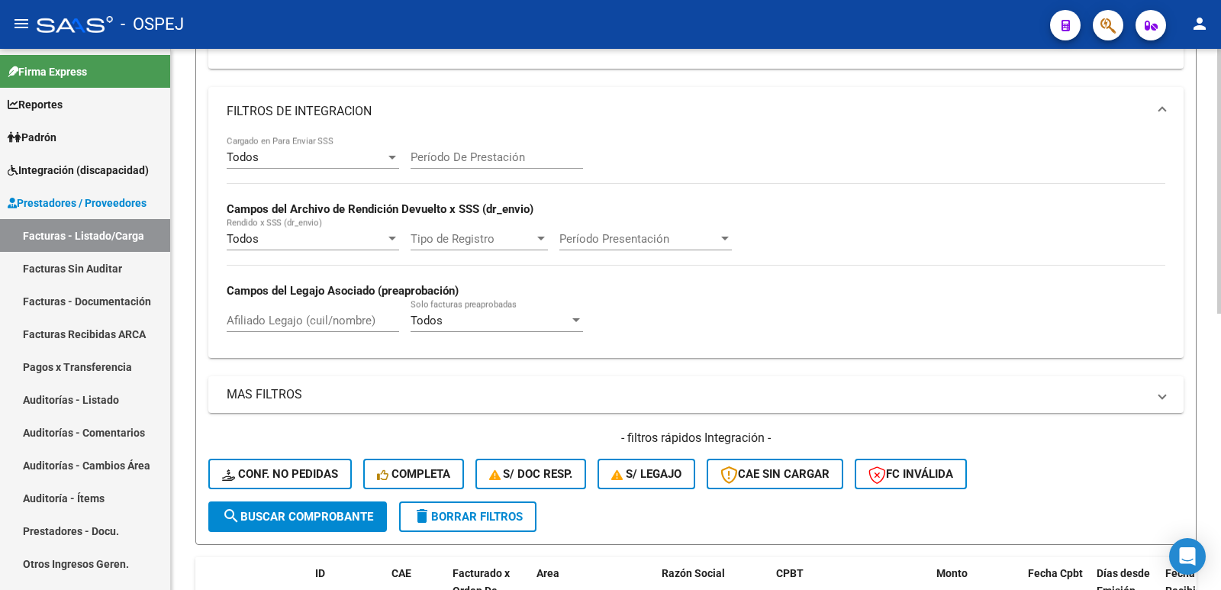
scroll to position [565, 0]
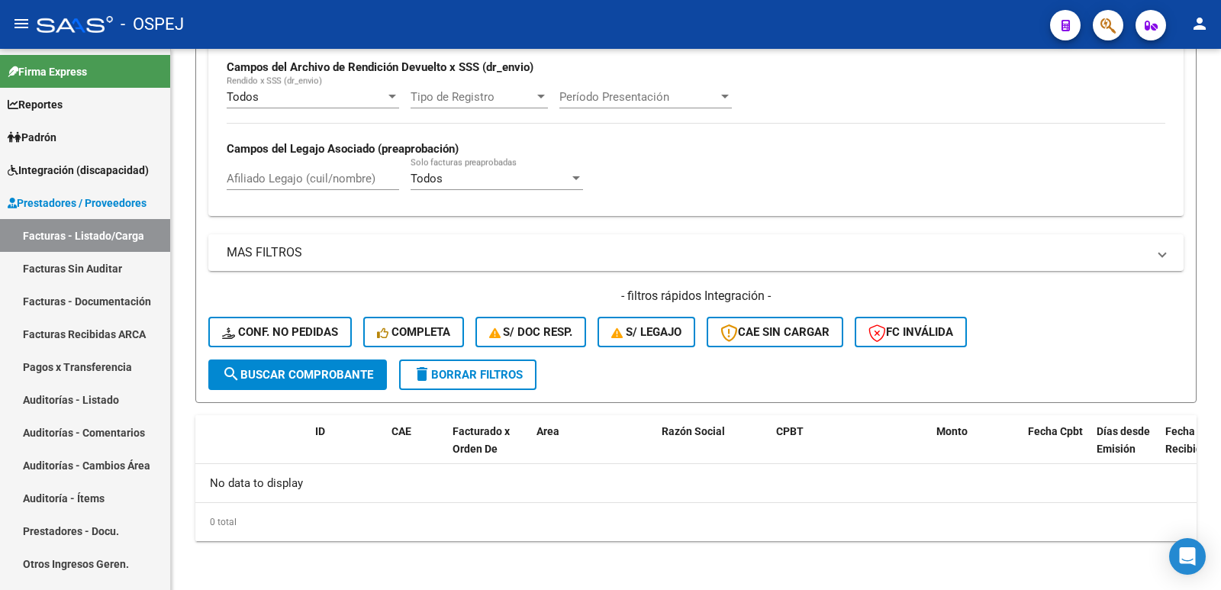
type input "11693"
click at [650, 35] on div "- OSPEJ" at bounding box center [537, 25] width 1001 height 34
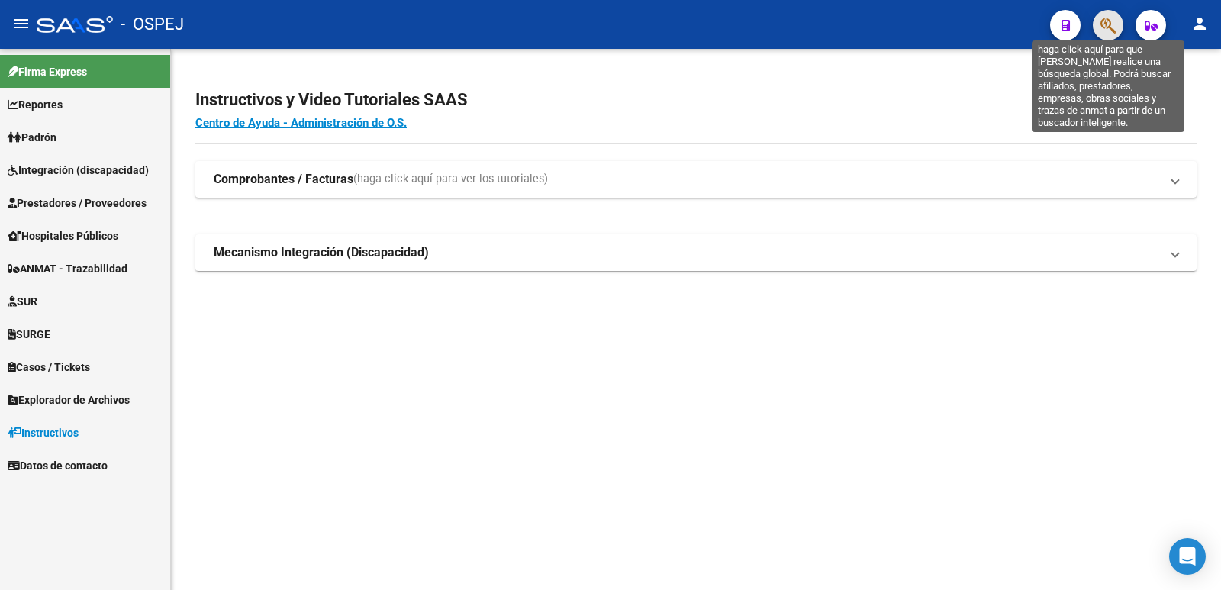
click at [1108, 27] on icon "button" at bounding box center [1107, 26] width 15 height 18
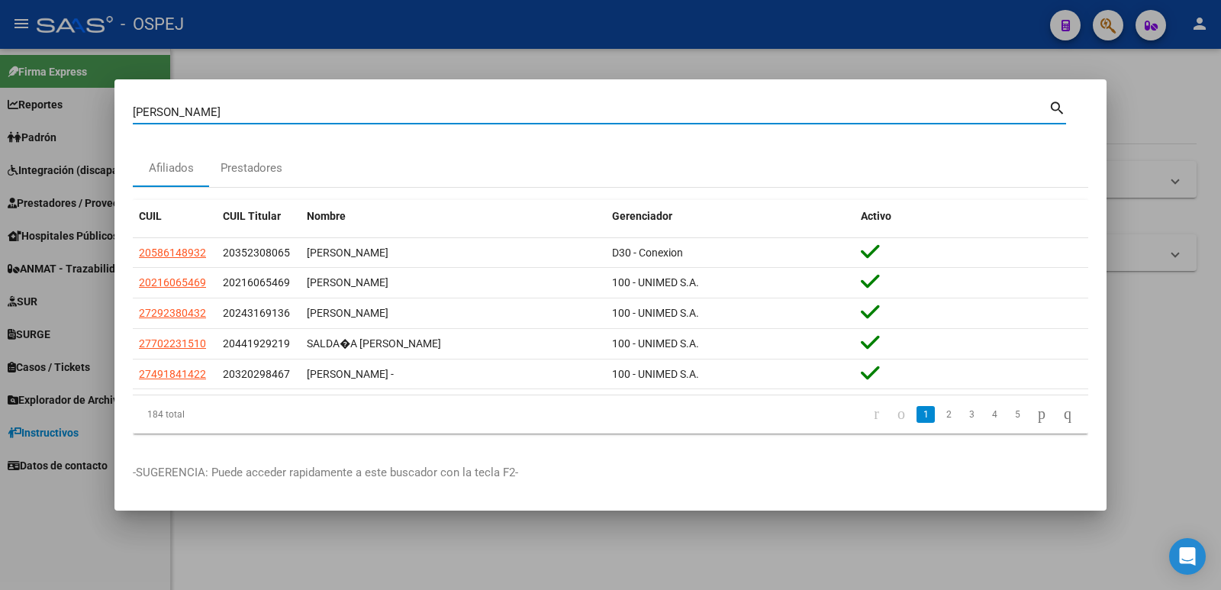
type input "ROLDAN DOMINGO"
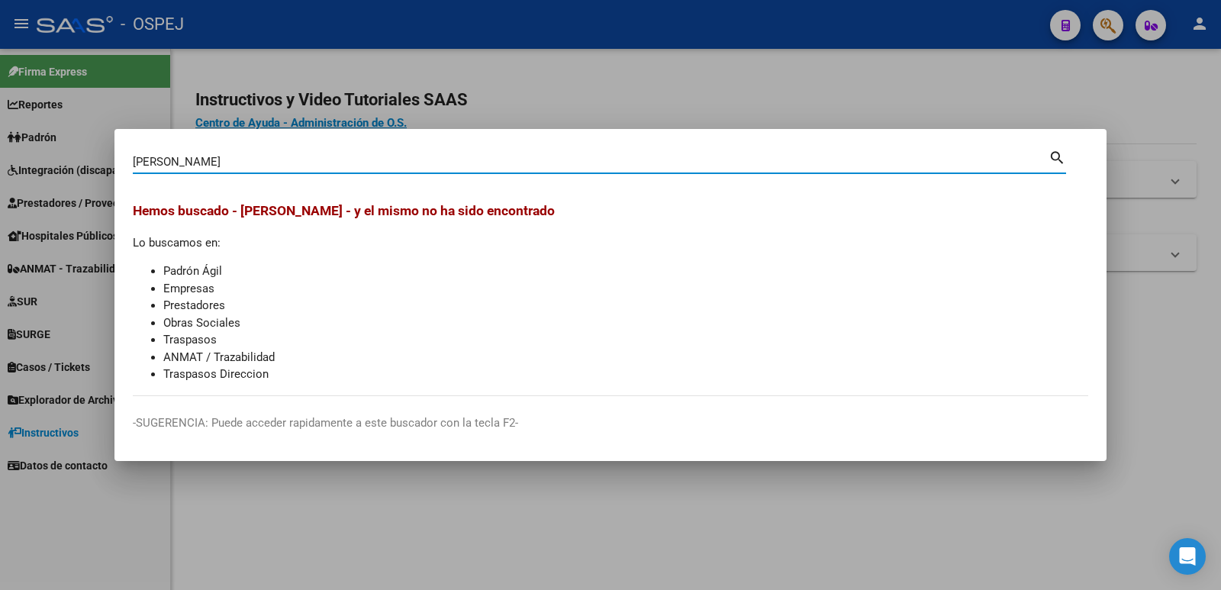
drag, startPoint x: 312, startPoint y: 166, endPoint x: 0, endPoint y: 142, distance: 313.0
click at [0, 142] on div "ROLDAN DOMINGO Buscar (apellido, dni, cuil, nro traspaso, cuit, obra social) se…" at bounding box center [610, 295] width 1221 height 590
click at [615, 91] on div at bounding box center [610, 295] width 1221 height 590
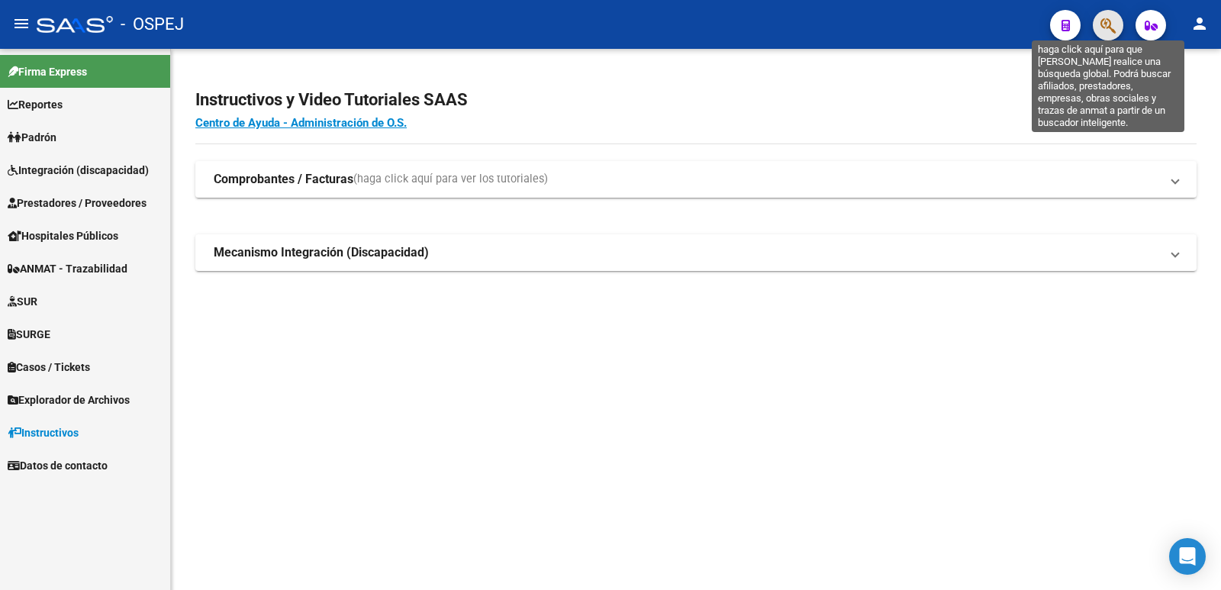
click at [1109, 27] on icon "button" at bounding box center [1107, 26] width 15 height 18
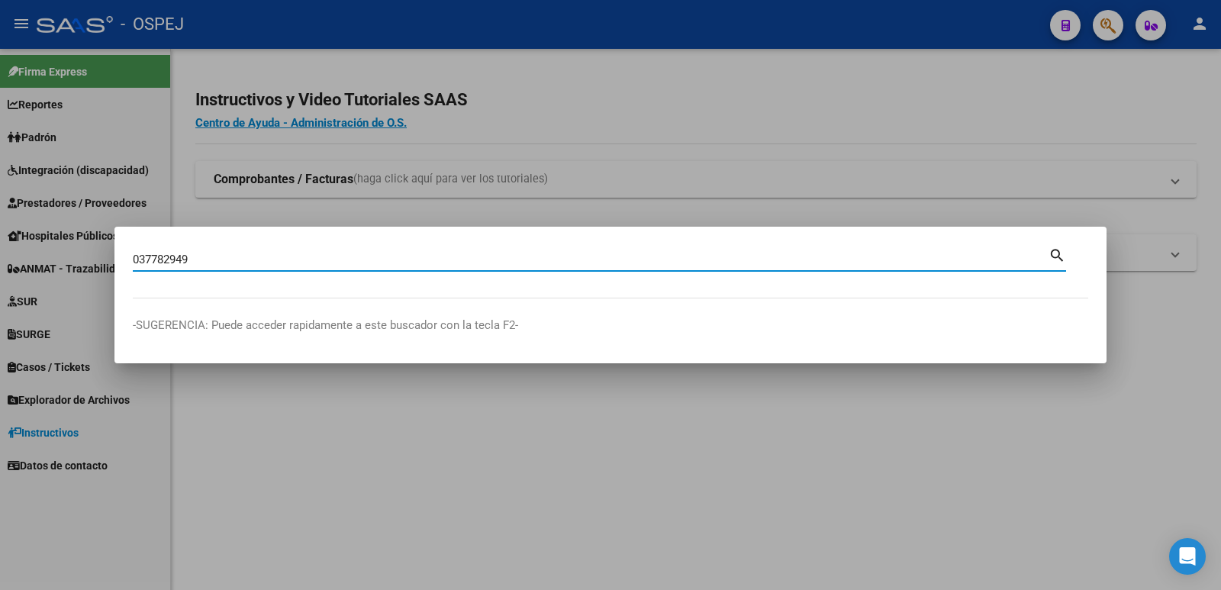
type input "037782949"
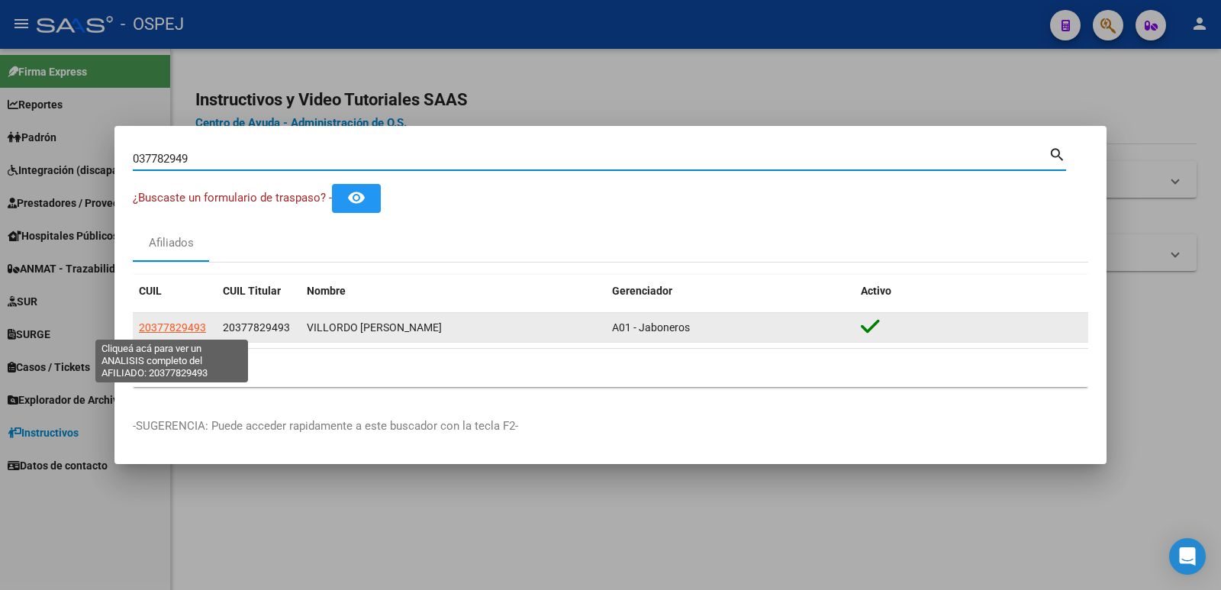
click at [182, 324] on span "20377829493" at bounding box center [172, 327] width 67 height 12
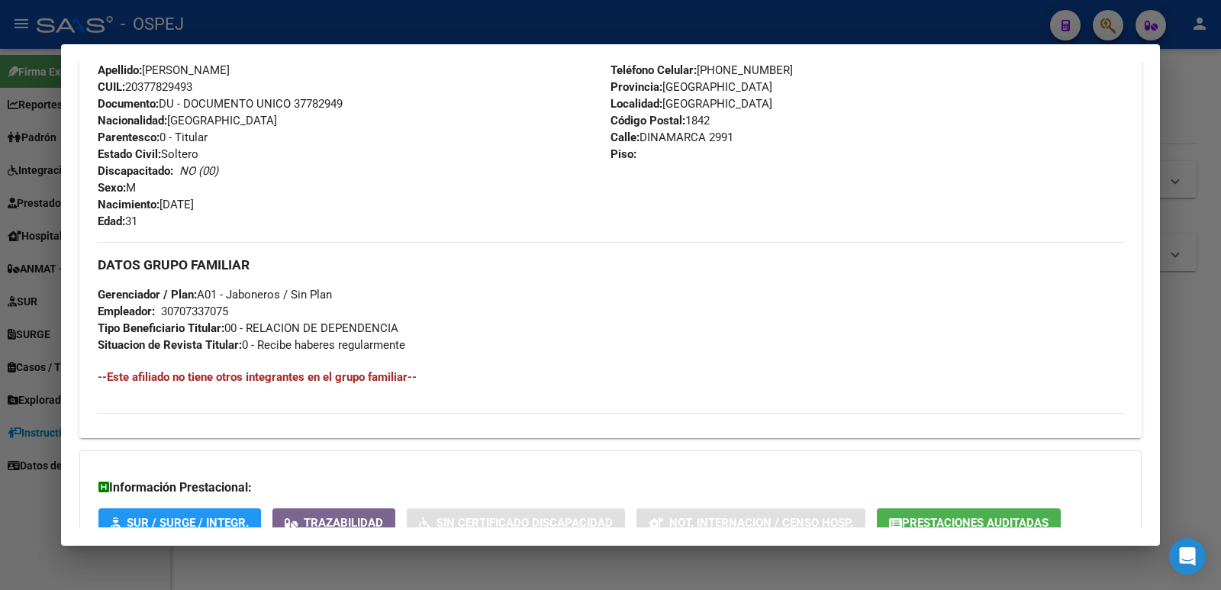
scroll to position [646, 0]
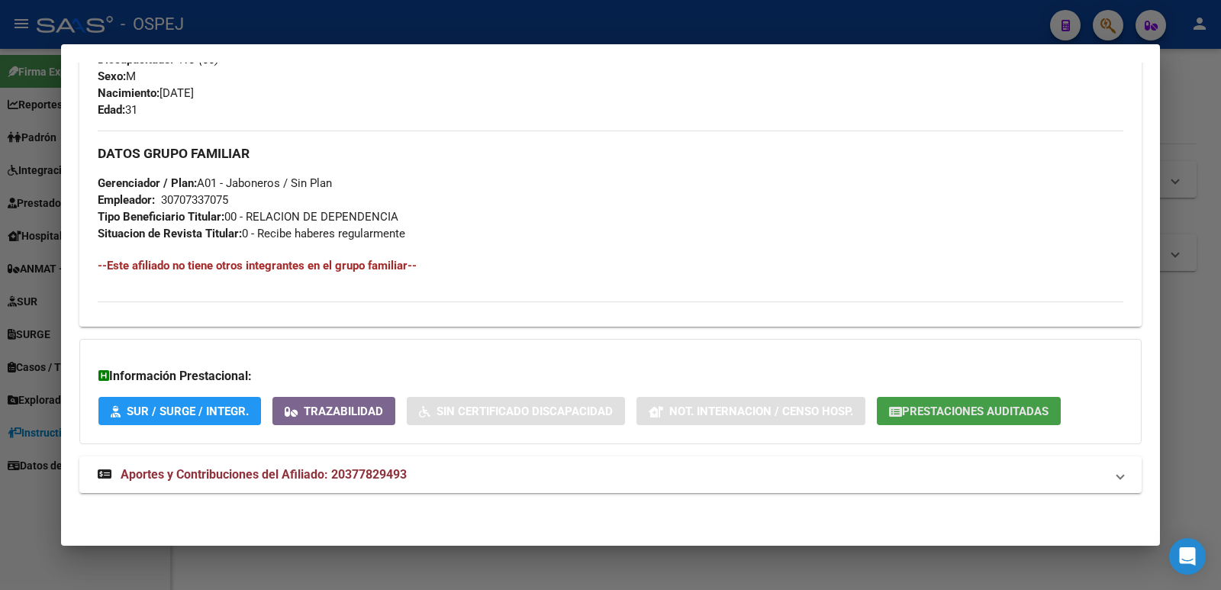
click at [987, 417] on span "Prestaciones Auditadas" at bounding box center [975, 411] width 146 height 14
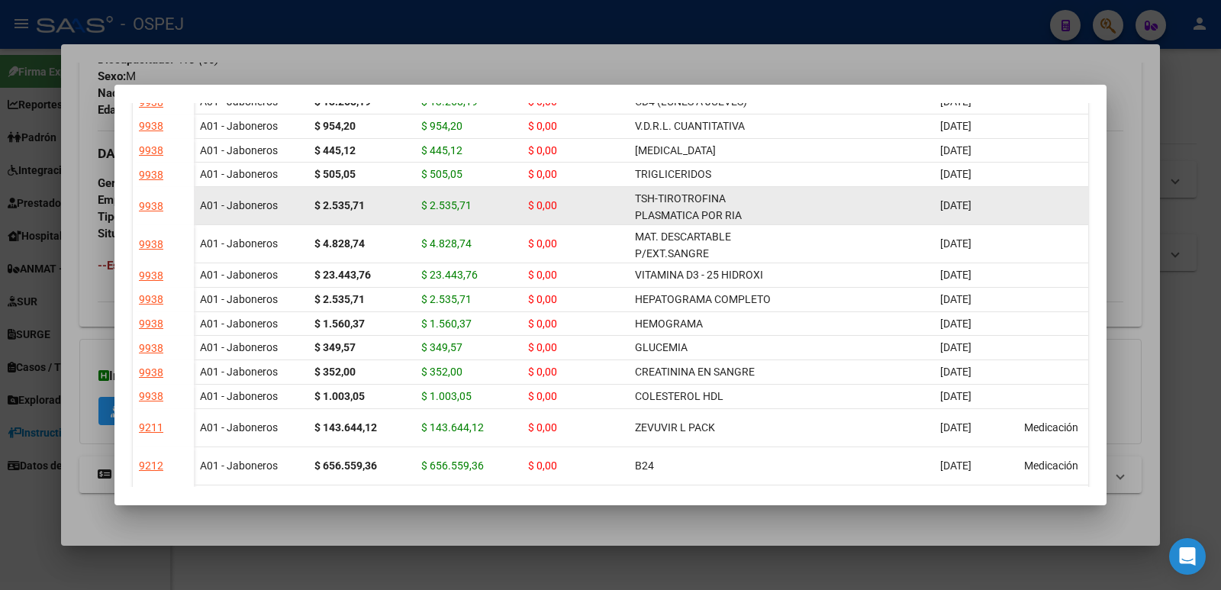
scroll to position [229, 0]
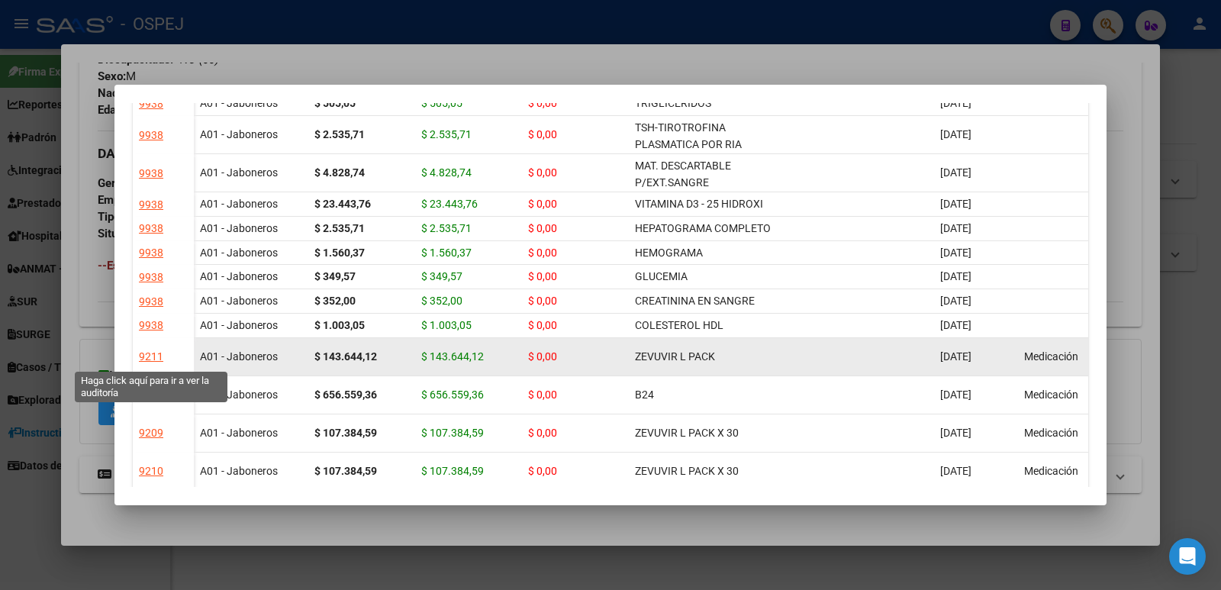
click at [148, 353] on div "9211" at bounding box center [151, 357] width 24 height 18
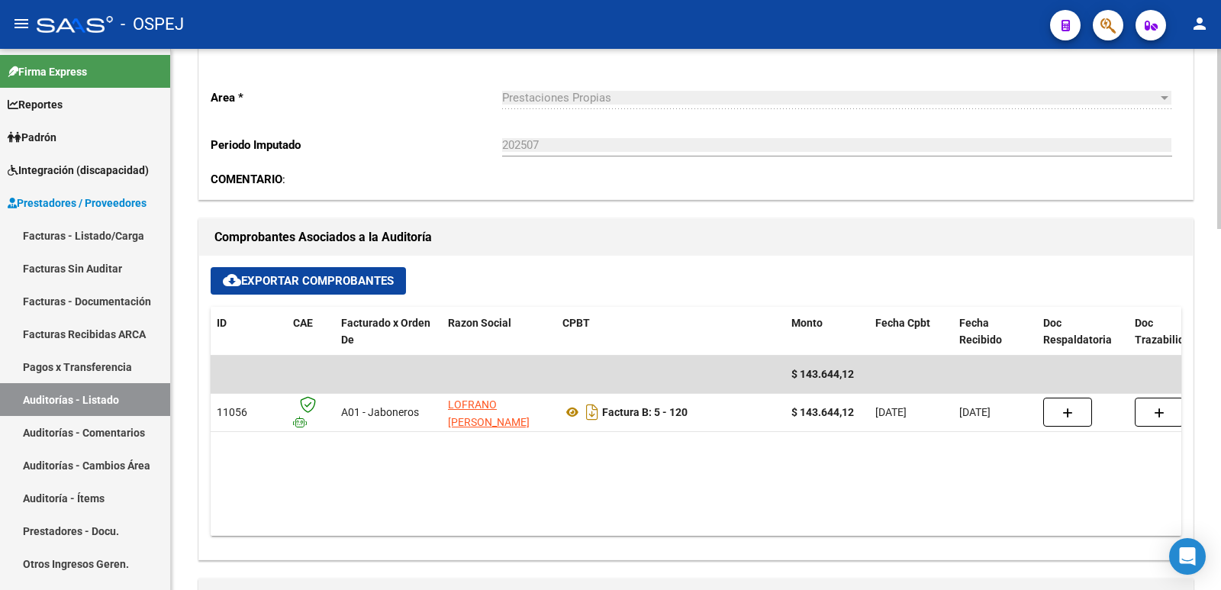
scroll to position [458, 0]
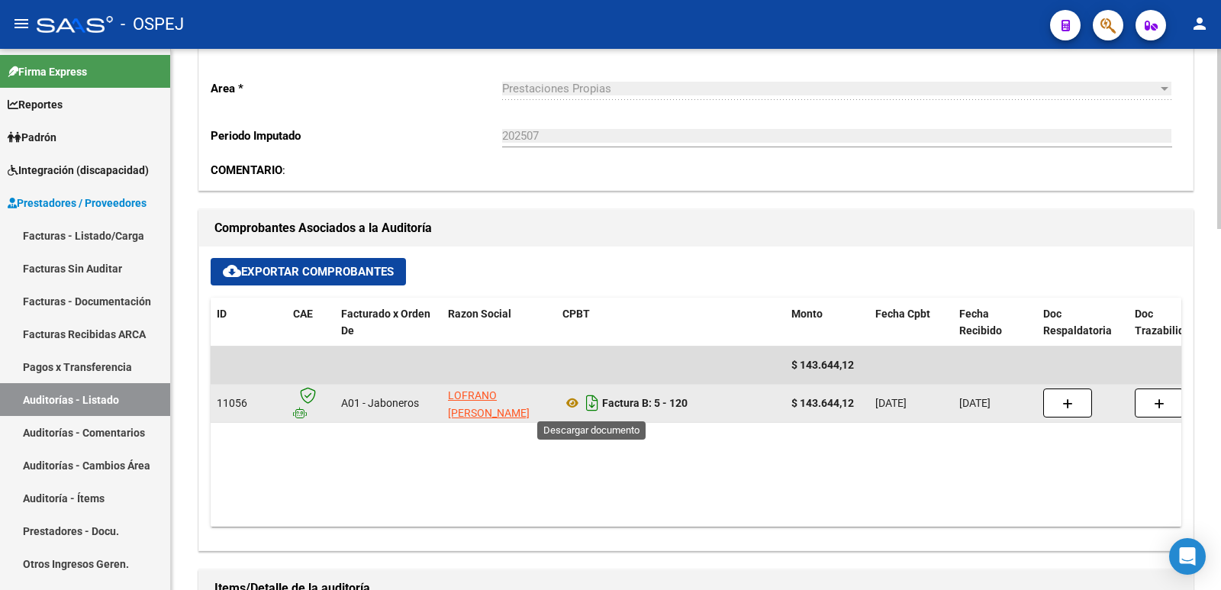
click at [591, 404] on icon "Descargar documento" at bounding box center [592, 403] width 20 height 24
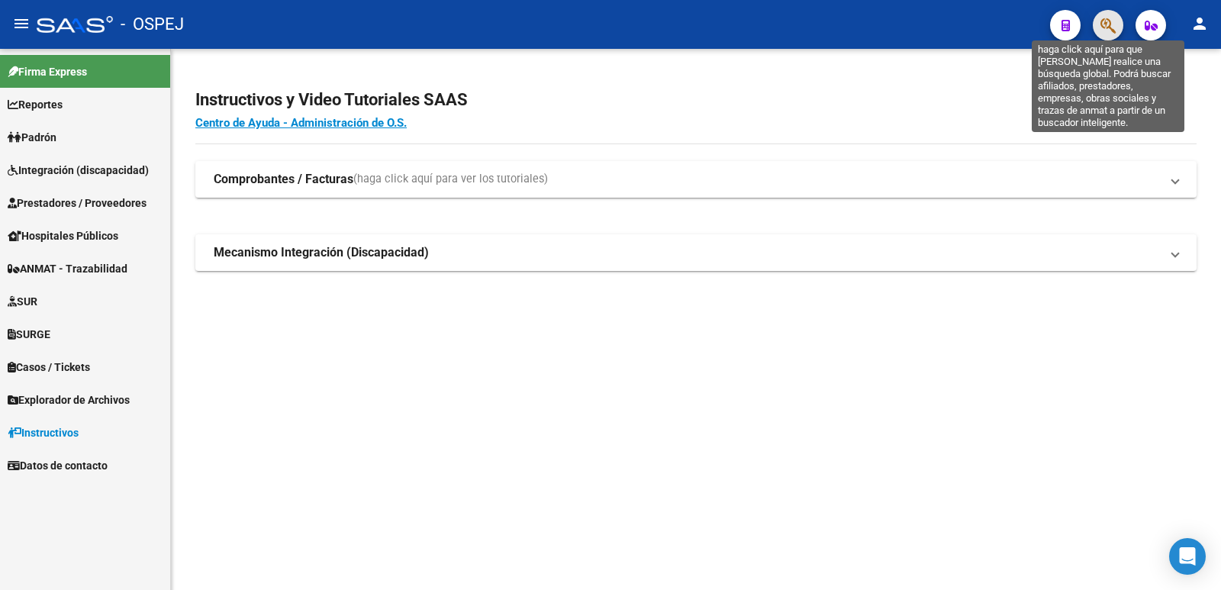
click at [1107, 23] on icon "button" at bounding box center [1107, 26] width 15 height 18
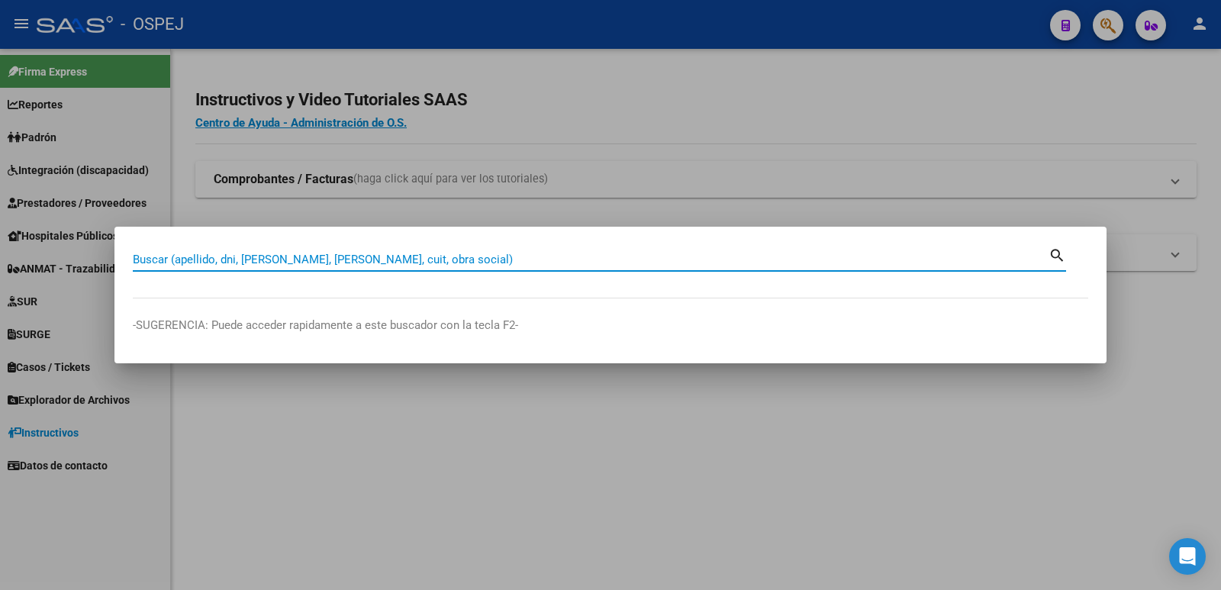
click at [658, 253] on input "Buscar (apellido, dni, cuil, nro traspaso, cuit, obra social)" at bounding box center [591, 260] width 916 height 14
type input "ANTONY"
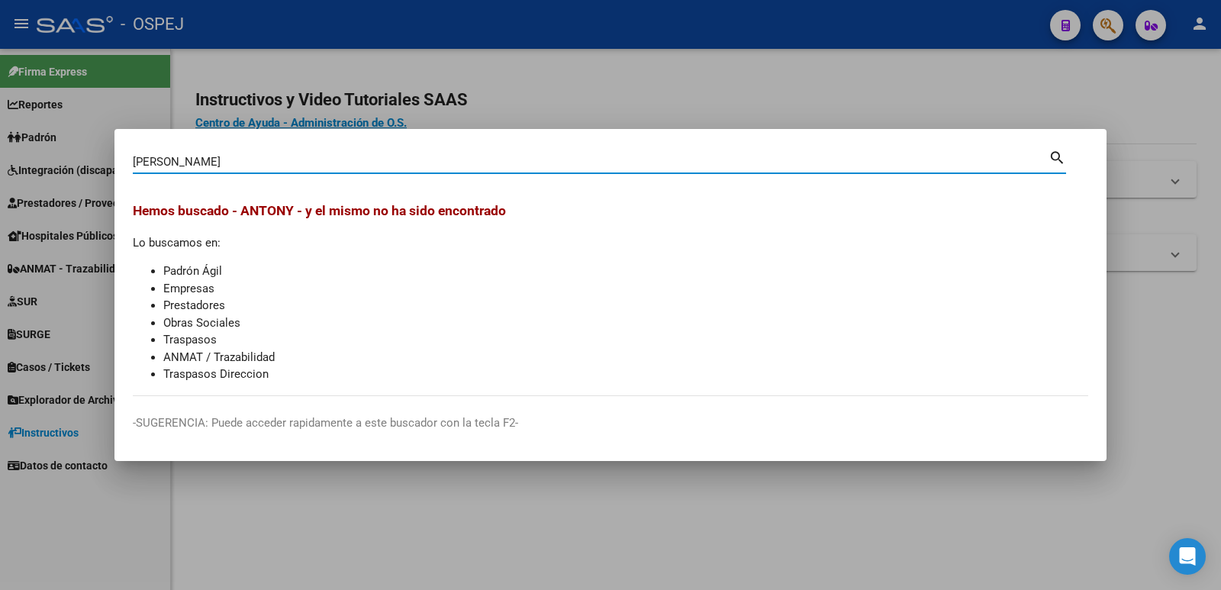
drag, startPoint x: 217, startPoint y: 160, endPoint x: 7, endPoint y: 167, distance: 210.7
click at [7, 167] on div "ANTONY Buscar (apellido, dni, cuil, nro traspaso, cuit, obra social) search Hem…" at bounding box center [610, 295] width 1221 height 590
click at [196, 164] on input "Buscar (apellido, dni, cuil, nro traspaso, cuit, obra social)" at bounding box center [591, 162] width 916 height 14
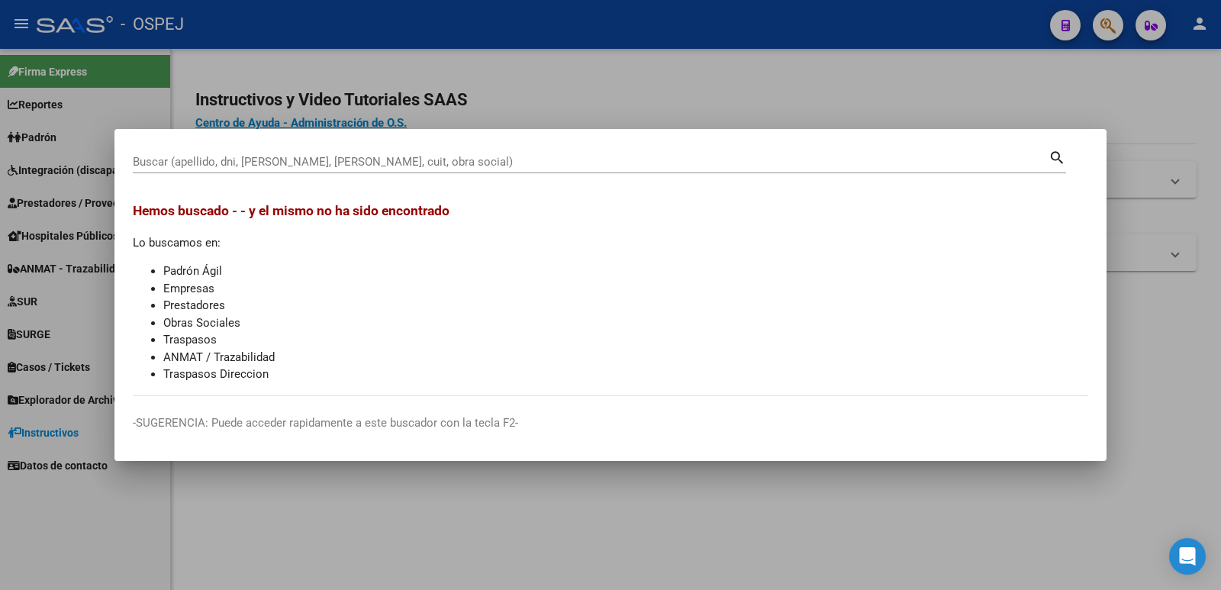
click at [469, 103] on div at bounding box center [610, 295] width 1221 height 590
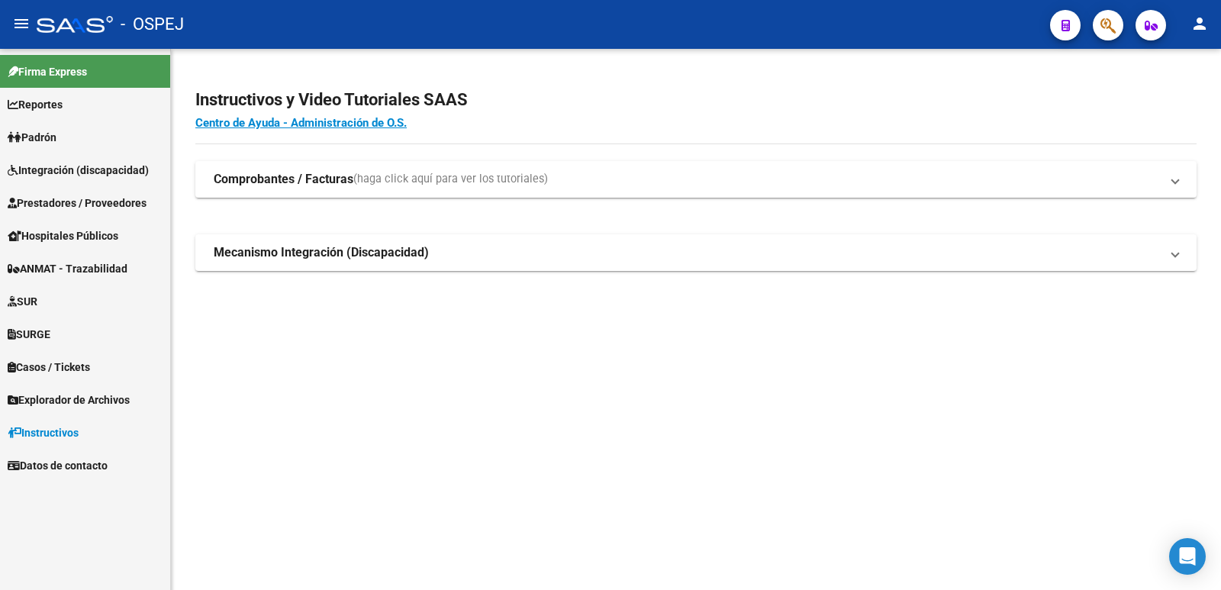
click at [78, 198] on span "Prestadores / Proveedores" at bounding box center [77, 203] width 139 height 17
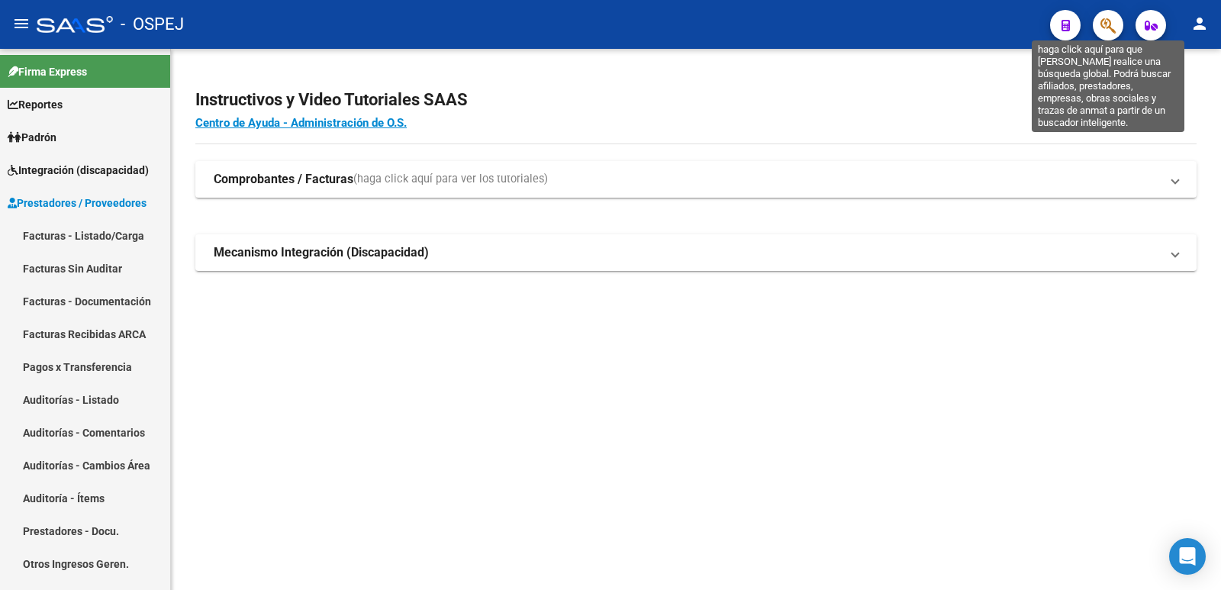
click at [1106, 18] on icon "button" at bounding box center [1107, 26] width 15 height 18
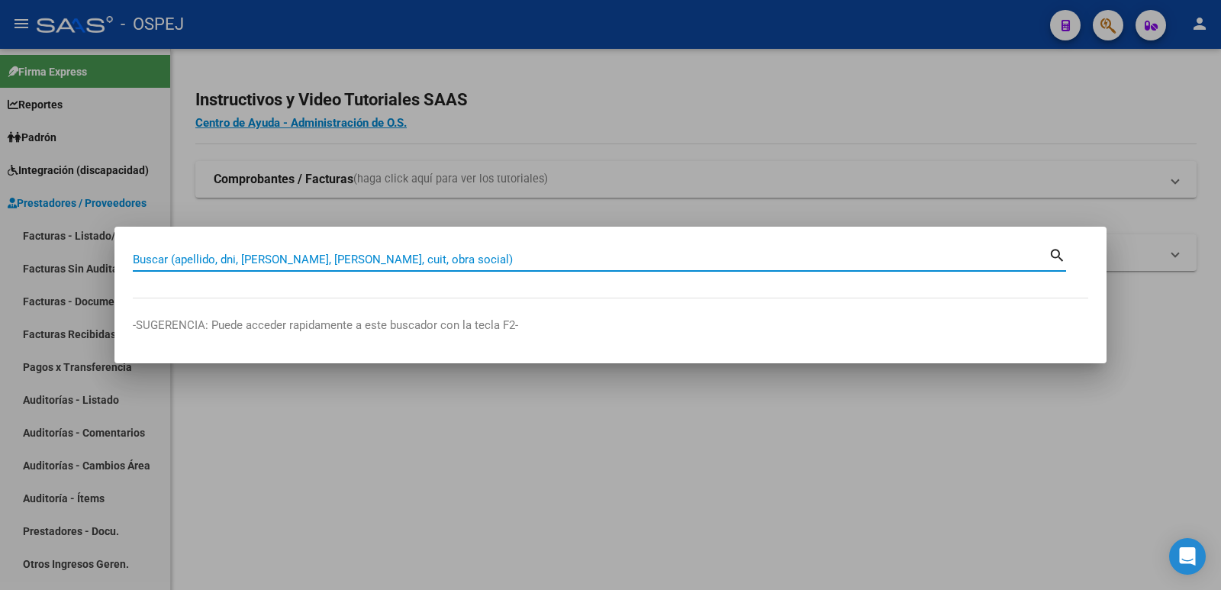
click at [241, 259] on input "Buscar (apellido, dni, cuil, nro traspaso, cuit, obra social)" at bounding box center [591, 260] width 916 height 14
type input "37782949"
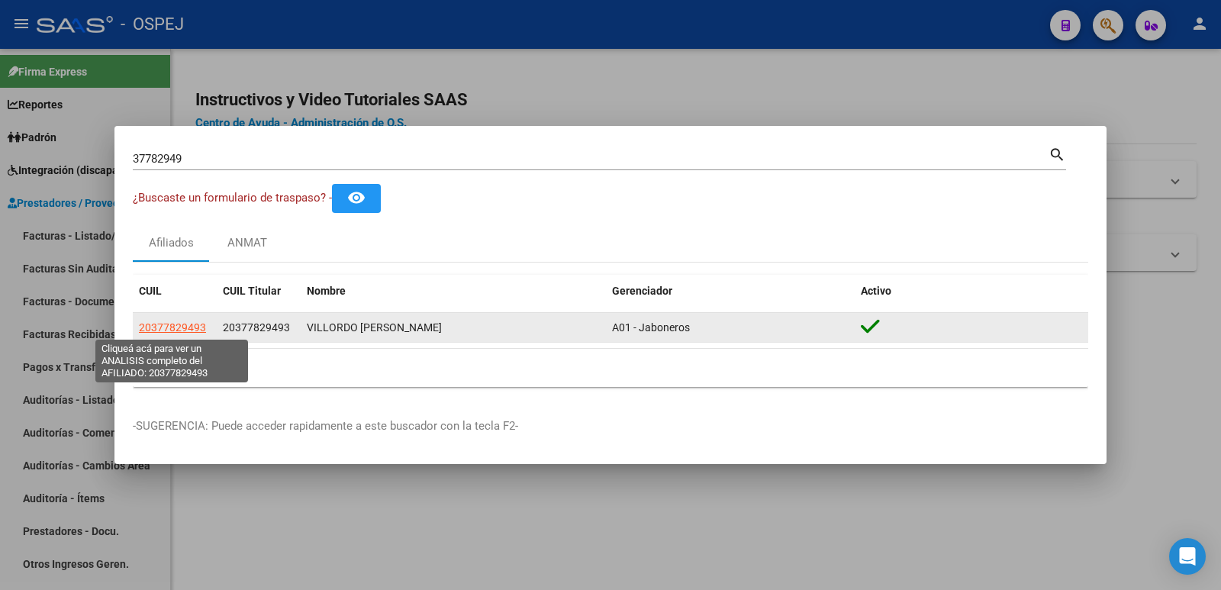
click at [174, 328] on span "20377829493" at bounding box center [172, 327] width 67 height 12
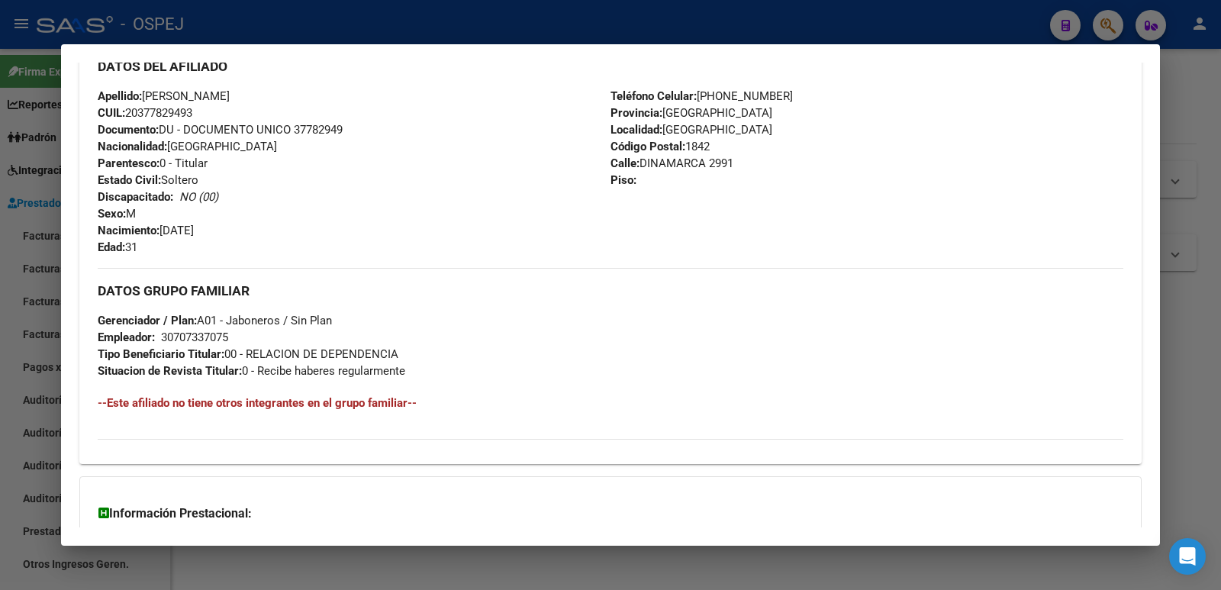
scroll to position [610, 0]
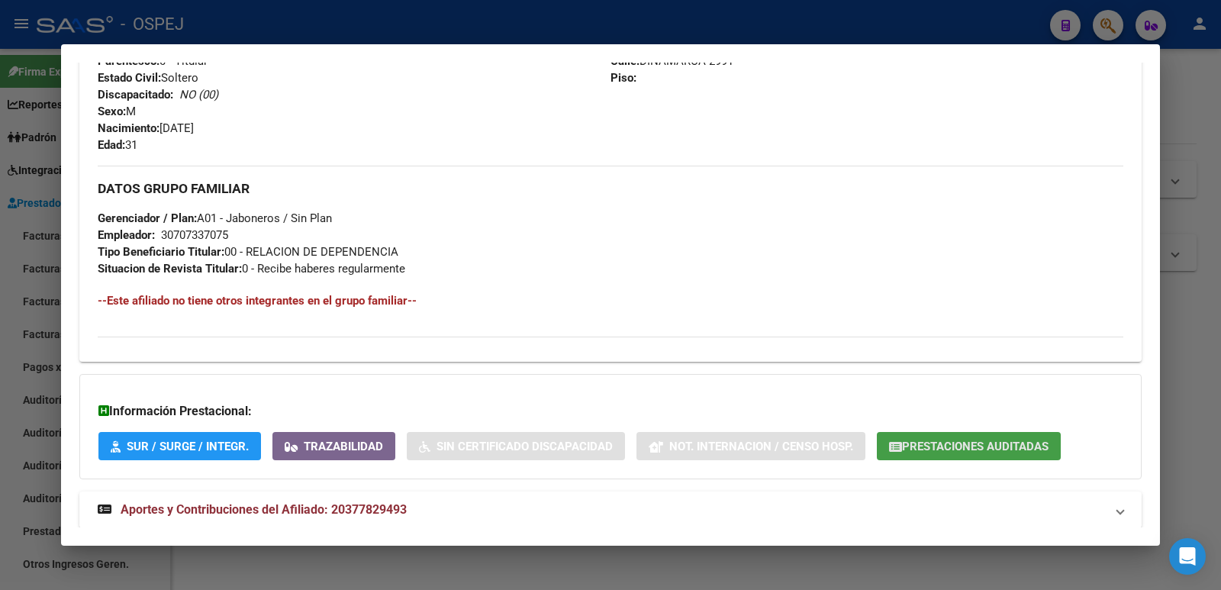
click at [960, 443] on span "Prestaciones Auditadas" at bounding box center [975, 446] width 146 height 14
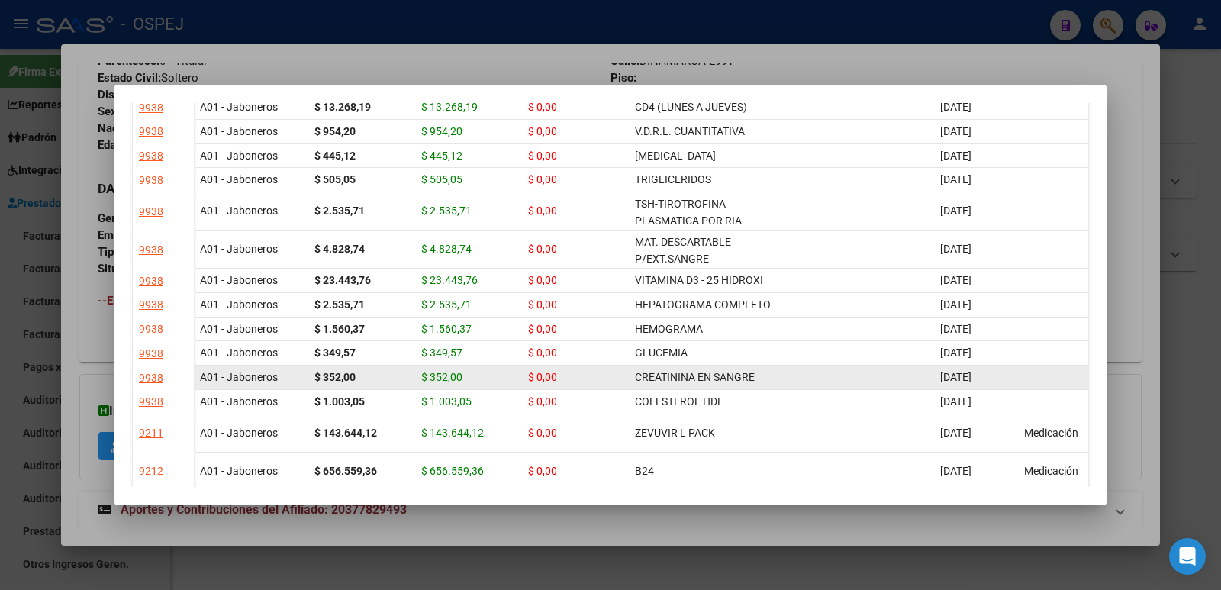
scroll to position [229, 0]
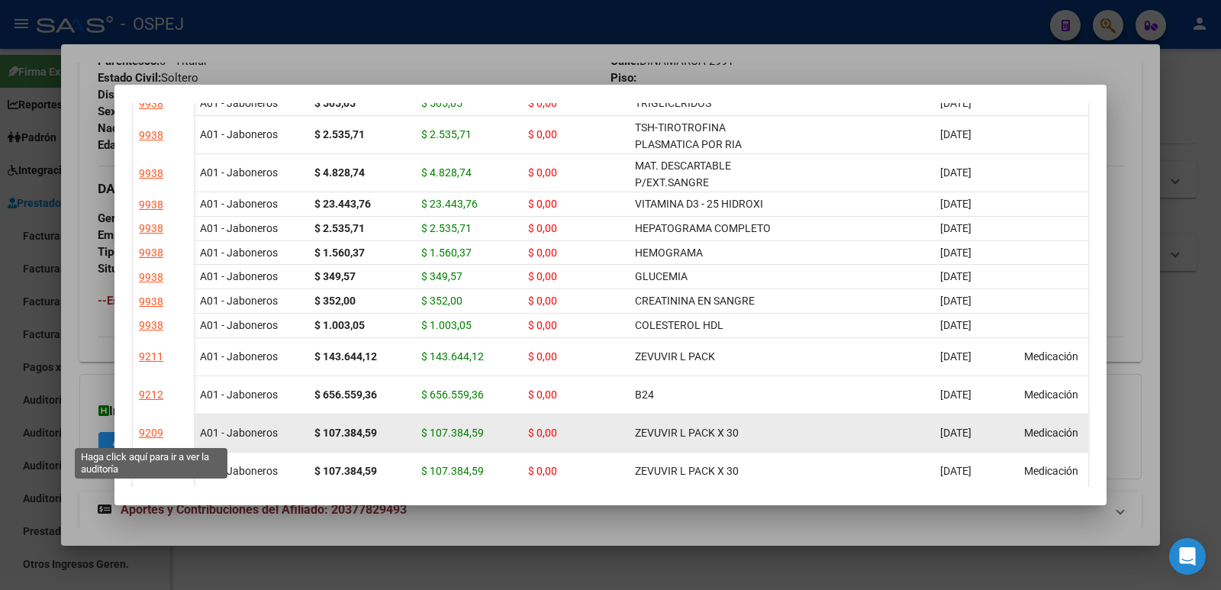
click at [148, 433] on div "9209" at bounding box center [151, 433] width 24 height 18
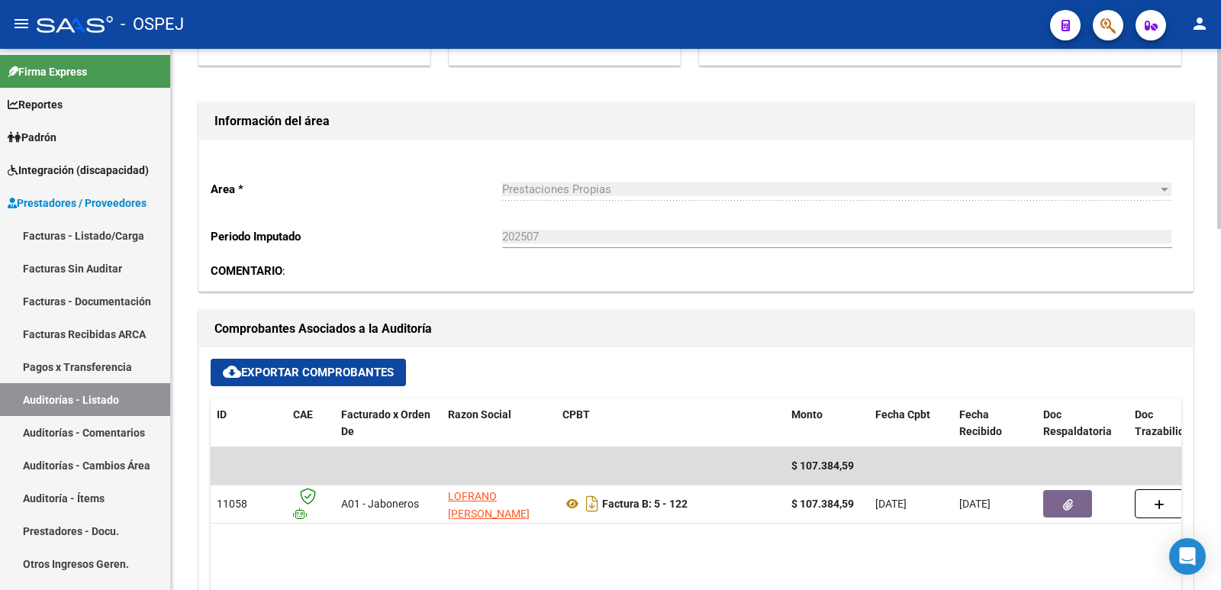
scroll to position [382, 0]
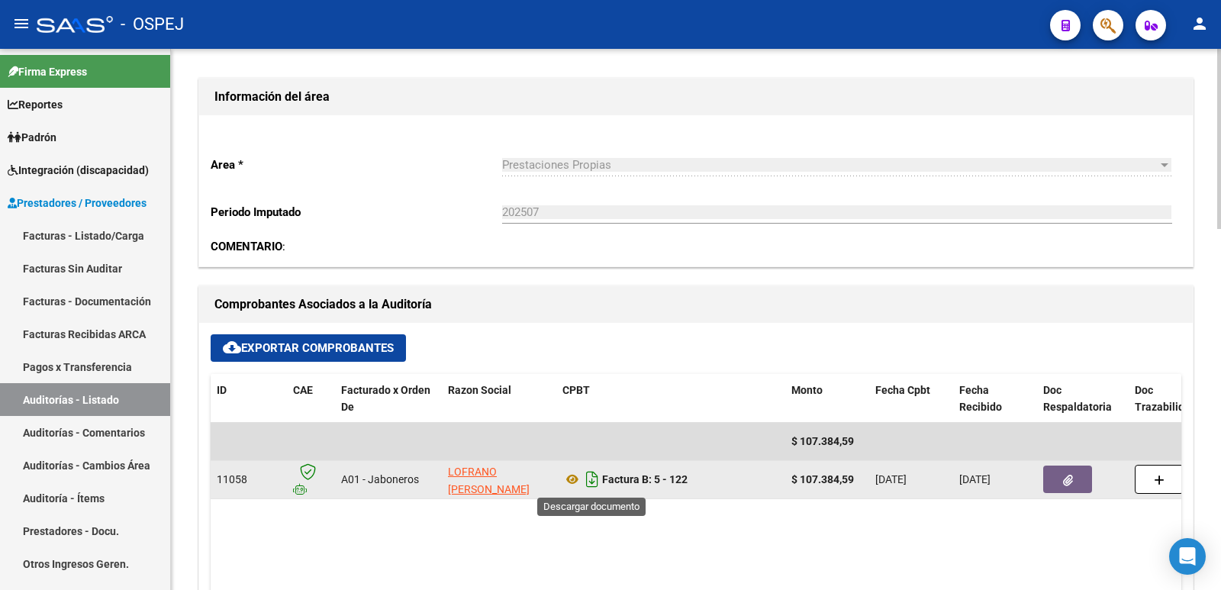
click at [590, 478] on icon "Descargar documento" at bounding box center [592, 479] width 20 height 24
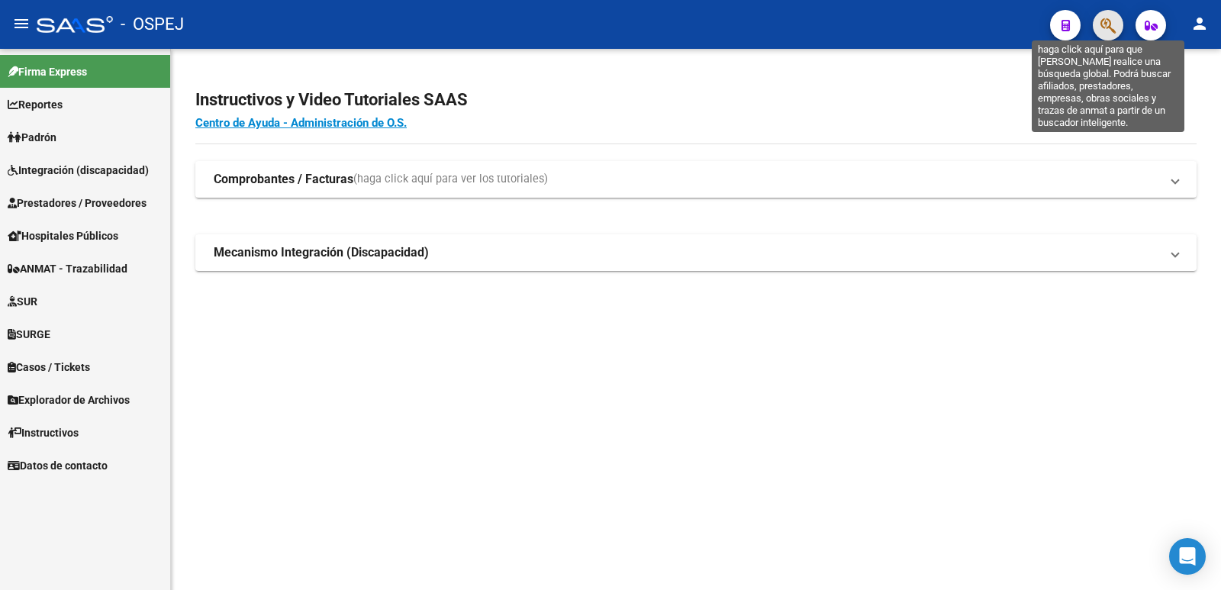
click at [1111, 31] on icon "button" at bounding box center [1107, 26] width 15 height 18
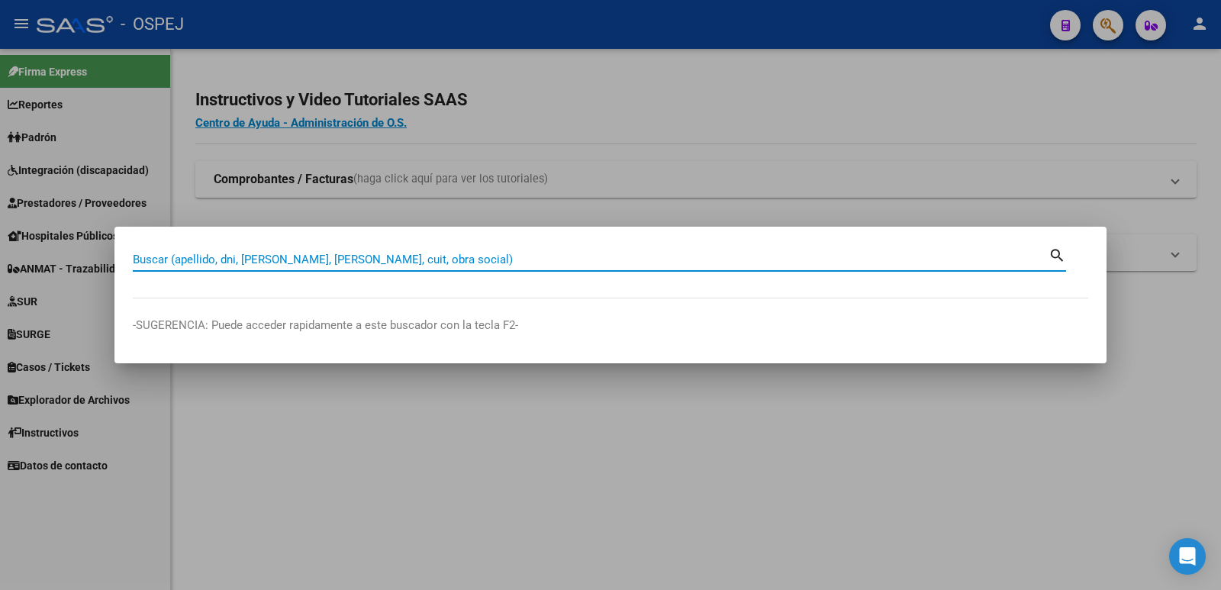
click at [828, 258] on input "Buscar (apellido, dni, cuil, nro traspaso, cuit, obra social)" at bounding box center [591, 260] width 916 height 14
type input "37782949"
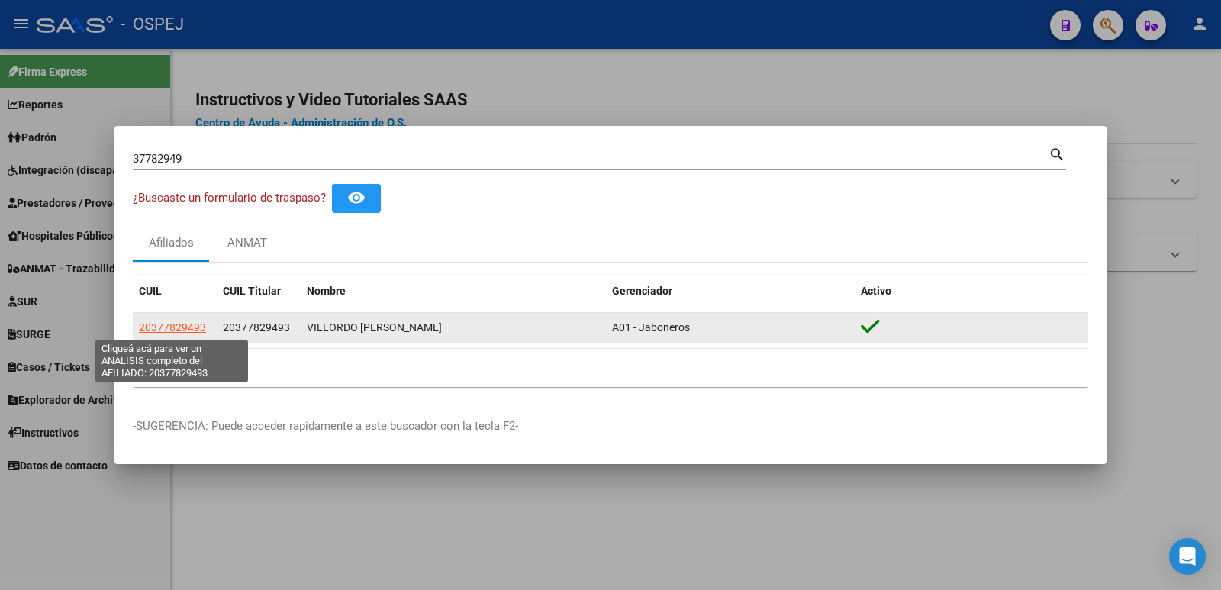
click at [140, 327] on span "20377829493" at bounding box center [172, 327] width 67 height 12
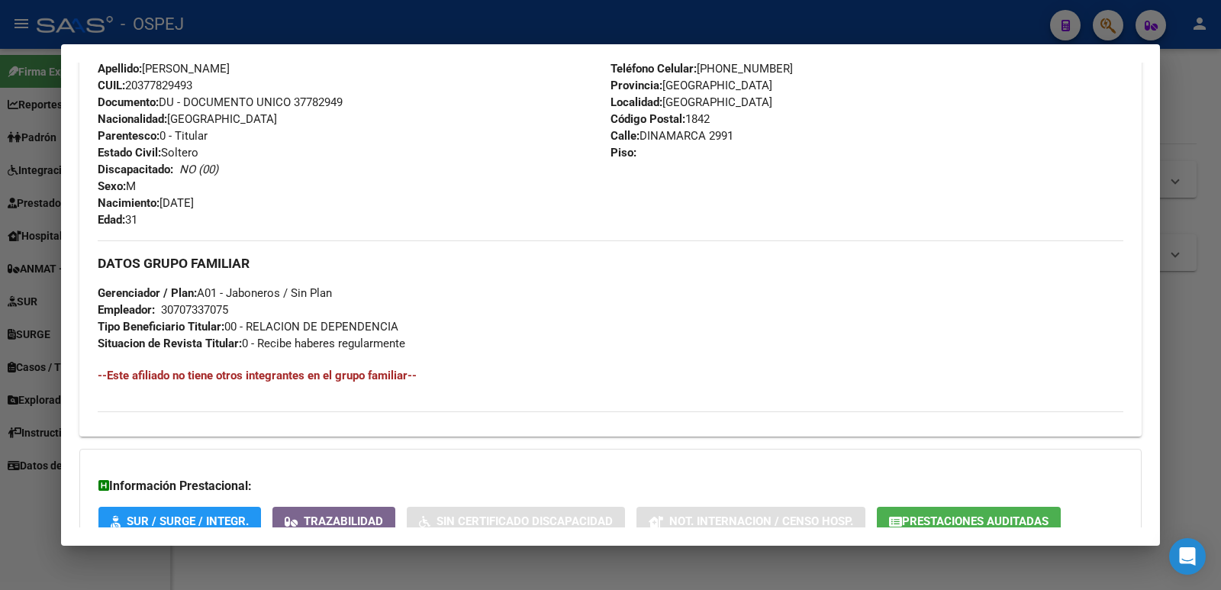
scroll to position [646, 0]
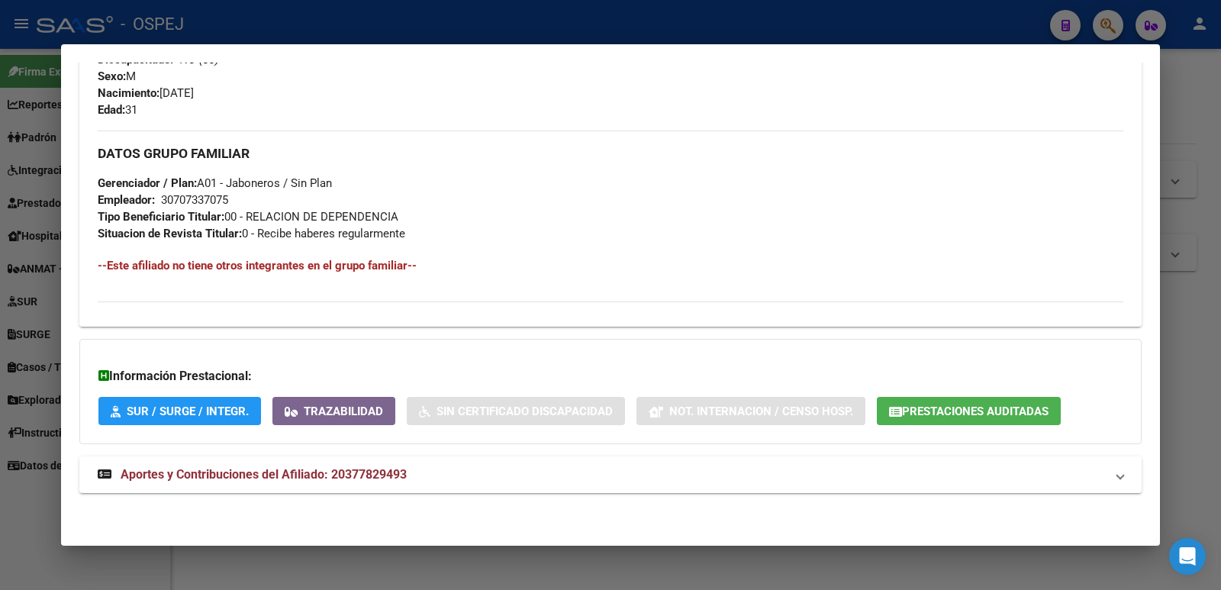
click at [979, 411] on span "Prestaciones Auditadas" at bounding box center [975, 411] width 146 height 14
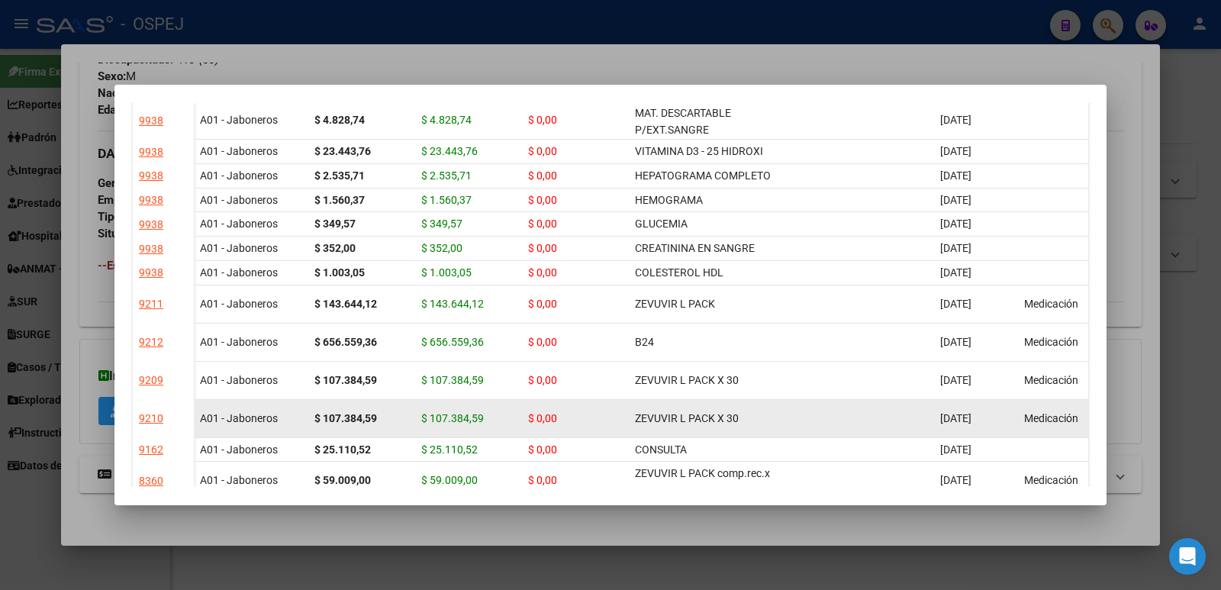
scroll to position [305, 0]
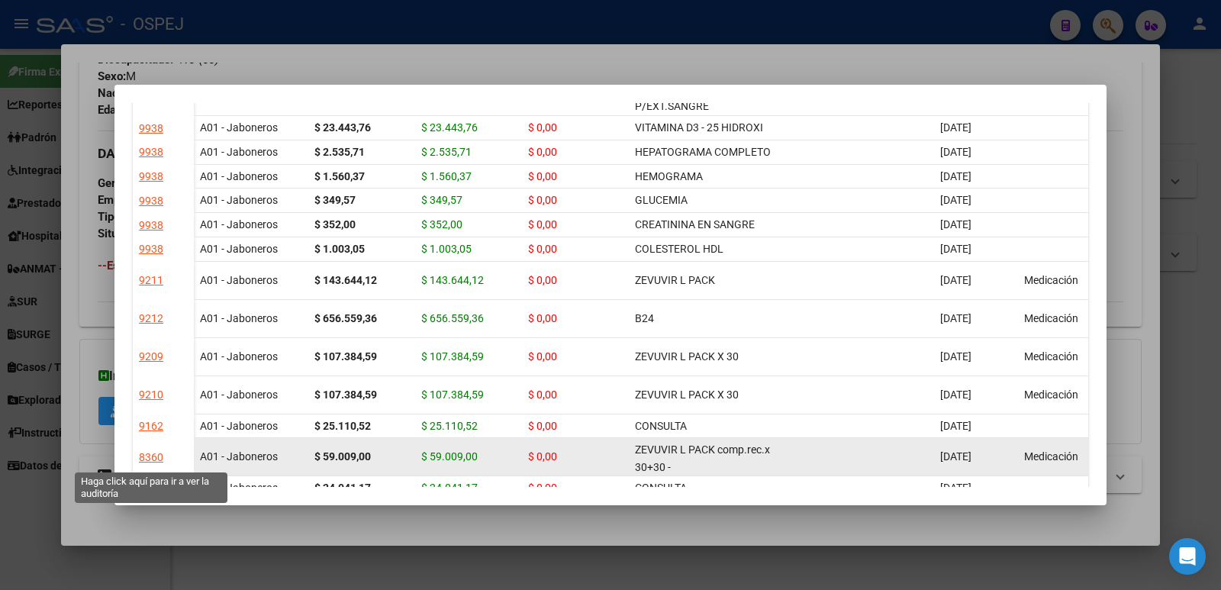
click at [153, 458] on div "8360" at bounding box center [151, 458] width 24 height 18
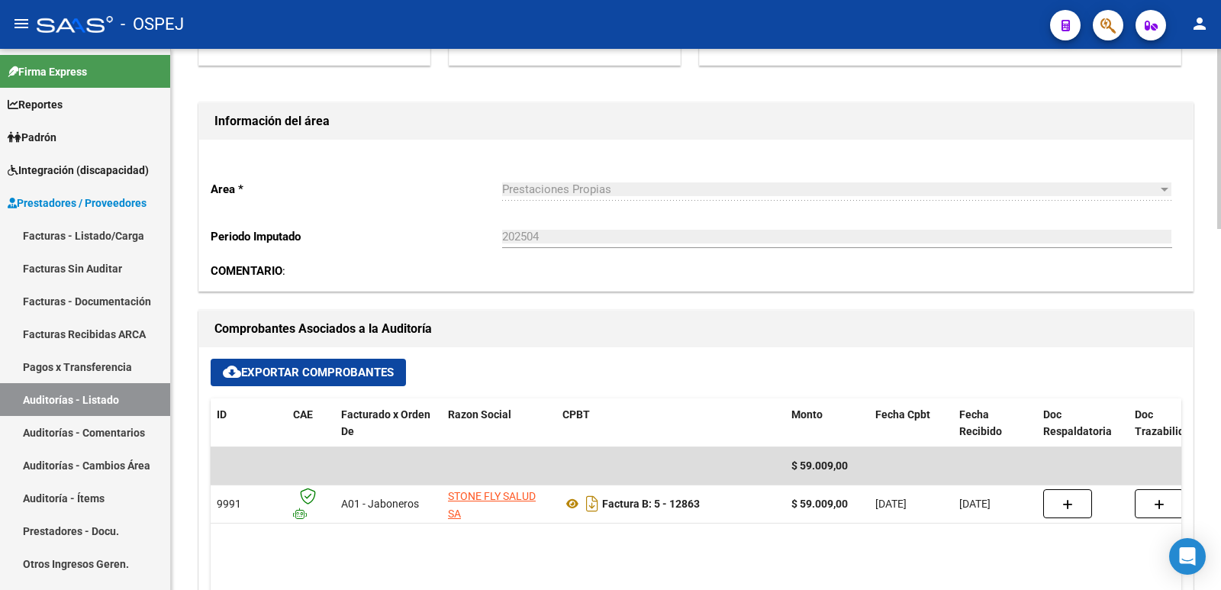
scroll to position [382, 0]
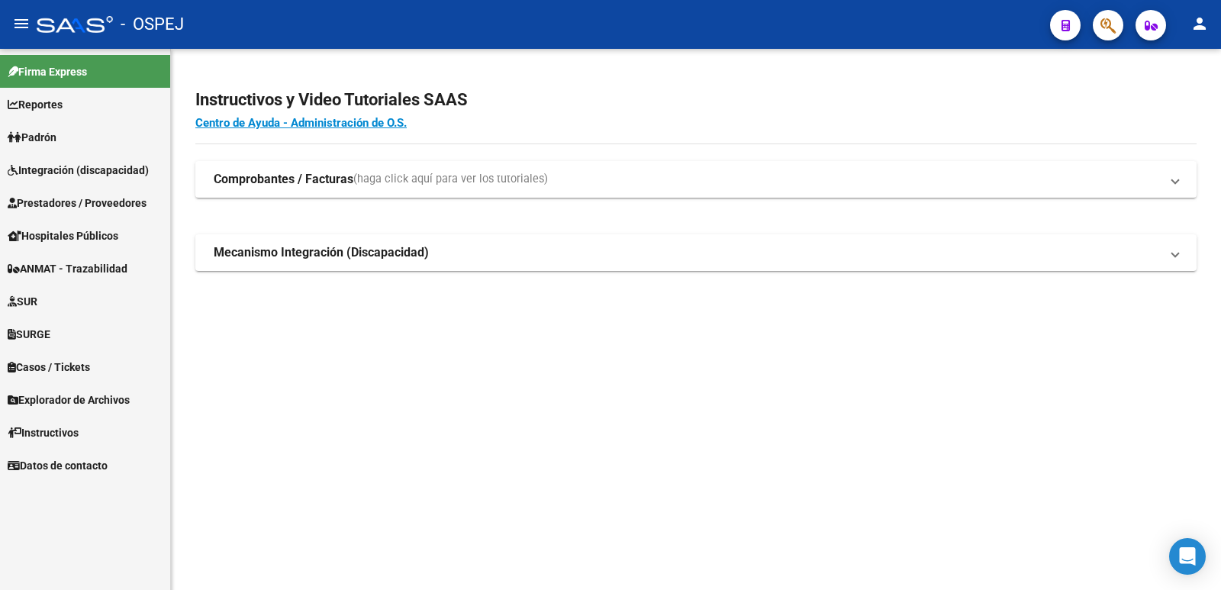
click at [1096, 31] on button "button" at bounding box center [1108, 25] width 31 height 31
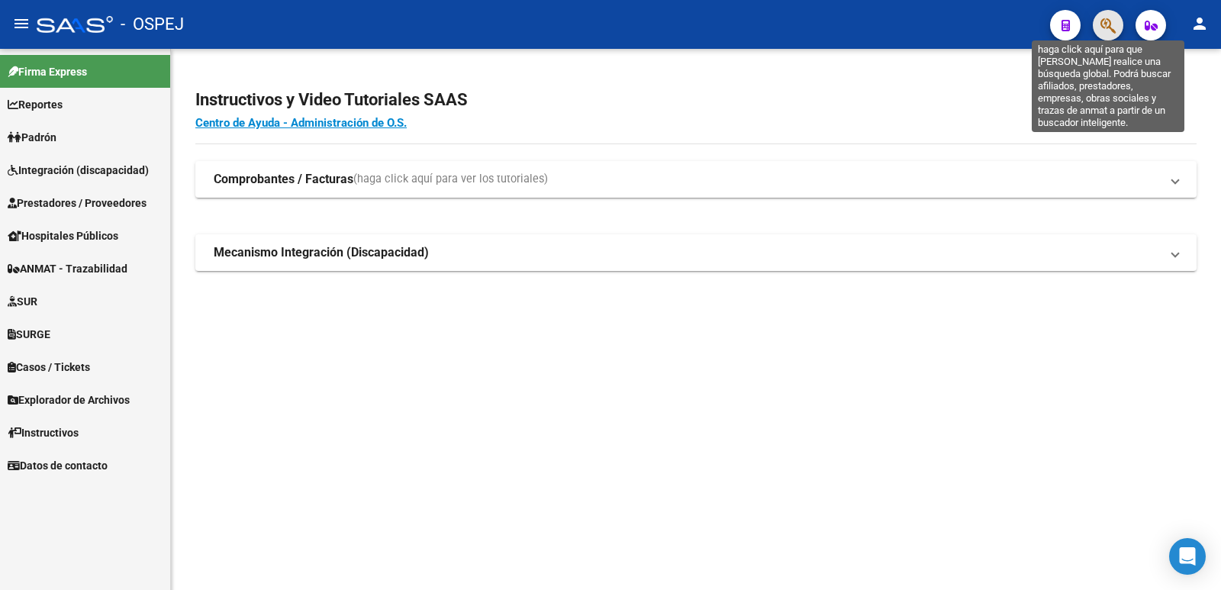
click at [1106, 27] on icon "button" at bounding box center [1107, 26] width 15 height 18
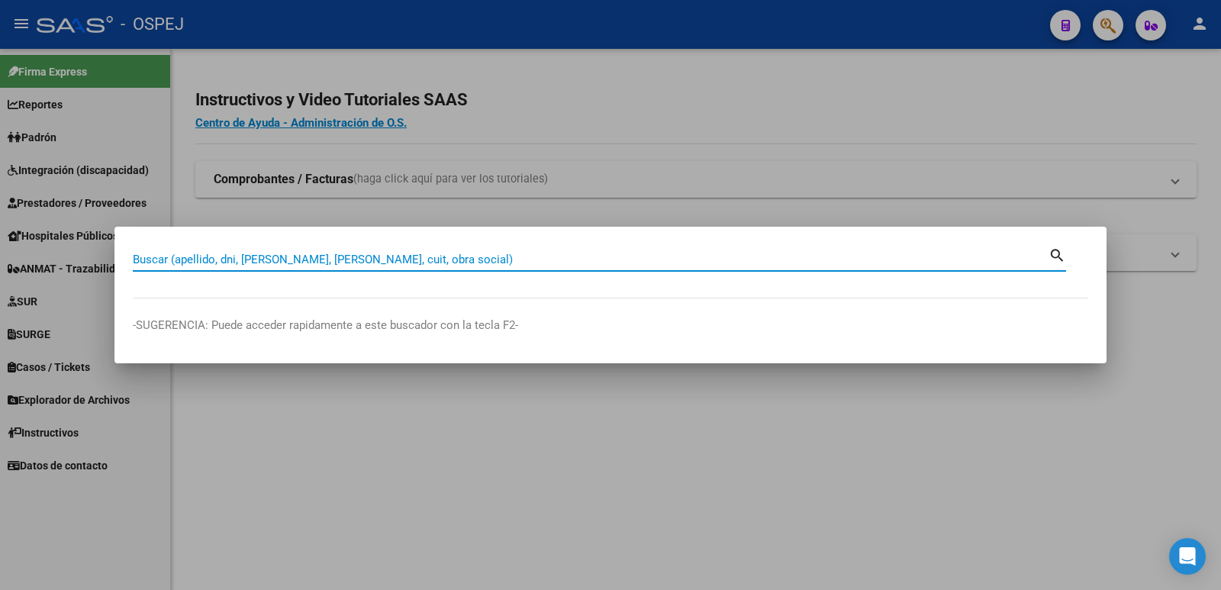
click at [471, 261] on input "Buscar (apellido, dni, cuil, nro traspaso, cuit, obra social)" at bounding box center [591, 260] width 916 height 14
type input "37782949"
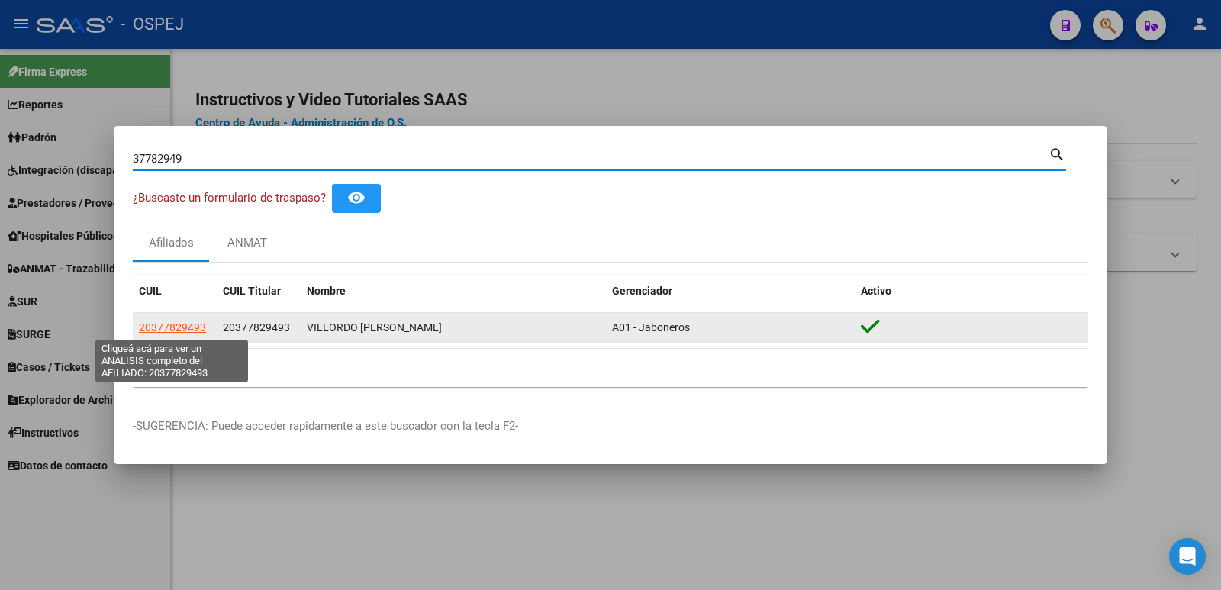
click at [169, 325] on span "20377829493" at bounding box center [172, 327] width 67 height 12
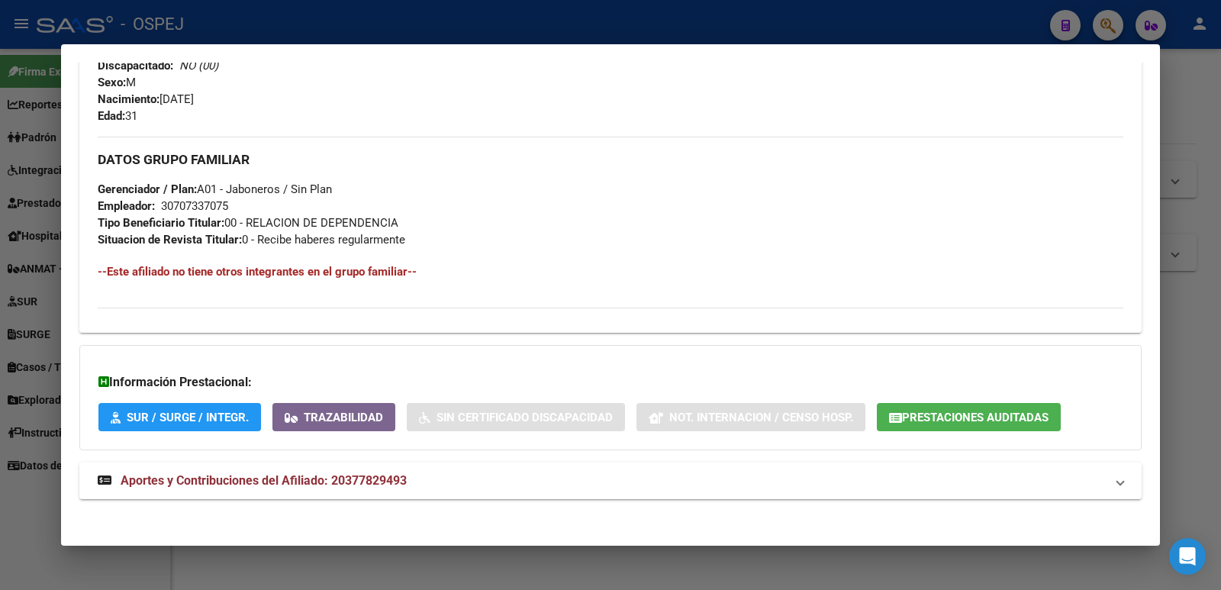
scroll to position [646, 0]
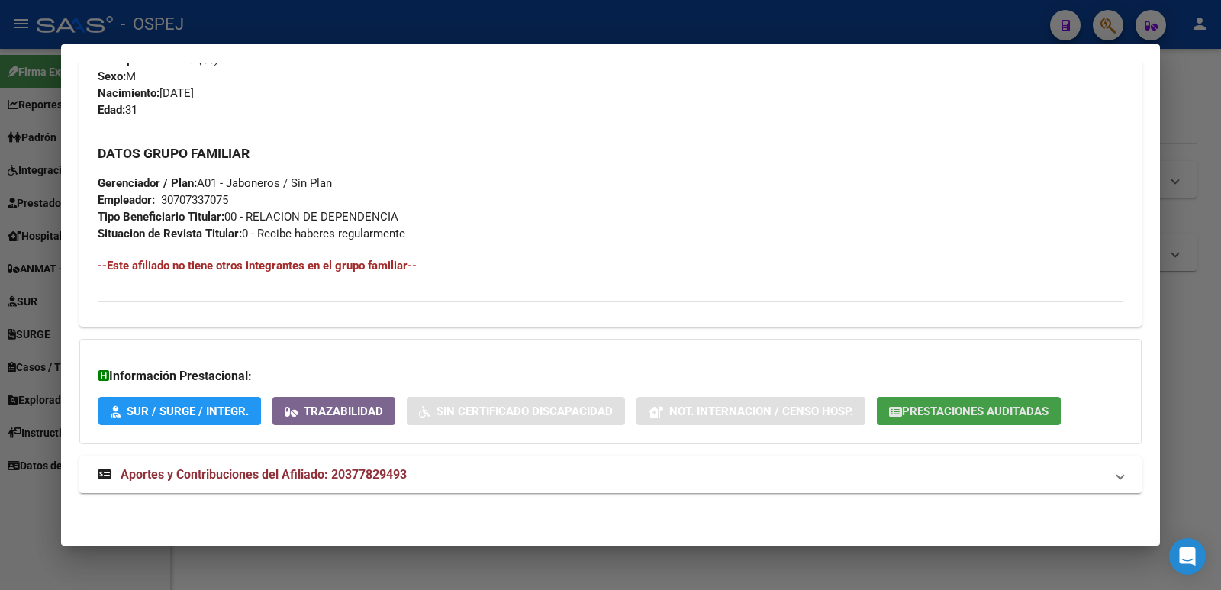
click at [950, 409] on span "Prestaciones Auditadas" at bounding box center [975, 411] width 146 height 14
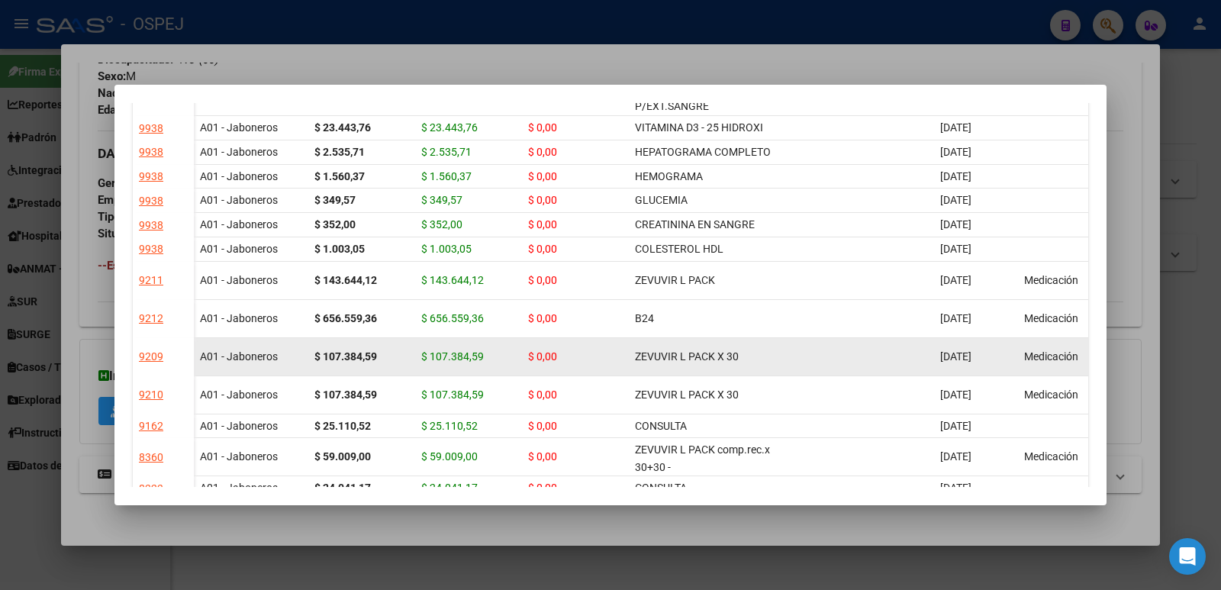
scroll to position [382, 0]
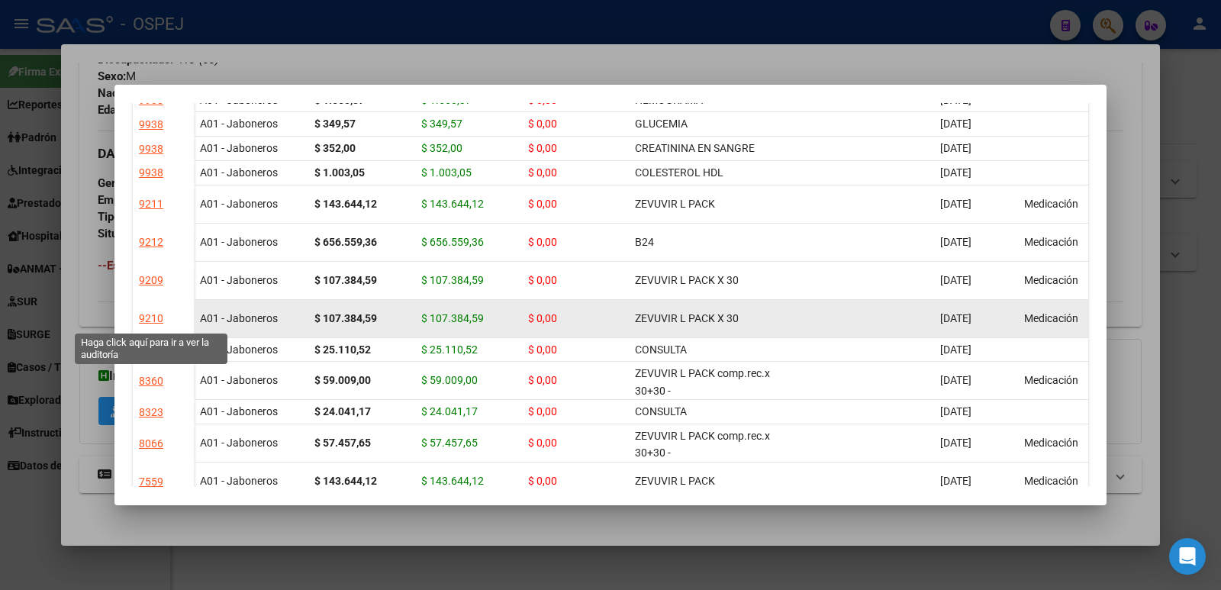
click at [148, 320] on div "9210" at bounding box center [151, 319] width 24 height 18
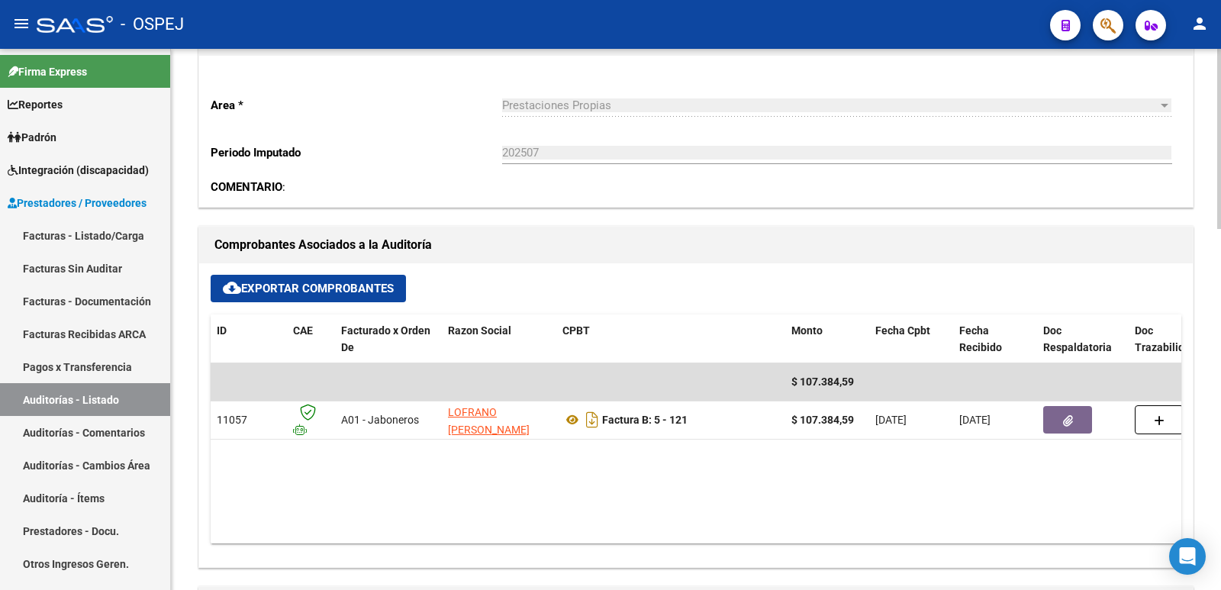
scroll to position [534, 0]
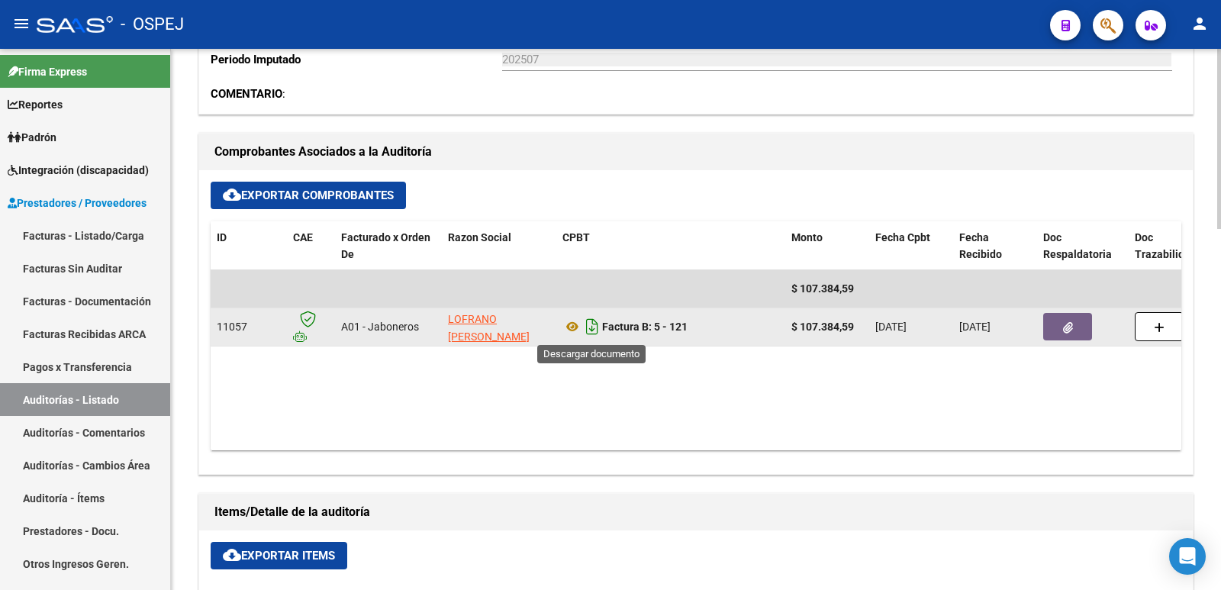
click at [593, 324] on icon "Descargar documento" at bounding box center [592, 326] width 20 height 24
click at [1070, 317] on button "button" at bounding box center [1067, 326] width 49 height 27
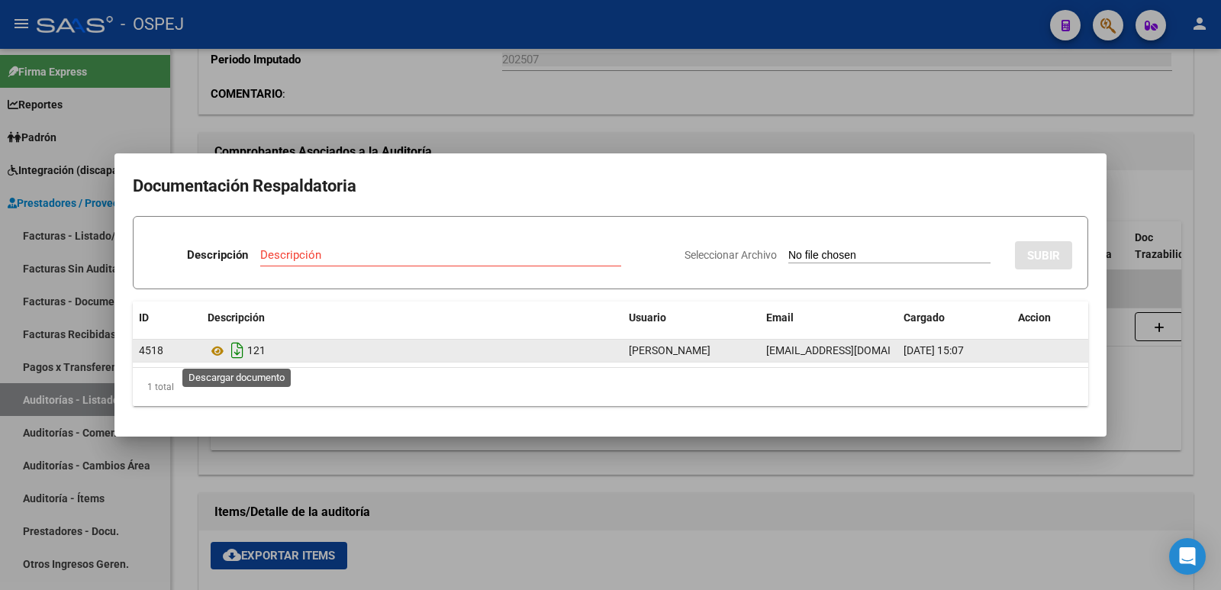
click at [234, 353] on icon "Descargar documento" at bounding box center [237, 350] width 20 height 24
click at [528, 124] on div at bounding box center [610, 295] width 1221 height 590
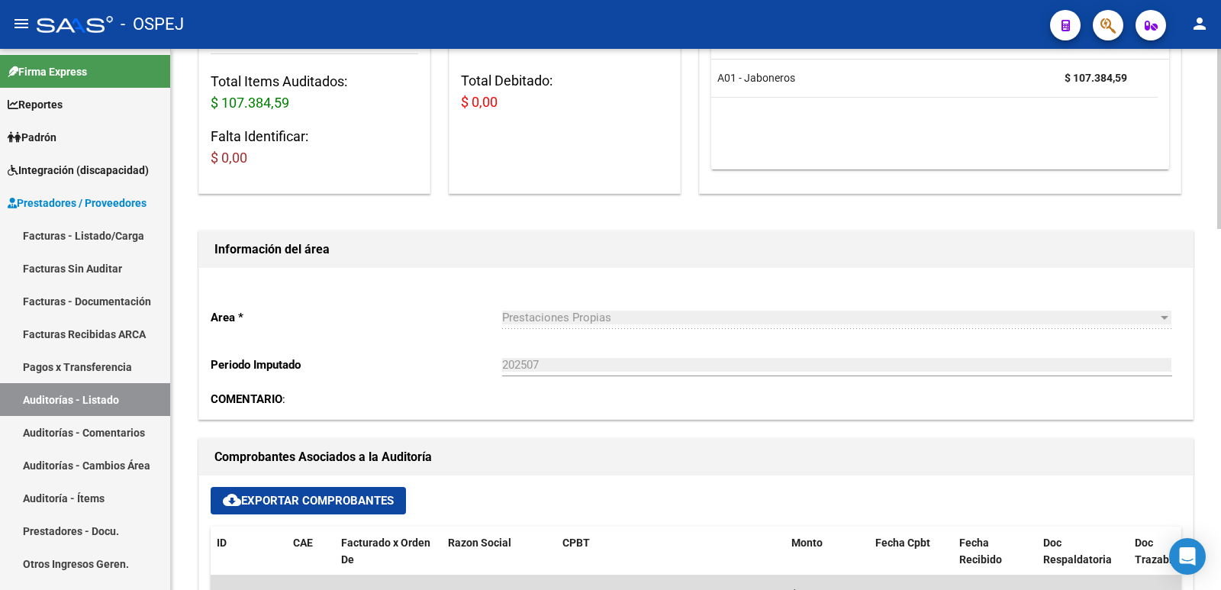
scroll to position [0, 0]
